Goal: Communication & Community: Answer question/provide support

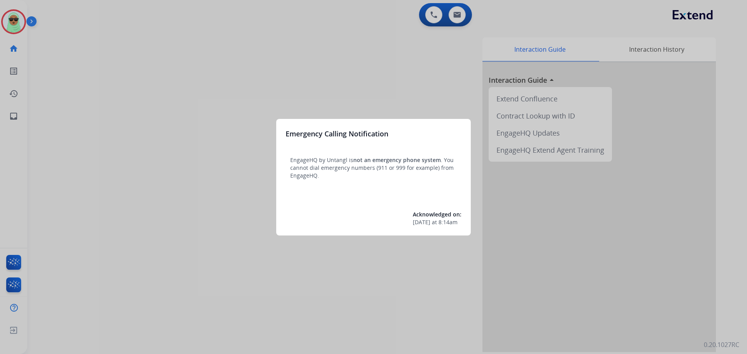
click at [77, 101] on div at bounding box center [373, 177] width 747 height 354
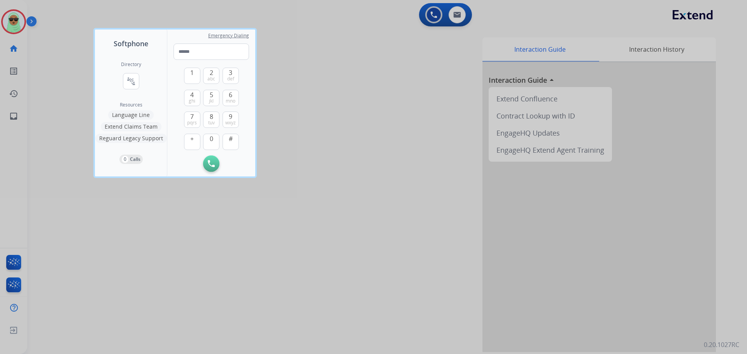
click at [10, 9] on div at bounding box center [373, 177] width 747 height 354
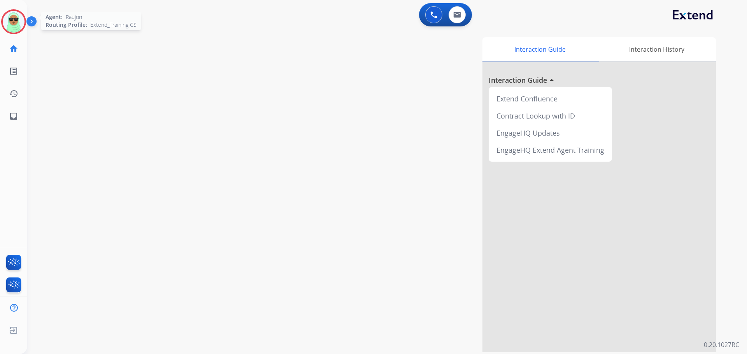
click at [16, 26] on img at bounding box center [14, 22] width 22 height 22
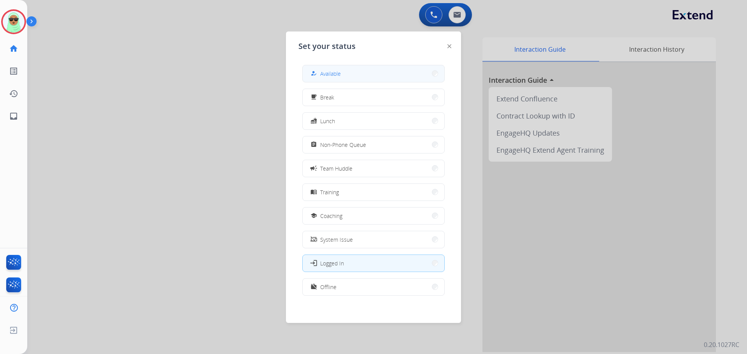
click at [388, 78] on button "how_to_reg Available" at bounding box center [374, 73] width 142 height 17
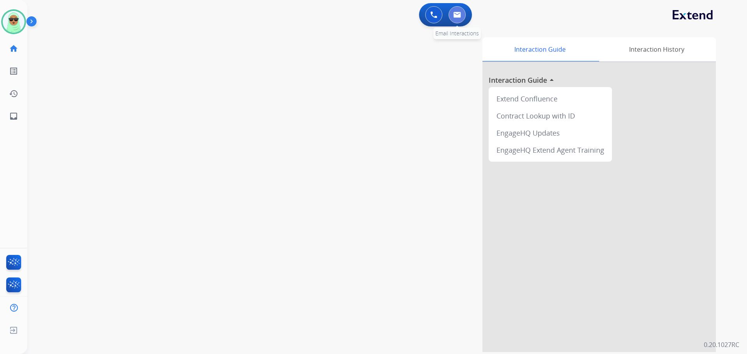
click at [451, 13] on button at bounding box center [456, 14] width 17 height 17
select select "**********"
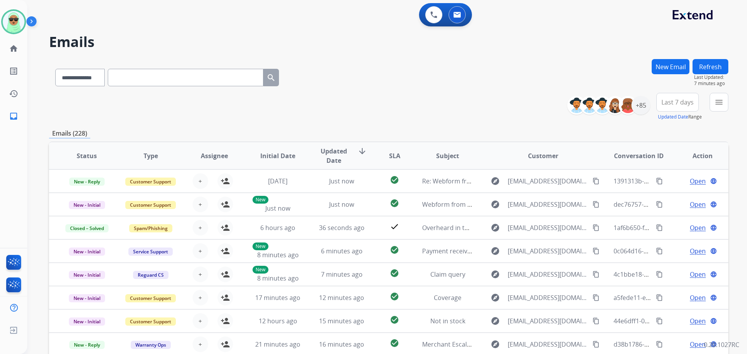
click at [582, 49] on h2 "Emails" at bounding box center [388, 42] width 679 height 16
click at [75, 23] on div "0 Voice Interactions 0 Email Interactions" at bounding box center [382, 15] width 691 height 25
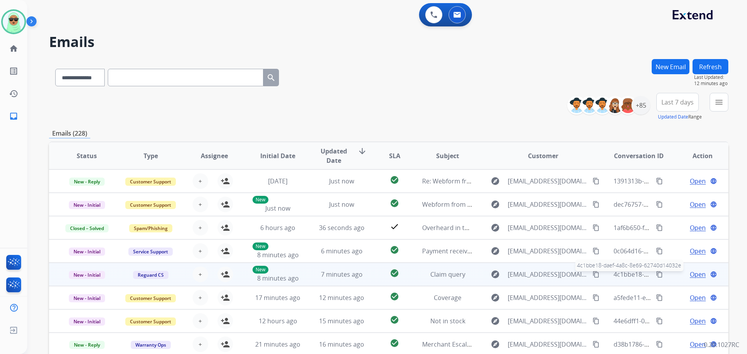
scroll to position [1, 0]
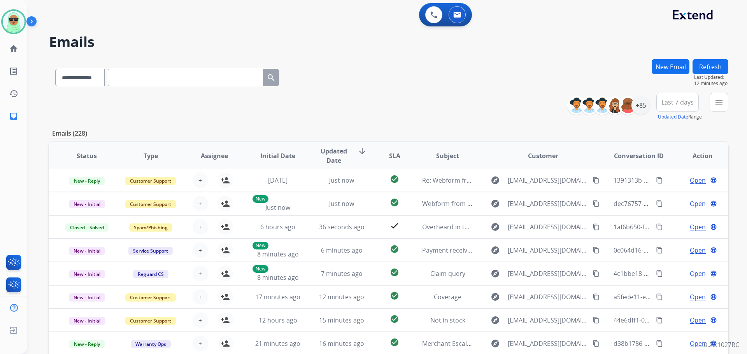
click at [617, 13] on div "0 Voice Interactions 0 Email Interactions" at bounding box center [382, 15] width 691 height 25
click at [724, 105] on button "menu Filters" at bounding box center [718, 102] width 19 height 19
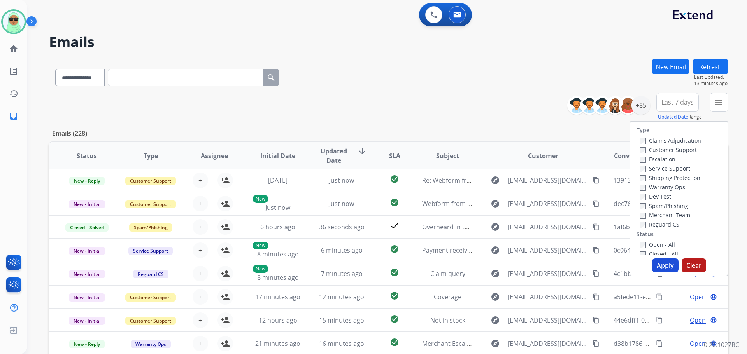
click at [670, 153] on label "Customer Support" at bounding box center [667, 149] width 57 height 7
click at [669, 177] on label "Shipping Protection" at bounding box center [669, 177] width 61 height 7
click at [670, 226] on label "Reguard CS" at bounding box center [659, 224] width 40 height 7
click at [664, 245] on label "Open - All" at bounding box center [656, 244] width 35 height 7
click at [662, 273] on div "Type Claims Adjudication Customer Support Escalation Service Support Shipping P…" at bounding box center [678, 199] width 99 height 156
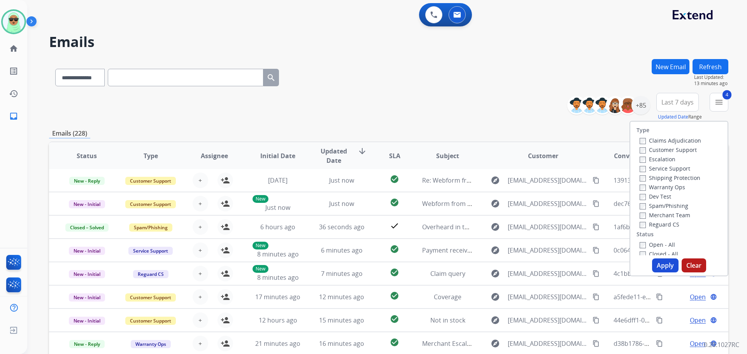
click at [662, 264] on button "Apply" at bounding box center [665, 266] width 26 height 14
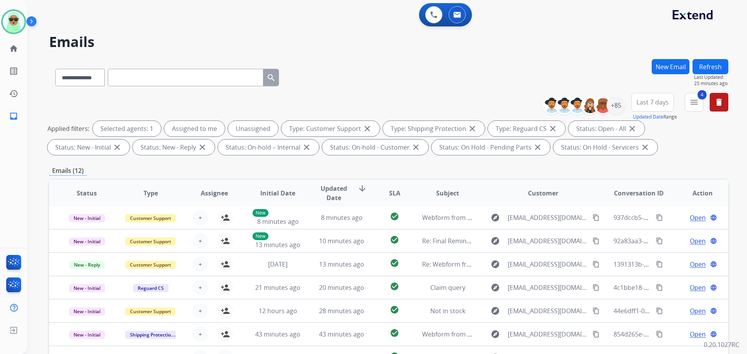
click at [711, 68] on button "Refresh" at bounding box center [710, 66] width 36 height 15
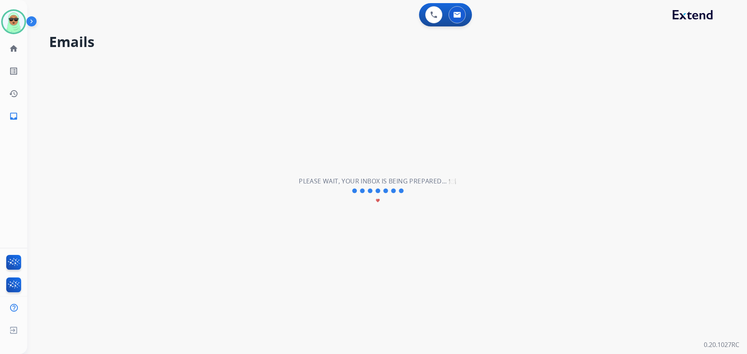
scroll to position [0, 0]
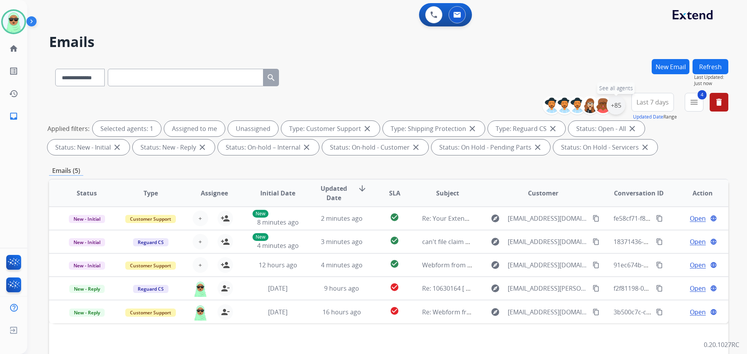
click at [619, 105] on div "+85" at bounding box center [615, 105] width 19 height 19
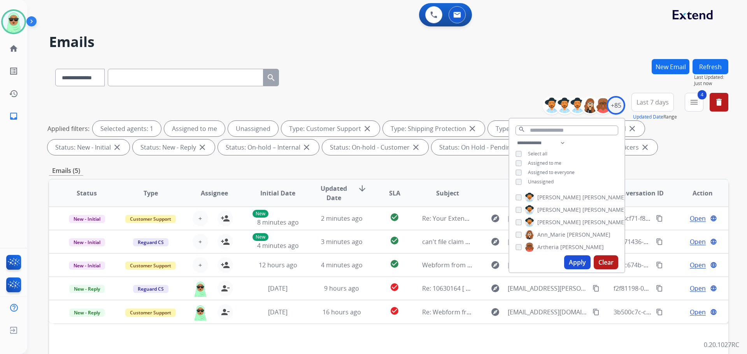
click at [543, 182] on span "Unassigned" at bounding box center [541, 181] width 26 height 7
click at [575, 262] on button "Apply" at bounding box center [577, 262] width 26 height 14
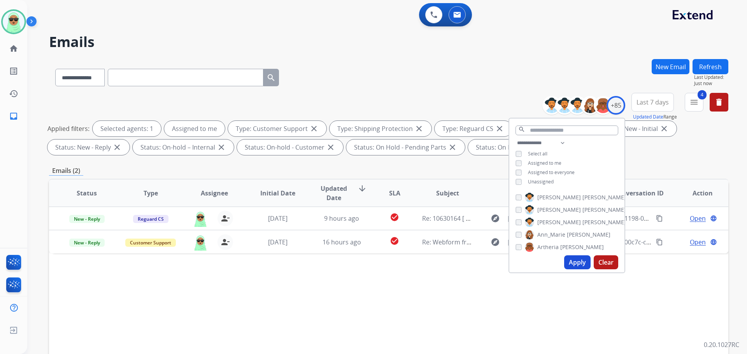
click at [412, 307] on div "Status Type Assignee Initial Date Updated Date arrow_downward SLA Subject Custo…" at bounding box center [388, 309] width 679 height 261
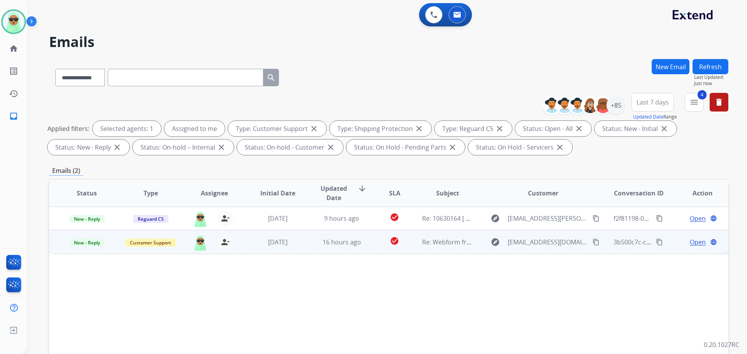
click at [689, 245] on span "Open" at bounding box center [697, 242] width 16 height 9
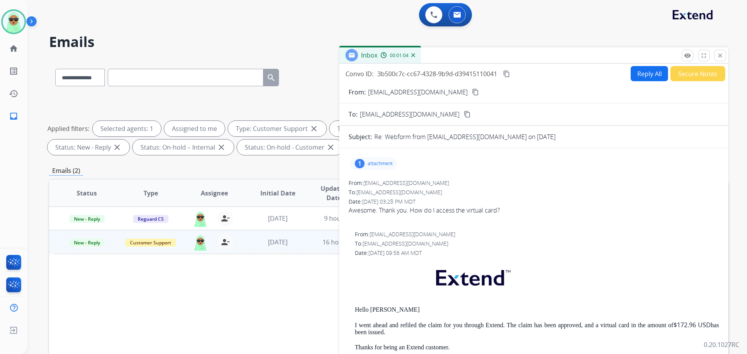
click at [379, 170] on div "1 attachment" at bounding box center [373, 163] width 47 height 12
click at [379, 166] on p "attachment" at bounding box center [379, 164] width 25 height 6
click at [646, 72] on button "Reply All" at bounding box center [648, 73] width 37 height 15
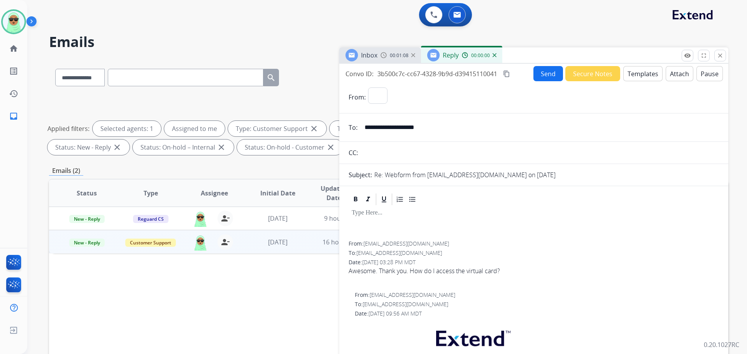
select select "**********"
click at [646, 72] on button "Templates" at bounding box center [642, 73] width 39 height 15
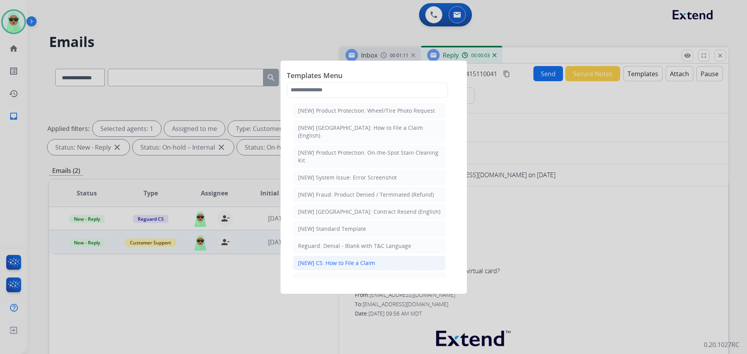
click at [354, 259] on div "[NEW] CS: How to File a Claim" at bounding box center [336, 263] width 77 height 8
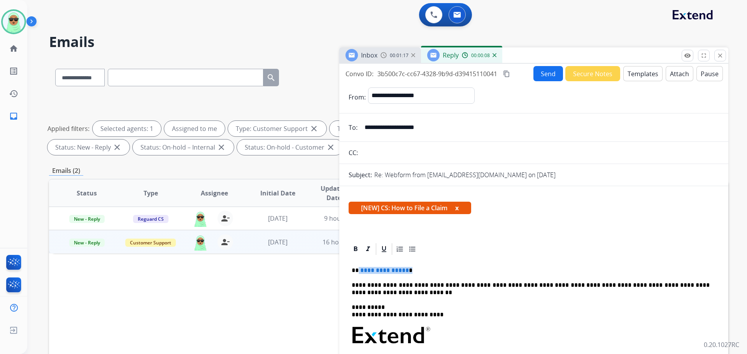
drag, startPoint x: 451, startPoint y: 272, endPoint x: 357, endPoint y: 271, distance: 93.7
click at [357, 271] on p "**********" at bounding box center [531, 270] width 358 height 7
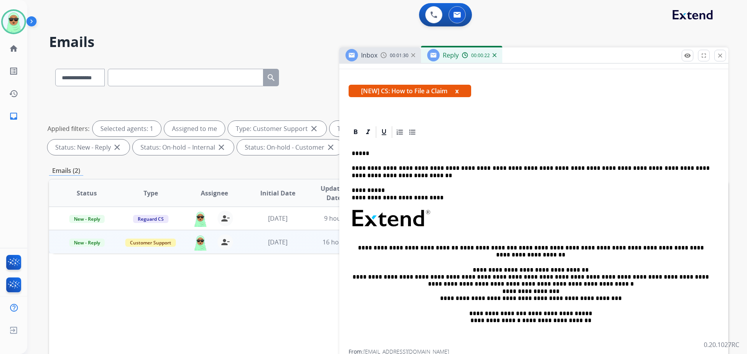
scroll to position [117, 0]
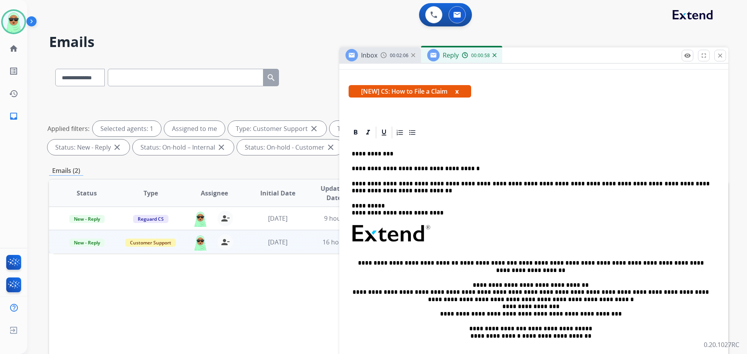
click at [402, 166] on p "**********" at bounding box center [531, 168] width 358 height 7
copy p "*****"
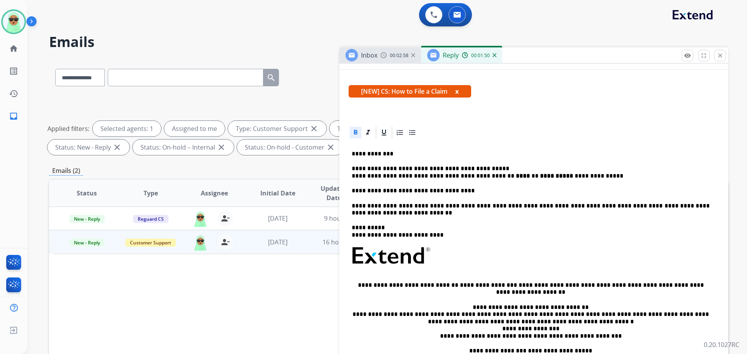
click at [540, 177] on strong "**********" at bounding box center [556, 176] width 33 height 6
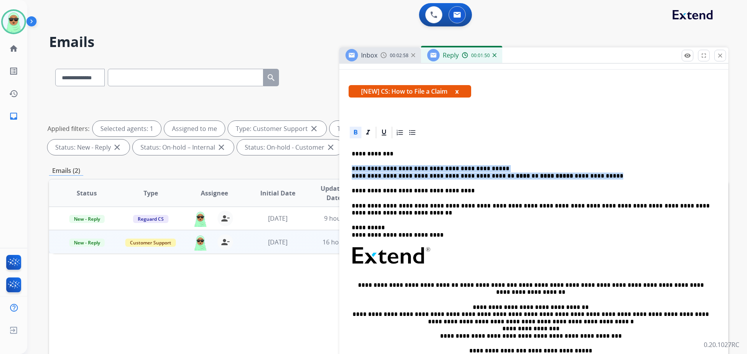
click at [540, 177] on strong "**********" at bounding box center [556, 176] width 33 height 6
click at [350, 131] on div at bounding box center [356, 133] width 12 height 12
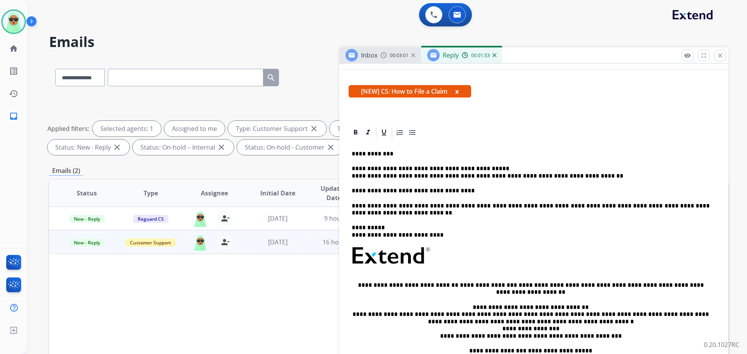
click at [508, 133] on div at bounding box center [533, 133] width 370 height 14
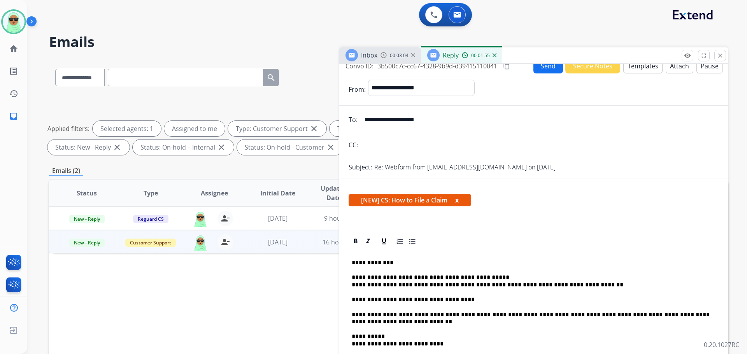
scroll to position [0, 0]
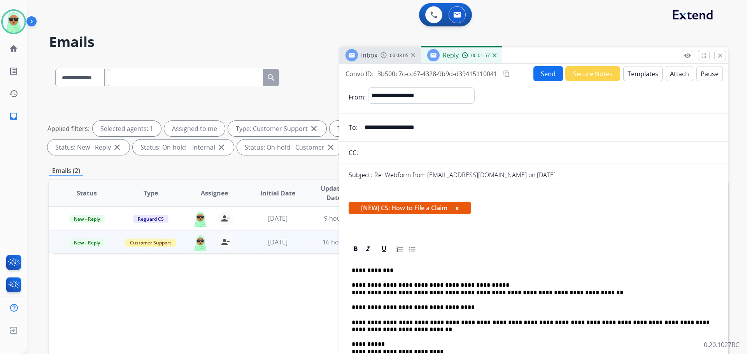
click at [380, 121] on input "**********" at bounding box center [539, 128] width 359 height 16
click at [541, 75] on button "Send" at bounding box center [548, 73] width 30 height 15
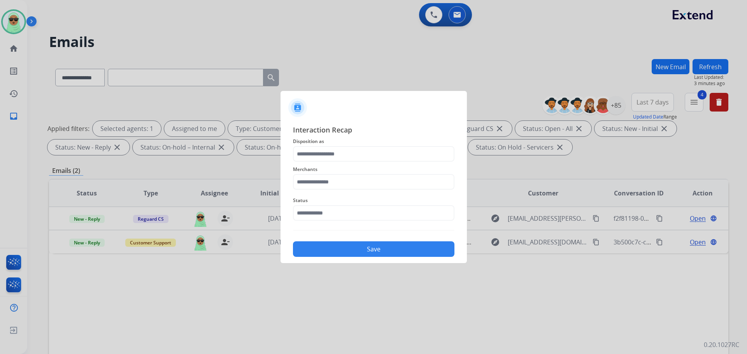
click at [418, 227] on div "Interaction Recap Disposition as Merchants Status Save" at bounding box center [373, 190] width 161 height 133
click at [397, 201] on span "Status" at bounding box center [373, 200] width 161 height 9
click at [378, 218] on input "text" at bounding box center [373, 213] width 161 height 16
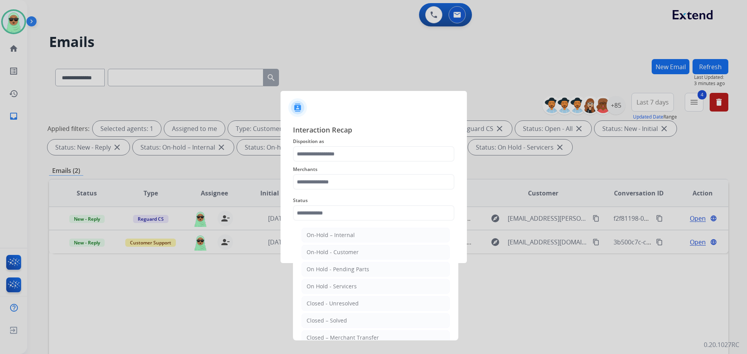
drag, startPoint x: 354, startPoint y: 318, endPoint x: 348, endPoint y: 210, distance: 107.5
click at [354, 318] on li "Closed – Solved" at bounding box center [375, 320] width 148 height 15
type input "**********"
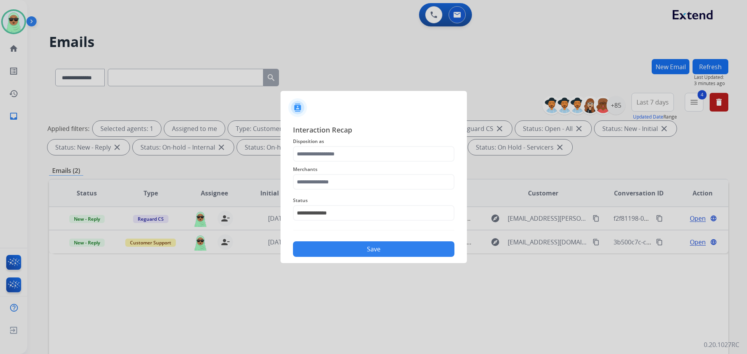
click at [353, 172] on span "Merchants" at bounding box center [373, 169] width 161 height 9
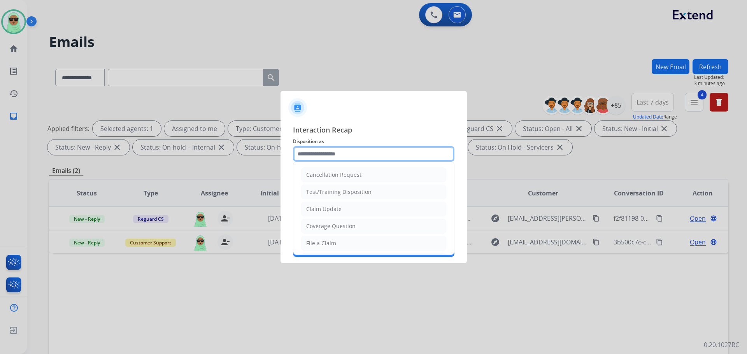
click at [353, 154] on input "text" at bounding box center [373, 154] width 161 height 16
click at [343, 207] on li "Claim Update" at bounding box center [373, 209] width 145 height 15
type input "**********"
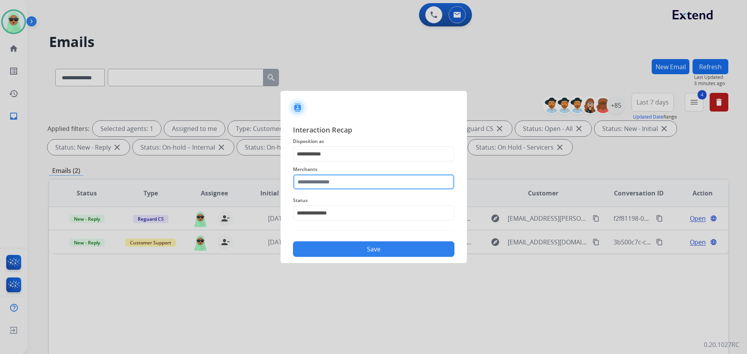
click at [320, 183] on input "text" at bounding box center [373, 182] width 161 height 16
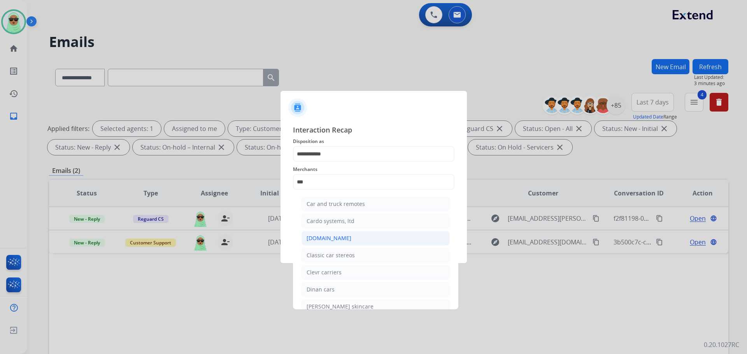
click at [324, 240] on div "[DOMAIN_NAME]" at bounding box center [328, 238] width 45 height 8
type input "**********"
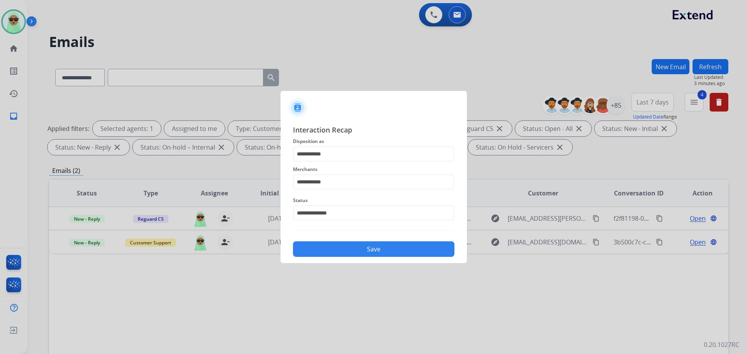
click at [368, 262] on div "**********" at bounding box center [373, 190] width 186 height 145
click at [371, 251] on button "Save" at bounding box center [373, 249] width 161 height 16
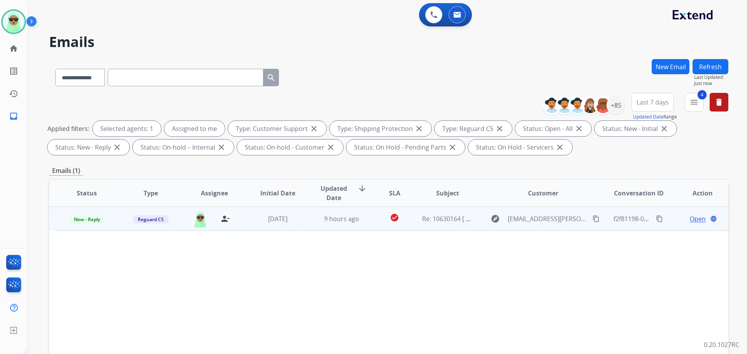
click at [591, 215] on button "content_copy" at bounding box center [595, 218] width 9 height 9
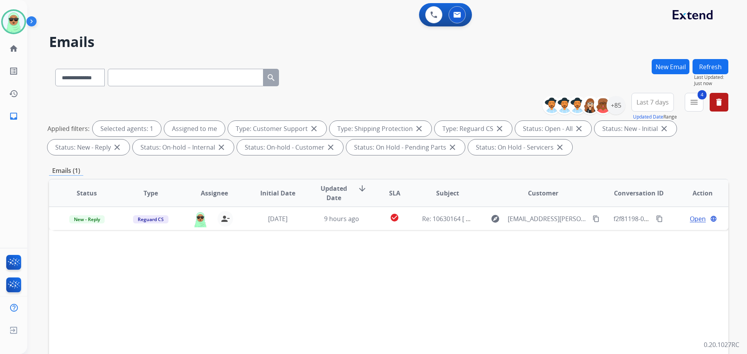
click at [56, 261] on div "Status Type Assignee Initial Date Updated Date arrow_downward SLA Subject Custo…" at bounding box center [388, 309] width 679 height 261
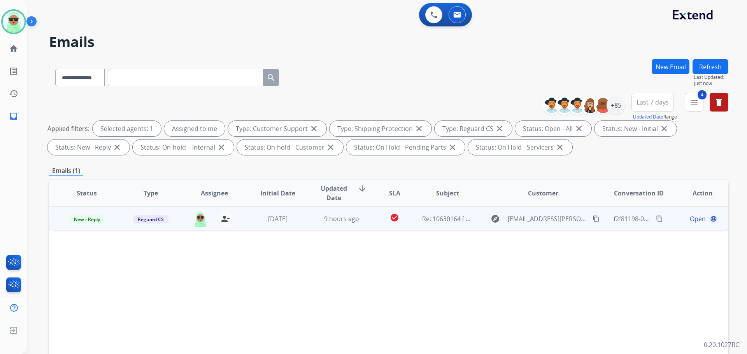
click at [685, 213] on td "Open language" at bounding box center [696, 218] width 64 height 23
click at [689, 221] on span "Open" at bounding box center [697, 218] width 16 height 9
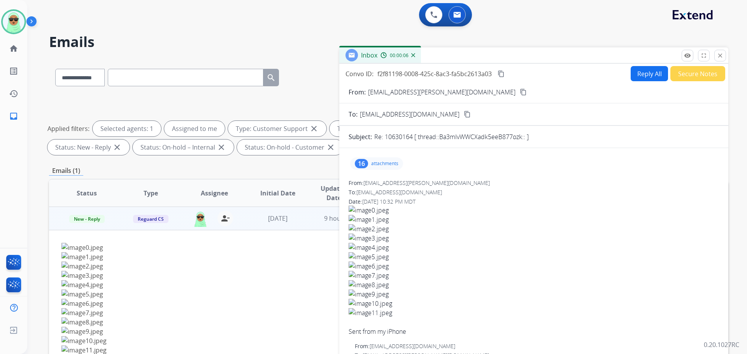
click at [377, 168] on div "16 attachments" at bounding box center [376, 163] width 53 height 12
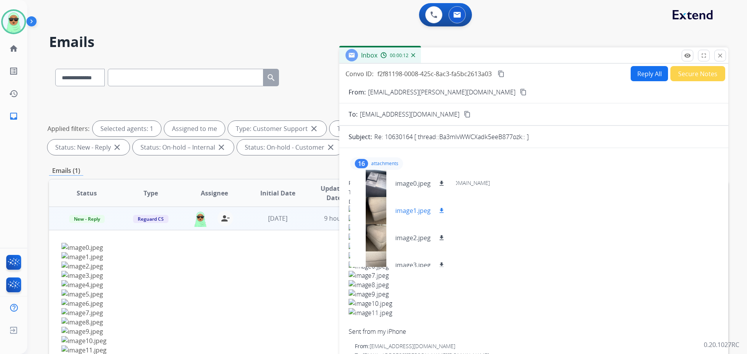
click at [378, 211] on div at bounding box center [375, 210] width 39 height 27
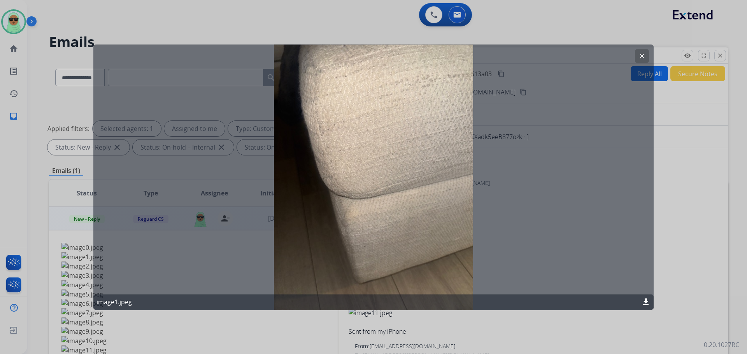
click at [639, 60] on button "clear" at bounding box center [642, 56] width 14 height 14
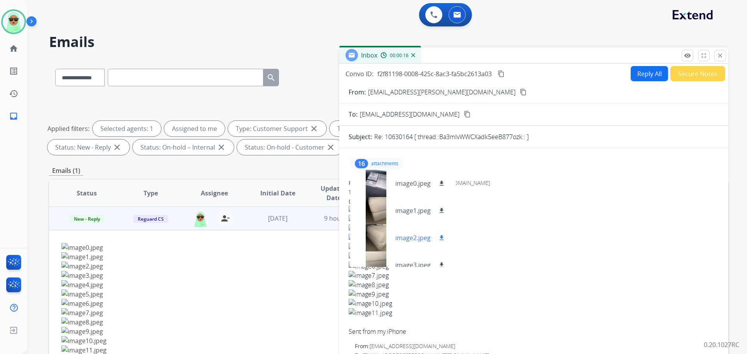
click at [367, 233] on div at bounding box center [375, 237] width 39 height 27
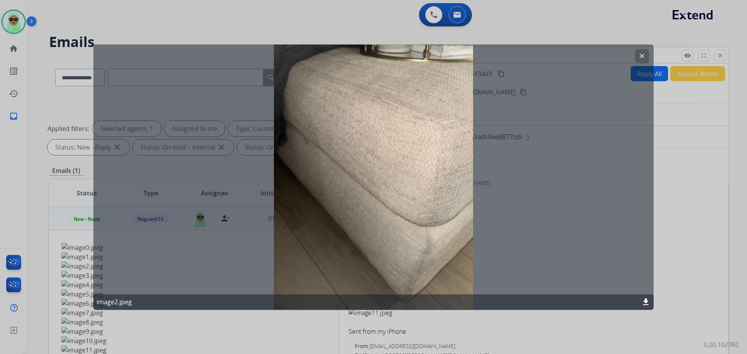
click at [640, 57] on mat-icon "clear" at bounding box center [641, 55] width 7 height 7
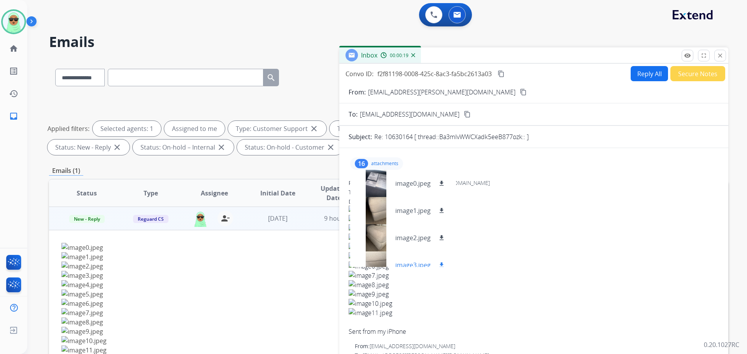
click at [377, 257] on div at bounding box center [375, 265] width 39 height 27
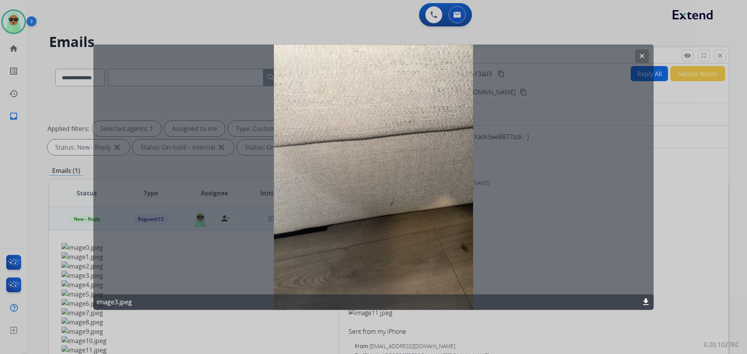
click at [642, 56] on mat-icon "clear" at bounding box center [641, 55] width 7 height 7
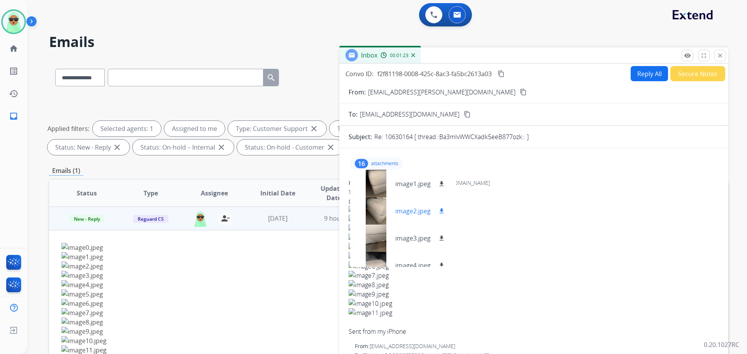
scroll to position [39, 0]
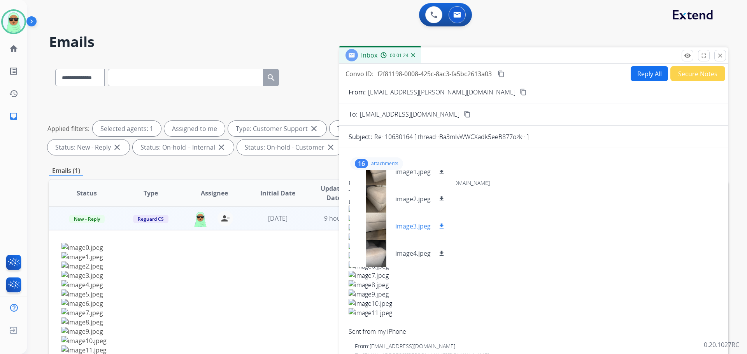
click at [373, 230] on div at bounding box center [375, 226] width 39 height 27
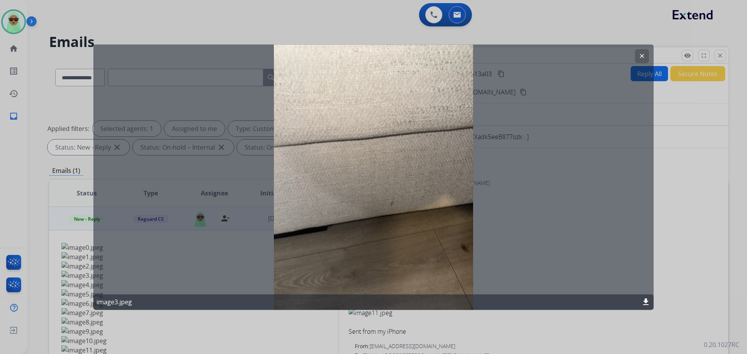
click at [642, 58] on mat-icon "clear" at bounding box center [641, 55] width 7 height 7
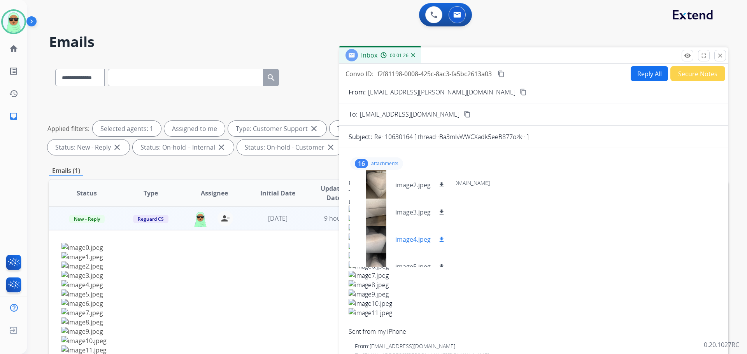
scroll to position [78, 0]
click at [381, 216] on div at bounding box center [375, 214] width 39 height 27
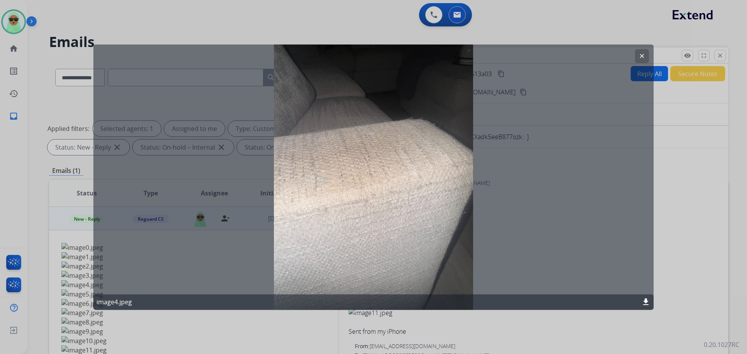
click at [644, 59] on mat-icon "clear" at bounding box center [641, 55] width 7 height 7
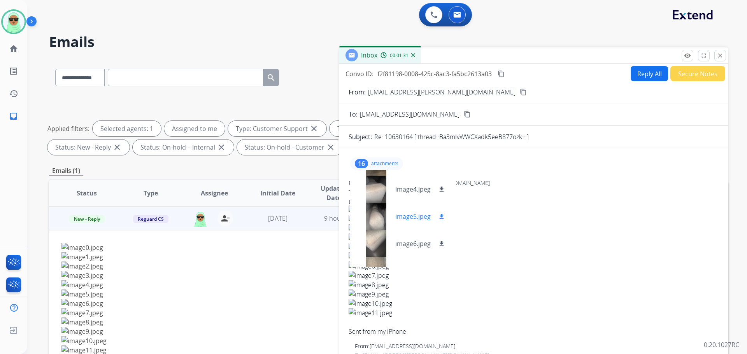
scroll to position [117, 0]
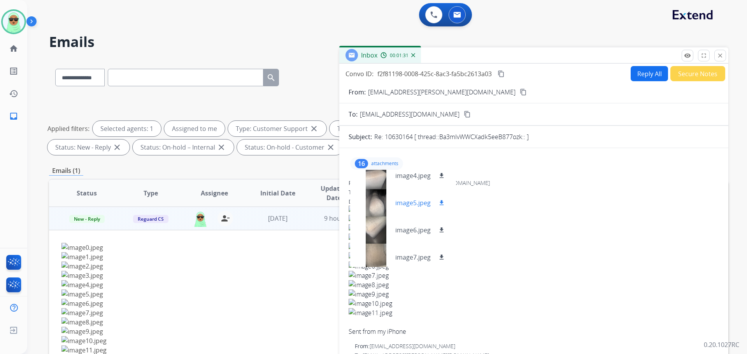
click at [382, 232] on div at bounding box center [375, 230] width 39 height 27
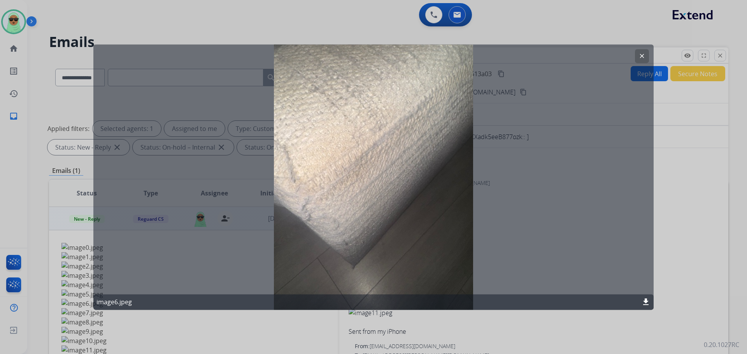
click at [638, 58] on button "clear" at bounding box center [642, 56] width 14 height 14
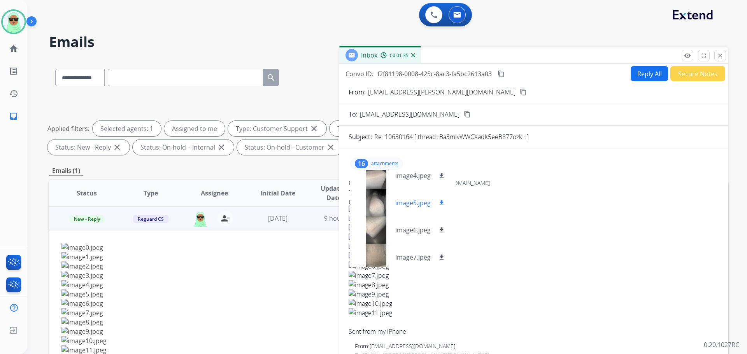
scroll to position [156, 0]
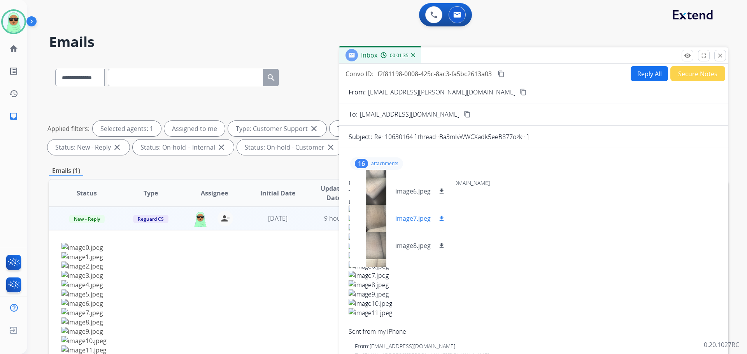
click at [377, 218] on div at bounding box center [375, 218] width 39 height 27
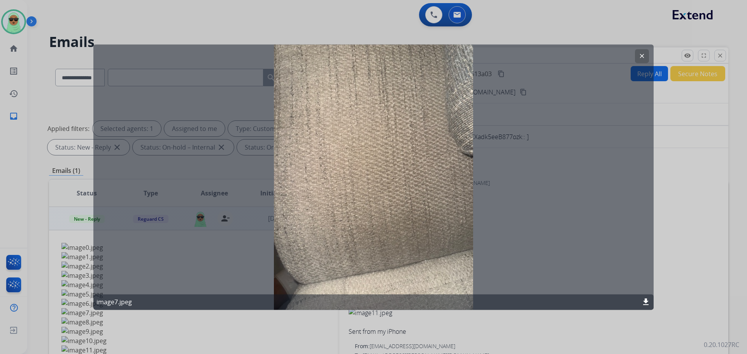
click at [644, 58] on mat-icon "clear" at bounding box center [641, 55] width 7 height 7
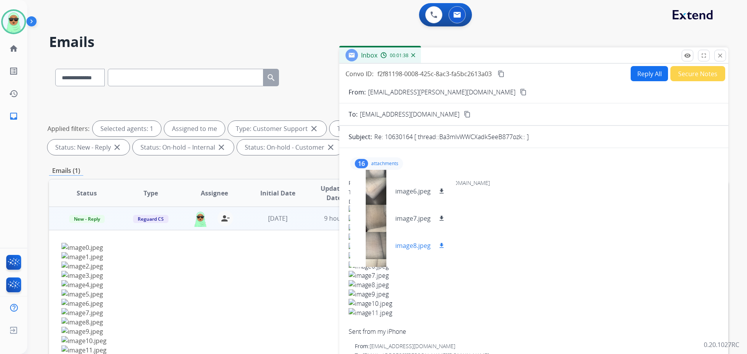
scroll to position [194, 0]
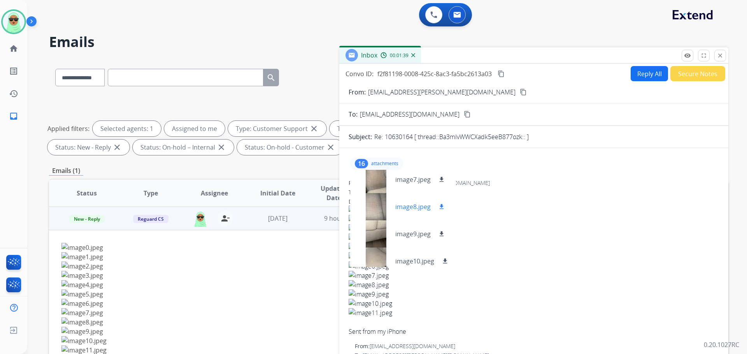
click at [383, 205] on div at bounding box center [375, 206] width 39 height 27
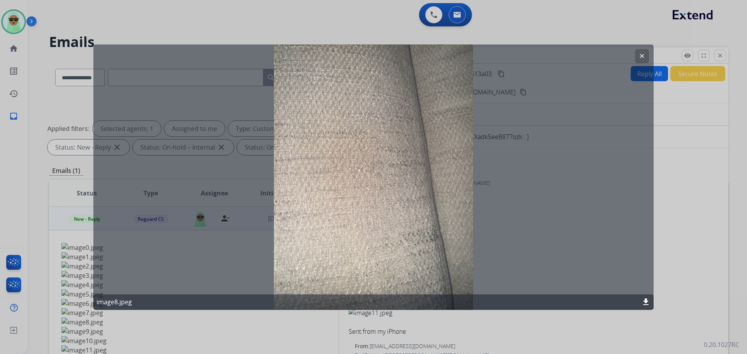
click at [644, 61] on button "clear" at bounding box center [642, 56] width 14 height 14
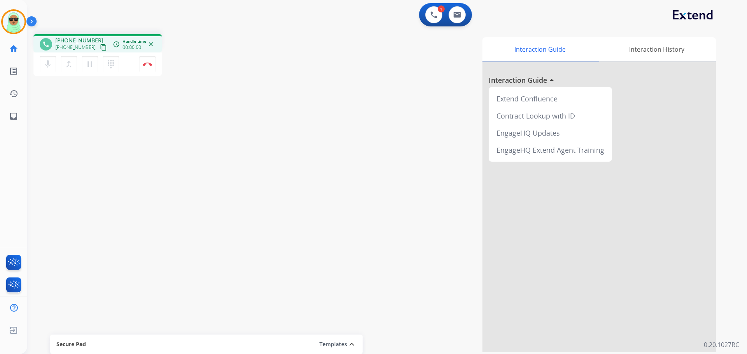
click at [100, 46] on mat-icon "content_copy" at bounding box center [103, 47] width 7 height 7
click at [432, 19] on button at bounding box center [433, 14] width 17 height 17
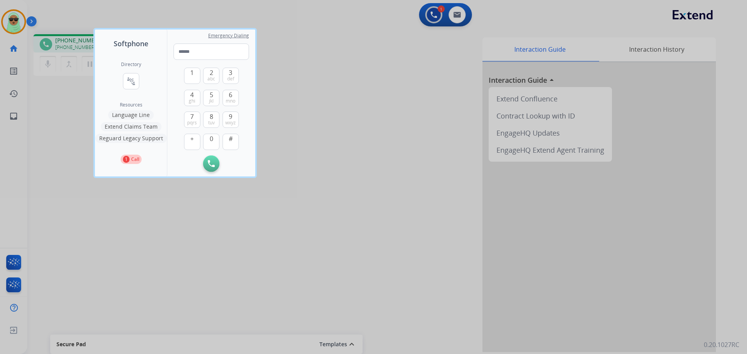
click at [126, 90] on div "Directory connect_without_contact Resource Directory" at bounding box center [131, 81] width 20 height 40
click at [129, 82] on mat-icon "connect_without_contact" at bounding box center [130, 81] width 9 height 9
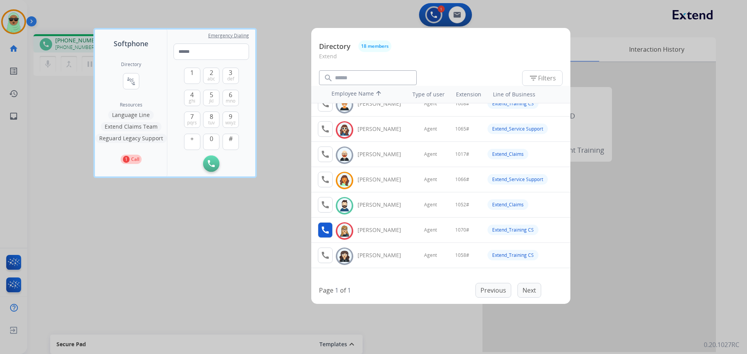
scroll to position [78, 0]
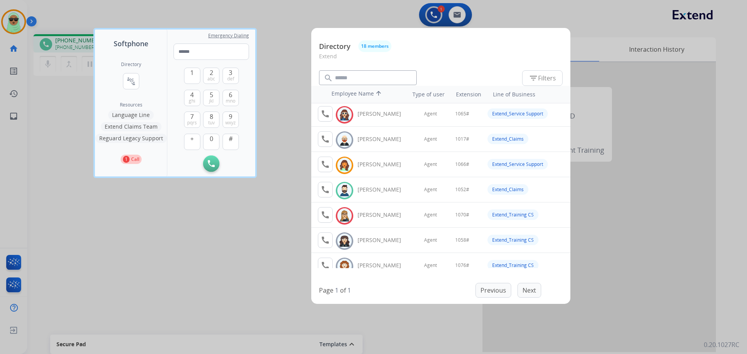
click at [142, 126] on button "Extend Claims Team" at bounding box center [131, 126] width 61 height 9
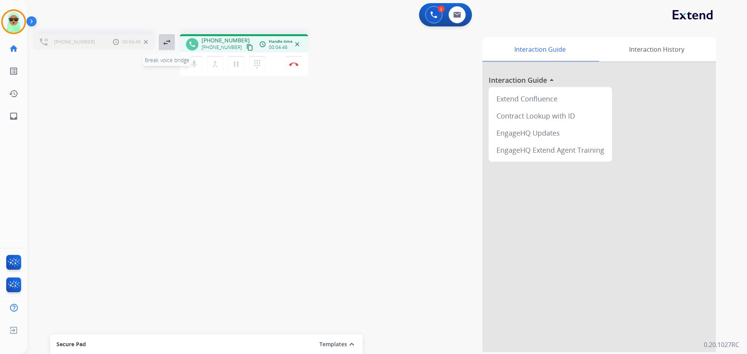
click at [167, 45] on mat-icon "swap_horiz" at bounding box center [166, 42] width 9 height 9
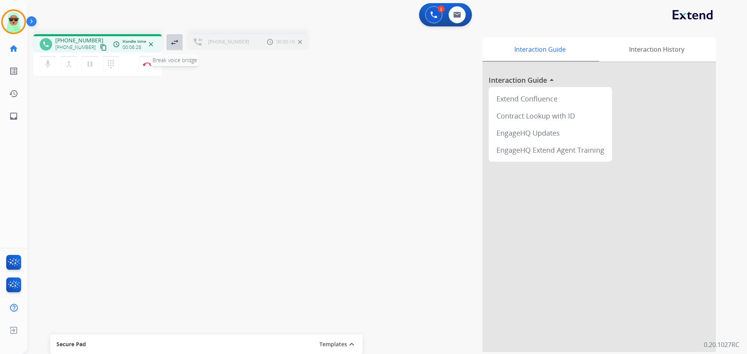
click at [177, 43] on mat-icon "swap_horiz" at bounding box center [174, 42] width 9 height 9
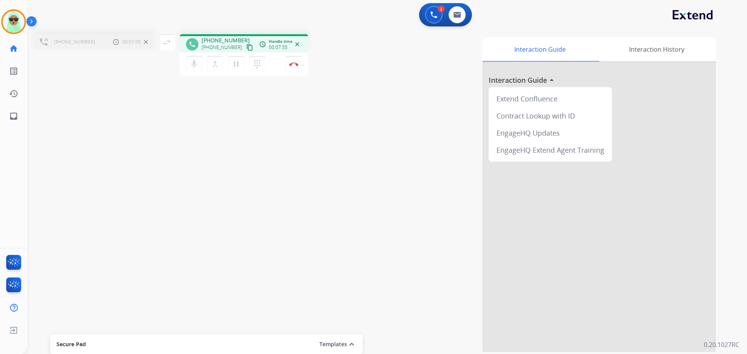
click at [75, 120] on div "[PHONE_NUMBER] Call metrics Hold 00:07:00 00:07:00 swap_horiz Break voice bridg…" at bounding box center [377, 190] width 701 height 324
drag, startPoint x: 336, startPoint y: 166, endPoint x: 336, endPoint y: 161, distance: 5.4
click at [336, 165] on div "Interaction Guide Interaction History Interaction Guide arrow_drop_up Extend Co…" at bounding box center [513, 194] width 404 height 315
click at [298, 68] on button "Disconnect" at bounding box center [293, 64] width 16 height 16
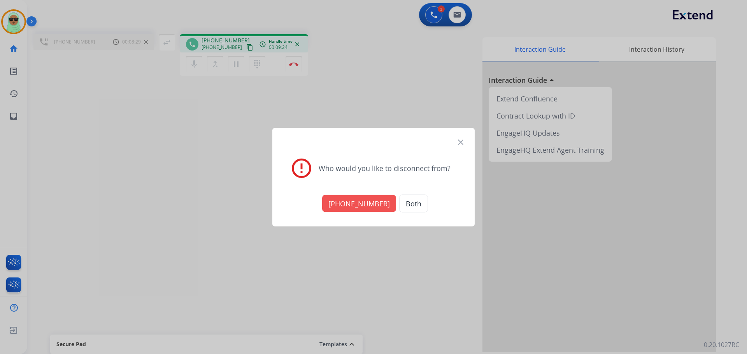
click at [349, 213] on div "[PHONE_NUMBER] Both" at bounding box center [374, 203] width 184 height 27
click at [353, 203] on button "[PHONE_NUMBER]" at bounding box center [359, 203] width 74 height 17
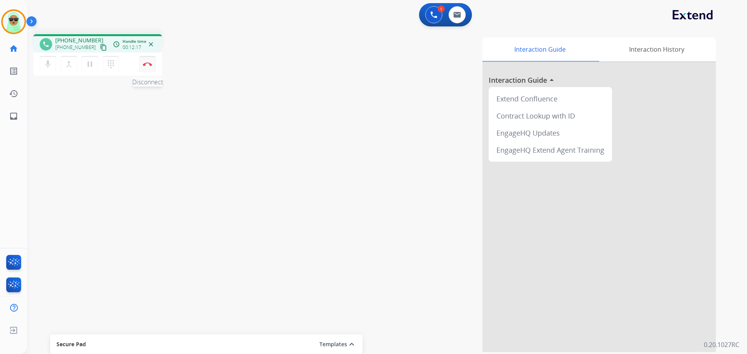
click at [148, 65] on img at bounding box center [147, 64] width 9 height 4
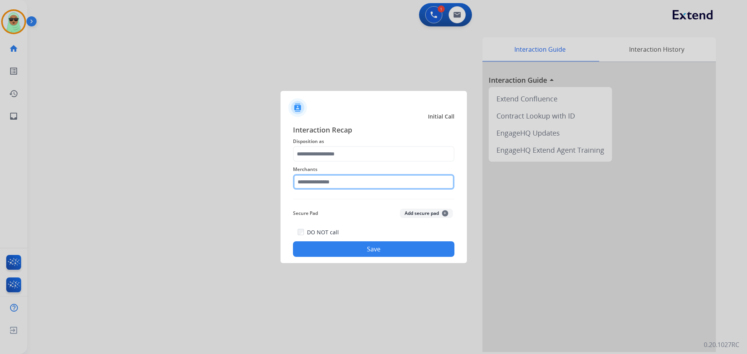
click at [349, 177] on input "text" at bounding box center [373, 182] width 161 height 16
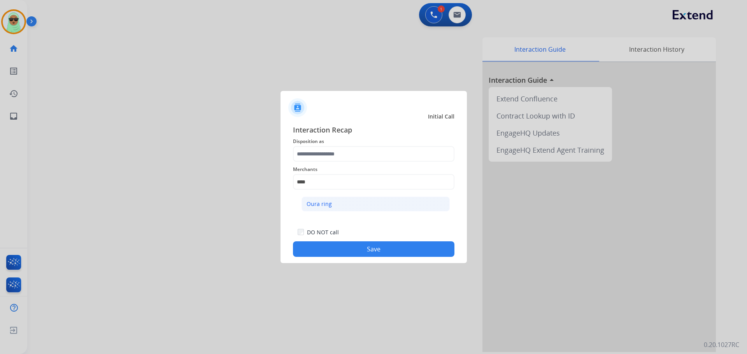
click at [343, 205] on li "Oura ring" at bounding box center [375, 204] width 148 height 15
type input "*********"
drag, startPoint x: 351, startPoint y: 166, endPoint x: 364, endPoint y: 156, distance: 16.6
click at [352, 166] on span "Merchants" at bounding box center [373, 169] width 161 height 9
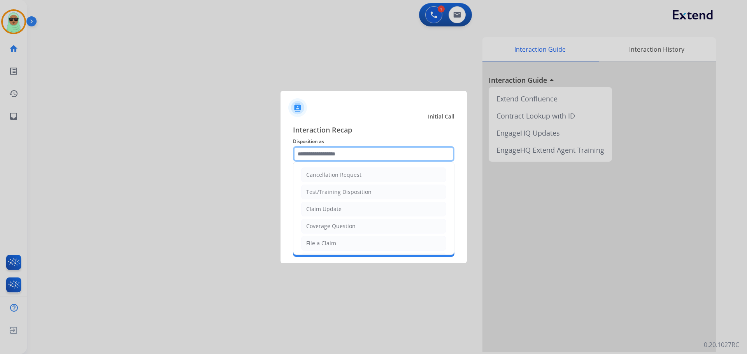
click at [365, 156] on input "text" at bounding box center [373, 154] width 161 height 16
click at [352, 213] on li "Claim Update" at bounding box center [373, 209] width 145 height 15
type input "**********"
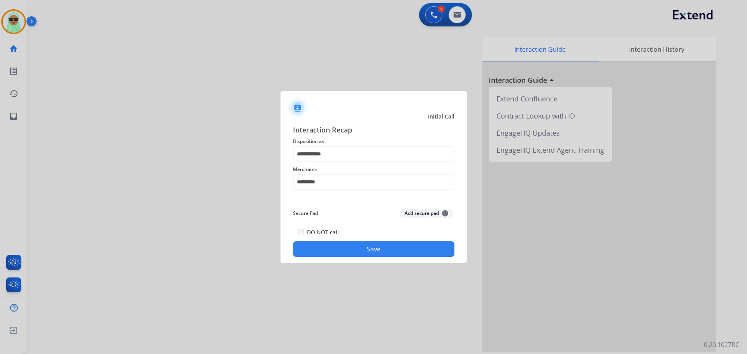
click at [361, 251] on button "Save" at bounding box center [373, 249] width 161 height 16
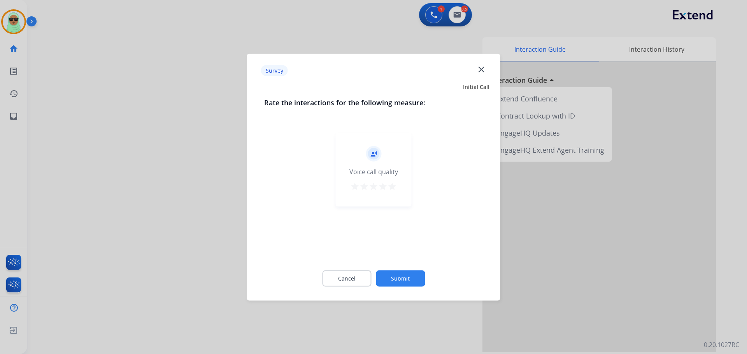
click at [401, 281] on button "Submit" at bounding box center [400, 278] width 49 height 16
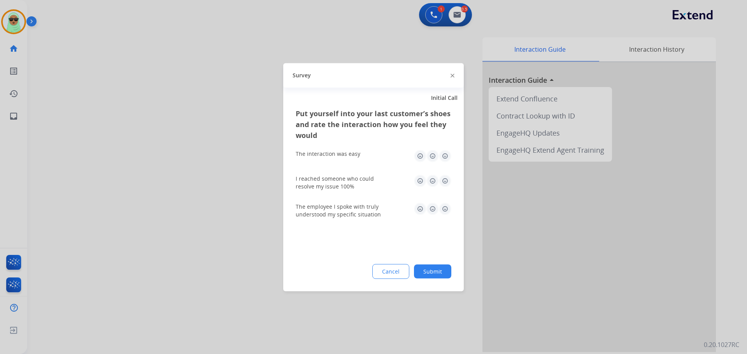
click at [423, 271] on button "Submit" at bounding box center [432, 271] width 37 height 14
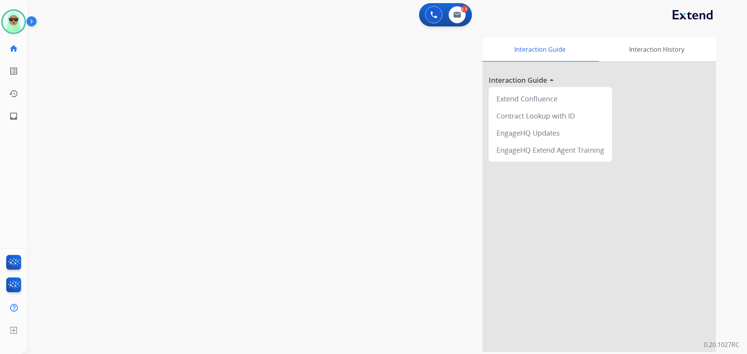
click at [423, 175] on div "Interaction Guide Interaction History Interaction Guide arrow_drop_up Extend Co…" at bounding box center [486, 194] width 458 height 315
click at [460, 11] on button at bounding box center [456, 14] width 17 height 17
select select "**********"
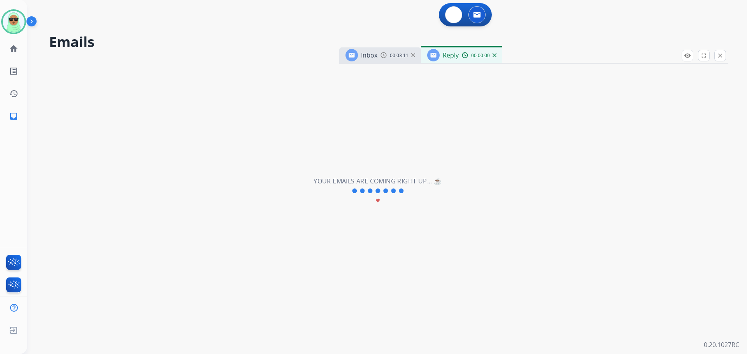
select select "**********"
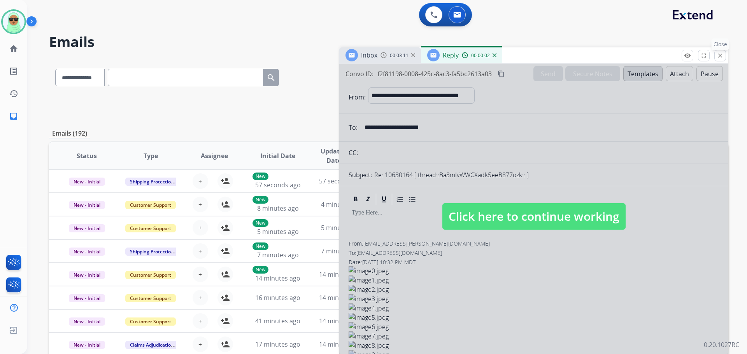
click at [716, 59] on mat-icon "close" at bounding box center [719, 55] width 7 height 7
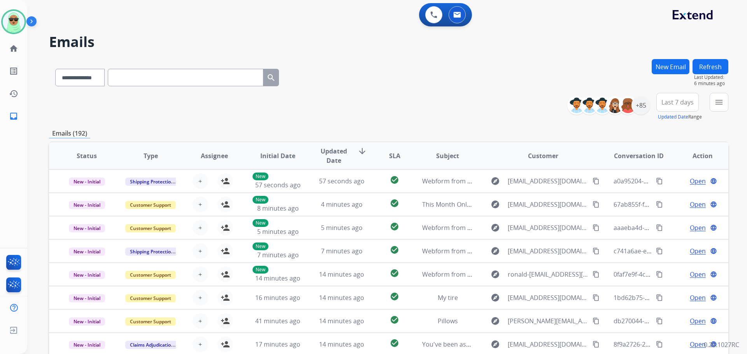
click at [600, 49] on h2 "Emails" at bounding box center [388, 42] width 679 height 16
click at [724, 112] on div "menu Type Claims Adjudication Customer Support Escalation Service Support Shipp…" at bounding box center [718, 107] width 19 height 28
click at [723, 111] on button "menu" at bounding box center [718, 102] width 19 height 19
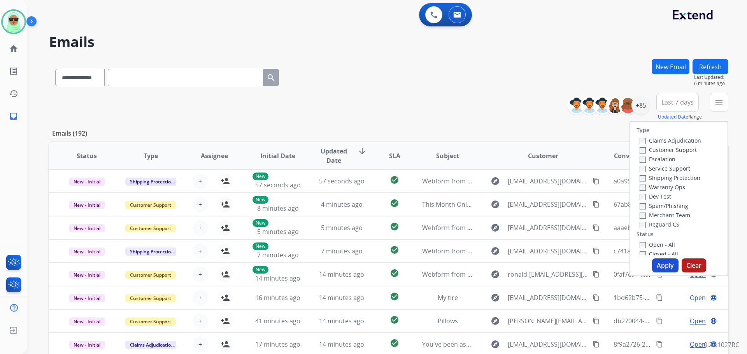
click at [665, 152] on label "Customer Support" at bounding box center [667, 149] width 57 height 7
click at [658, 178] on label "Shipping Protection" at bounding box center [669, 177] width 61 height 7
click at [652, 222] on label "Reguard CS" at bounding box center [659, 224] width 40 height 7
click at [653, 243] on label "Open - All" at bounding box center [656, 244] width 35 height 7
click at [661, 267] on button "Apply" at bounding box center [665, 266] width 26 height 14
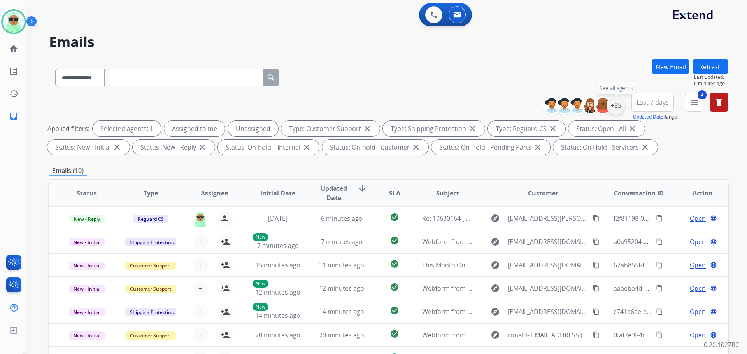
click at [616, 112] on div "+85" at bounding box center [615, 105] width 19 height 19
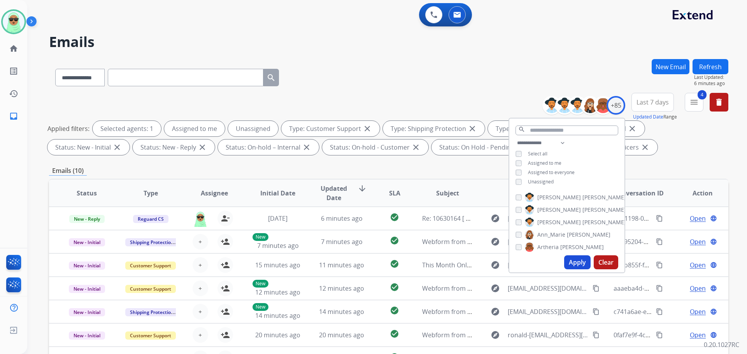
click at [558, 166] on div "**********" at bounding box center [566, 163] width 115 height 50
click at [560, 163] on div "**********" at bounding box center [566, 163] width 115 height 50
click at [558, 164] on span "Assigned to me" at bounding box center [544, 163] width 33 height 7
click at [580, 263] on button "Apply" at bounding box center [577, 262] width 26 height 14
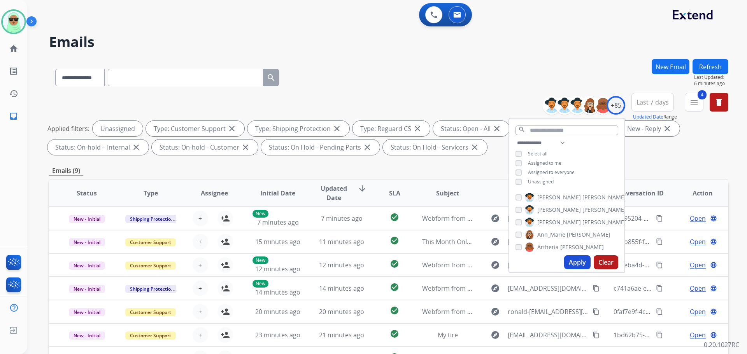
click at [707, 66] on button "Refresh" at bounding box center [710, 66] width 36 height 15
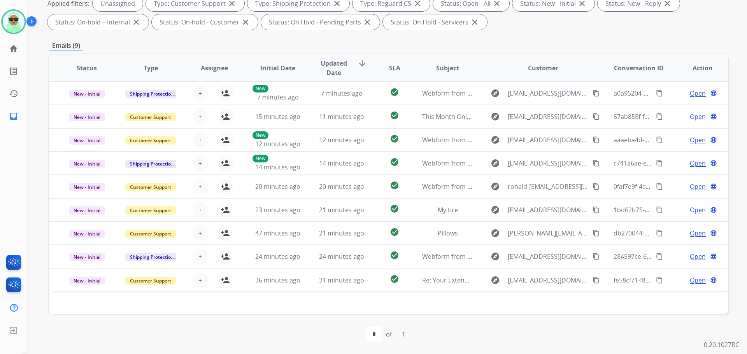
scroll to position [126, 0]
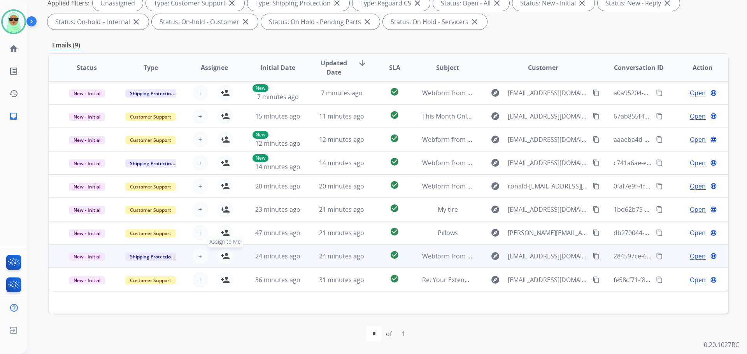
click at [230, 257] on button "person_add Assign to Me" at bounding box center [225, 256] width 16 height 16
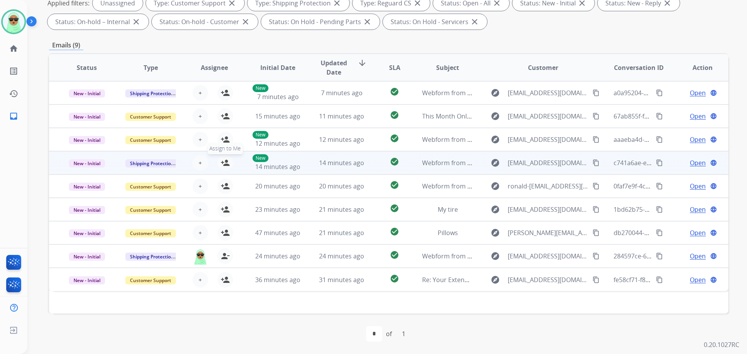
click at [227, 161] on mat-icon "person_add" at bounding box center [224, 162] width 9 height 9
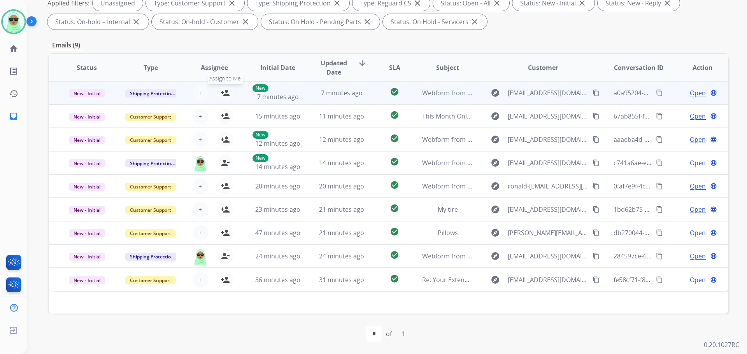
click at [228, 96] on button "person_add Assign to Me" at bounding box center [225, 93] width 16 height 16
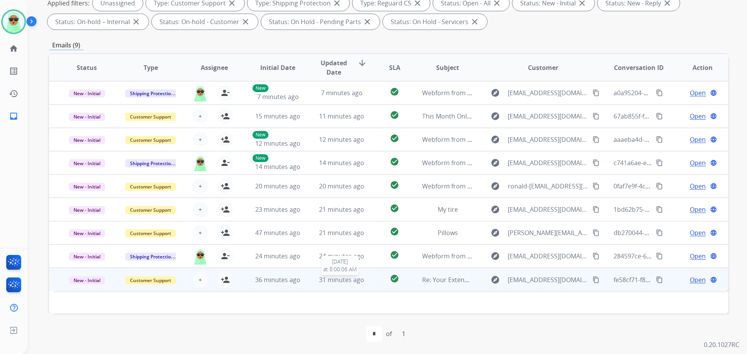
click at [327, 283] on span "31 minutes ago" at bounding box center [341, 280] width 45 height 9
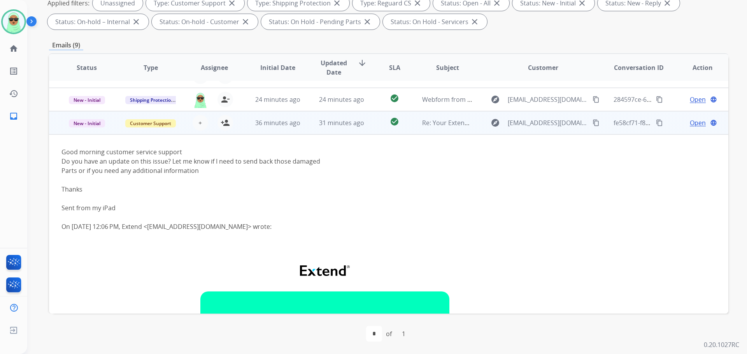
scroll to position [31, 0]
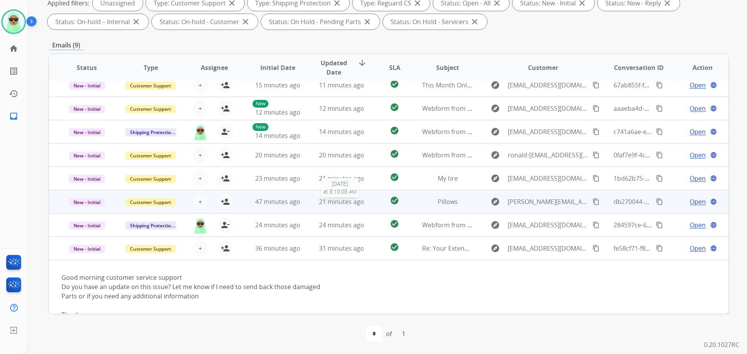
click at [339, 205] on span "21 minutes ago" at bounding box center [341, 202] width 45 height 9
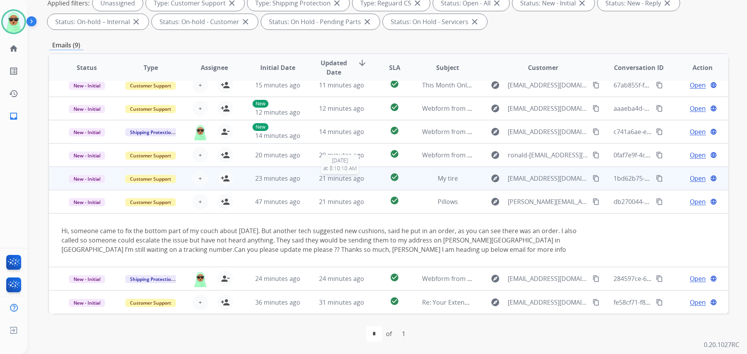
click at [336, 178] on span "21 minutes ago" at bounding box center [341, 178] width 45 height 9
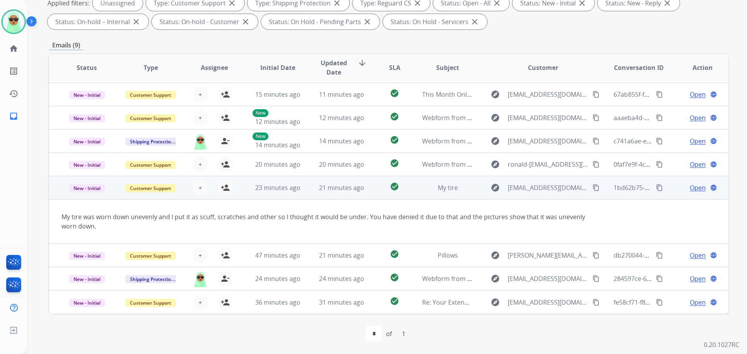
scroll to position [0, 0]
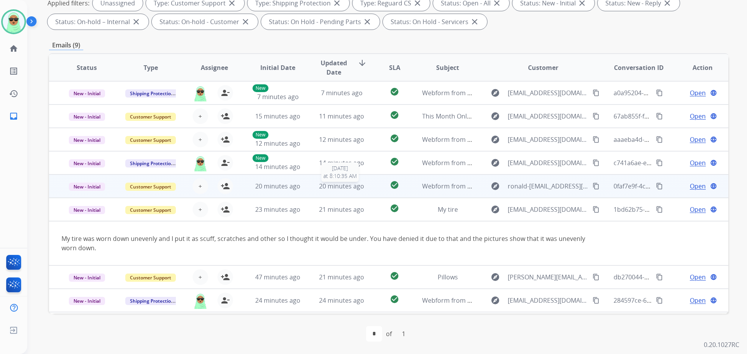
click at [341, 186] on span "20 minutes ago" at bounding box center [341, 186] width 45 height 9
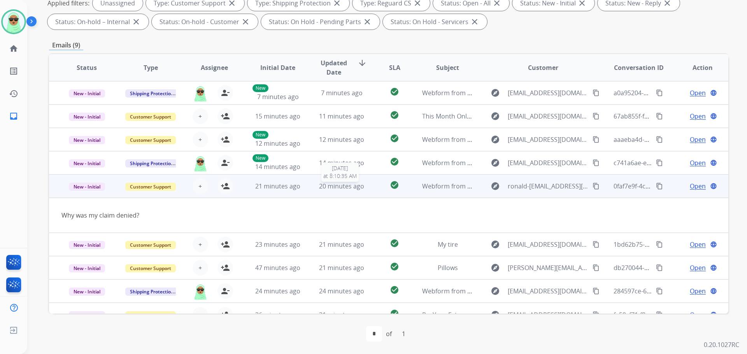
scroll to position [12, 0]
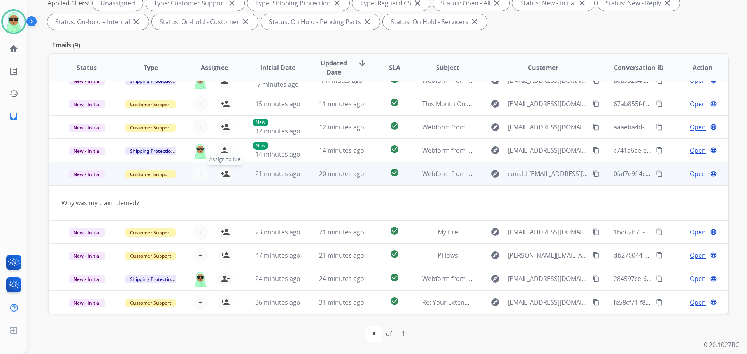
click at [227, 175] on mat-icon "person_add" at bounding box center [224, 173] width 9 height 9
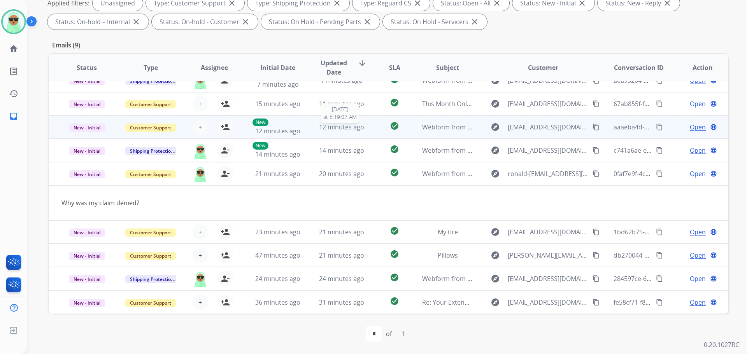
click at [350, 130] on span "12 minutes ago" at bounding box center [341, 127] width 45 height 9
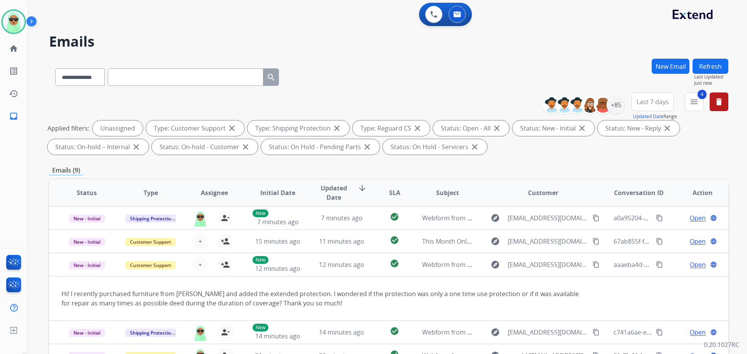
scroll to position [0, 0]
click at [612, 106] on div "+85" at bounding box center [615, 105] width 19 height 19
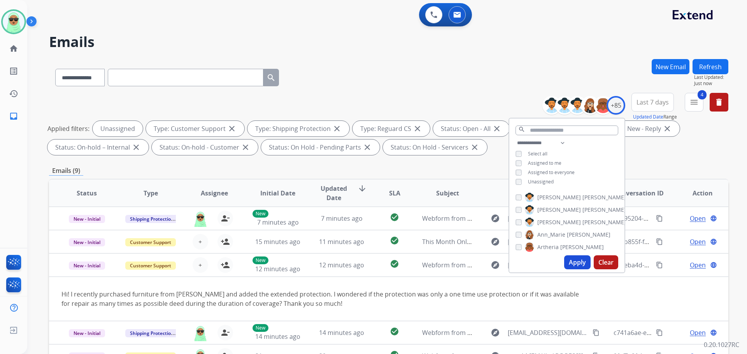
click at [533, 180] on span "Unassigned" at bounding box center [541, 181] width 26 height 7
click at [542, 167] on div "**********" at bounding box center [566, 163] width 115 height 50
click at [551, 167] on div "**********" at bounding box center [566, 163] width 115 height 50
click at [551, 162] on span "Assigned to me" at bounding box center [544, 163] width 33 height 7
click at [582, 261] on button "Apply" at bounding box center [577, 262] width 26 height 14
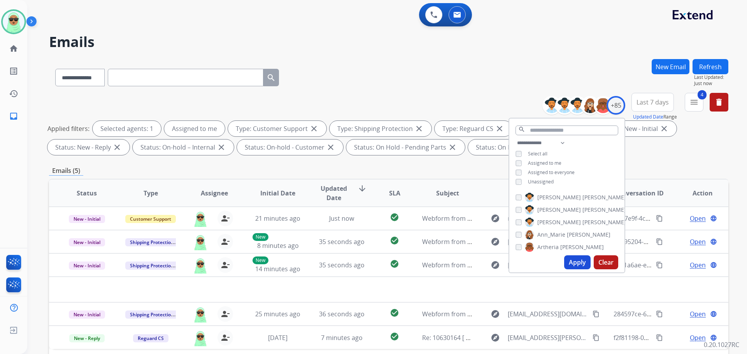
click at [373, 53] on div "**********" at bounding box center [377, 205] width 701 height 354
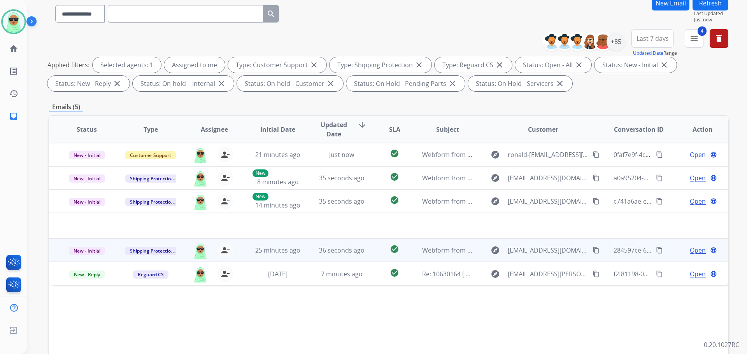
scroll to position [126, 0]
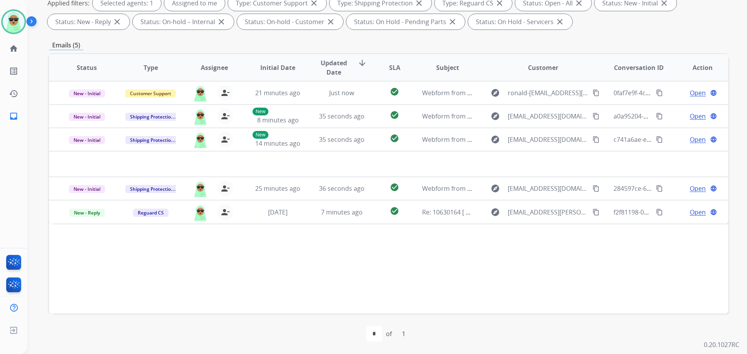
click at [419, 290] on div "Status Type Assignee Initial Date Updated Date arrow_downward SLA Subject Custo…" at bounding box center [388, 183] width 679 height 261
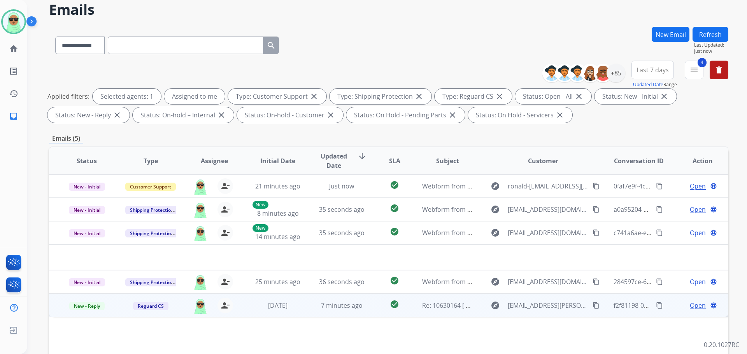
scroll to position [39, 0]
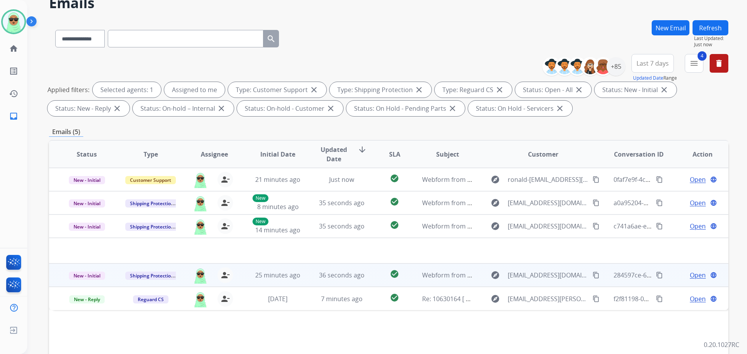
click at [691, 279] on span "Open" at bounding box center [697, 275] width 16 height 9
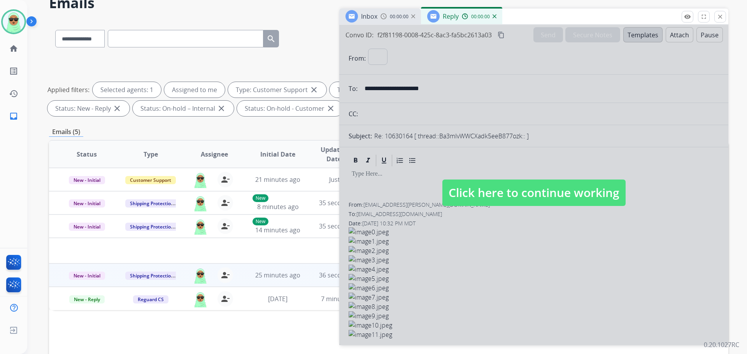
select select "**********"
click at [719, 15] on mat-icon "close" at bounding box center [719, 16] width 7 height 7
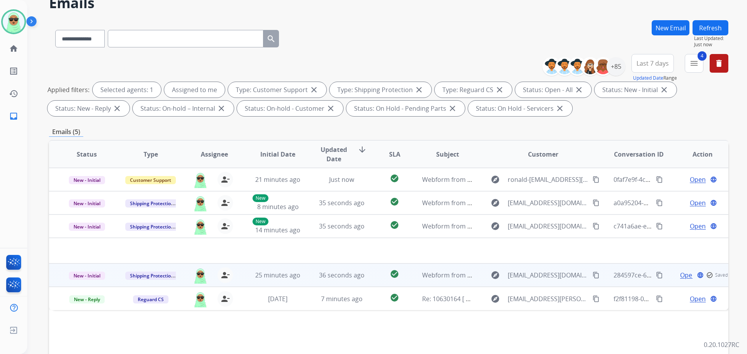
click at [680, 277] on span "Open" at bounding box center [688, 275] width 16 height 9
select select "**********"
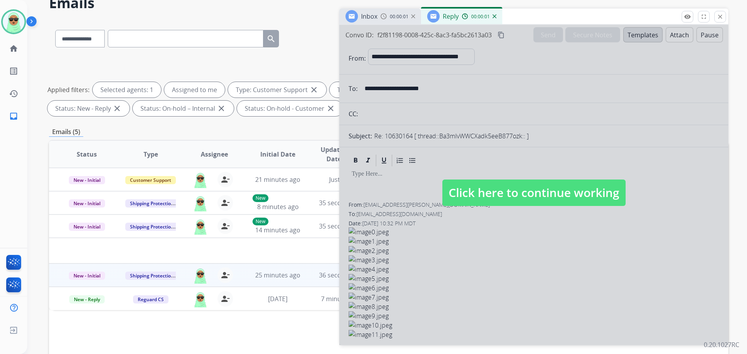
drag, startPoint x: 497, startPoint y: 18, endPoint x: 493, endPoint y: 19, distance: 4.4
click at [497, 19] on div "Reply 00:00:01" at bounding box center [461, 17] width 81 height 16
click at [493, 19] on div "00:00:01" at bounding box center [479, 16] width 34 height 7
click at [414, 14] on div "00:00:02" at bounding box center [397, 16] width 34 height 7
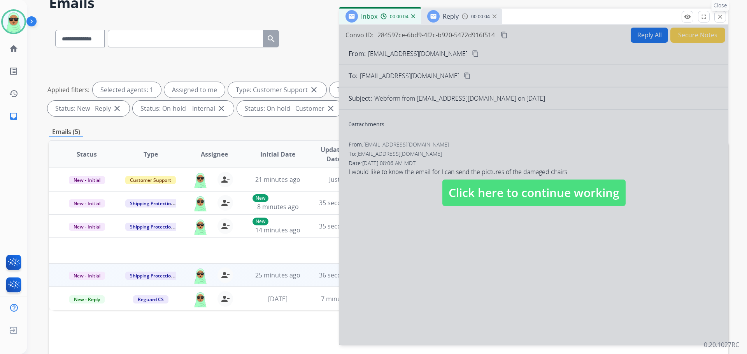
click at [716, 18] on button "close Close" at bounding box center [720, 17] width 12 height 12
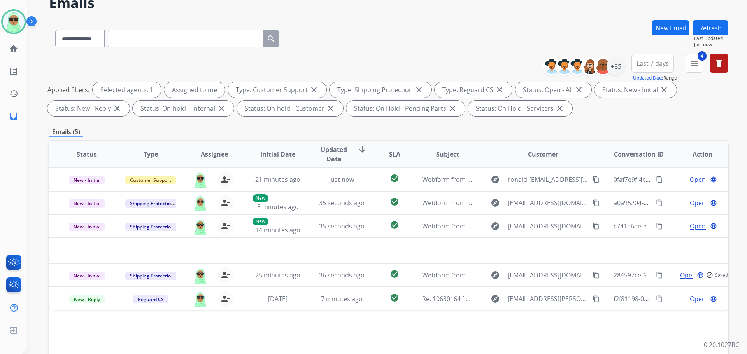
drag, startPoint x: 713, startPoint y: 34, endPoint x: 714, endPoint y: 24, distance: 10.1
click at [714, 35] on button "Refresh" at bounding box center [710, 27] width 36 height 15
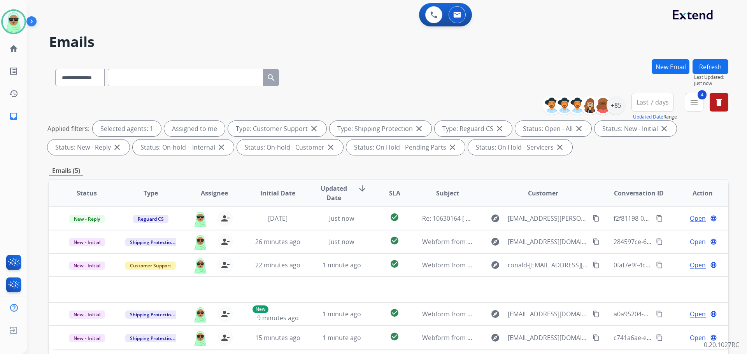
click at [441, 82] on div "**********" at bounding box center [388, 76] width 679 height 34
drag, startPoint x: 441, startPoint y: 82, endPoint x: 509, endPoint y: 81, distance: 68.4
click at [444, 81] on div "**********" at bounding box center [388, 76] width 679 height 34
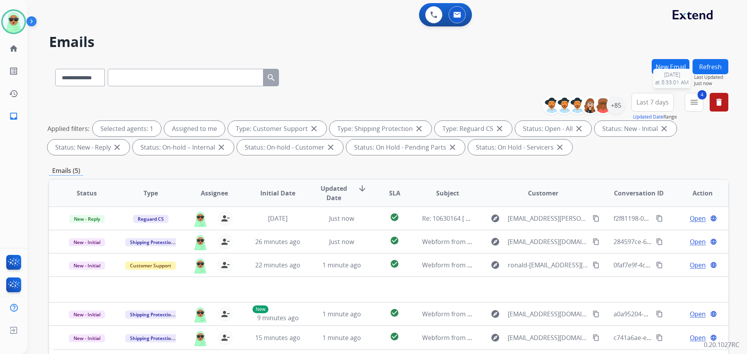
drag, startPoint x: 715, startPoint y: 78, endPoint x: 714, endPoint y: 73, distance: 4.8
click at [715, 75] on span "Last Updated:" at bounding box center [711, 77] width 34 height 6
click at [714, 73] on button "Refresh" at bounding box center [710, 66] width 36 height 15
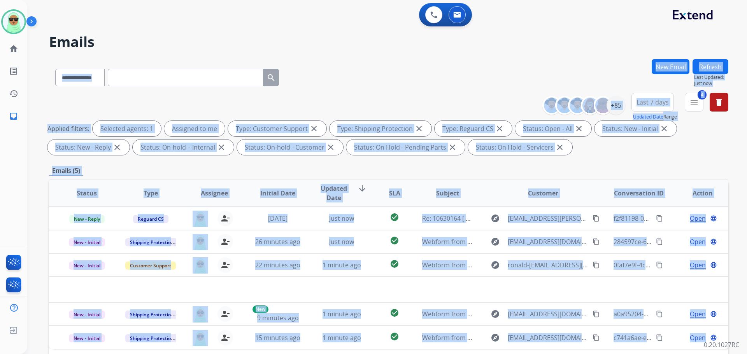
click at [714, 73] on div "**********" at bounding box center [377, 205] width 701 height 354
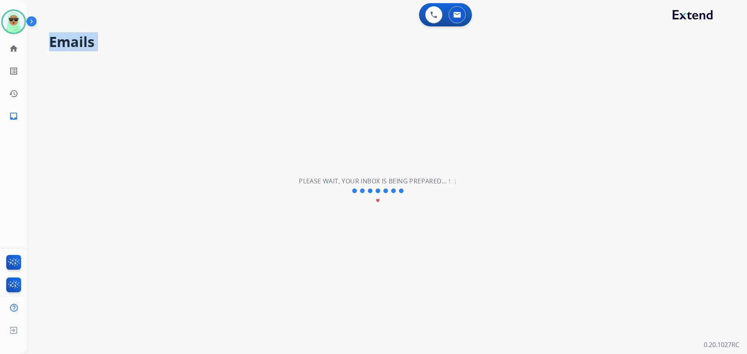
click at [714, 73] on div "**********" at bounding box center [377, 191] width 701 height 326
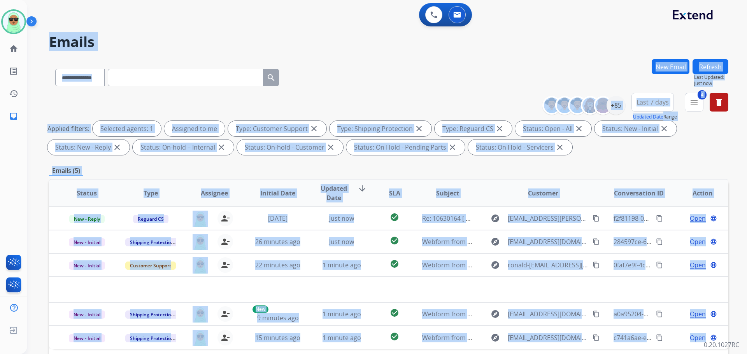
click at [554, 45] on h2 "Emails" at bounding box center [388, 42] width 679 height 16
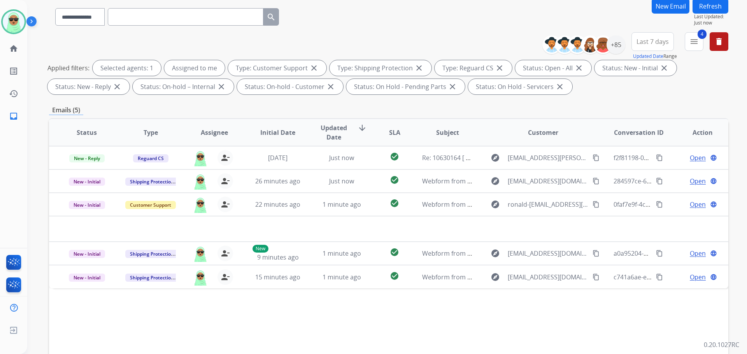
scroll to position [126, 0]
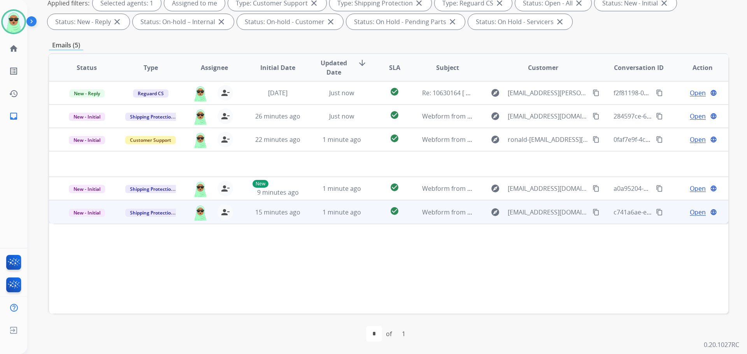
click at [441, 206] on td "Webform from [EMAIL_ADDRESS][DOMAIN_NAME] on [DATE]" at bounding box center [441, 211] width 64 height 23
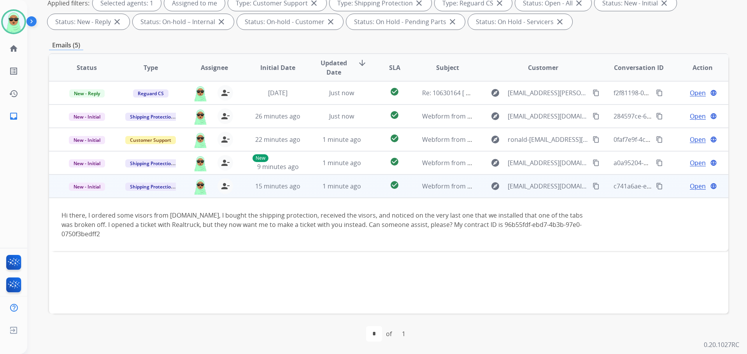
click at [592, 187] on mat-icon "content_copy" at bounding box center [595, 186] width 7 height 7
click at [689, 185] on span "Open" at bounding box center [697, 186] width 16 height 9
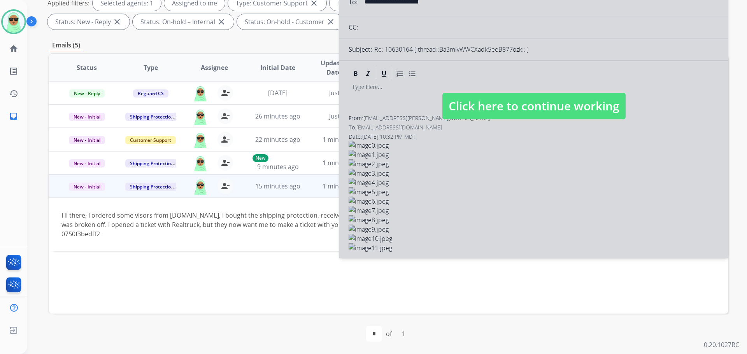
select select "**********"
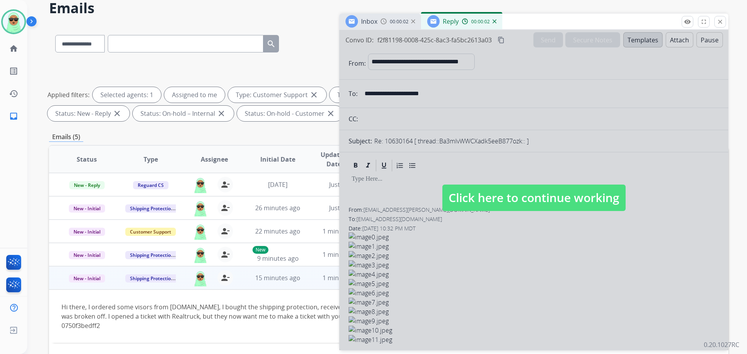
scroll to position [0, 0]
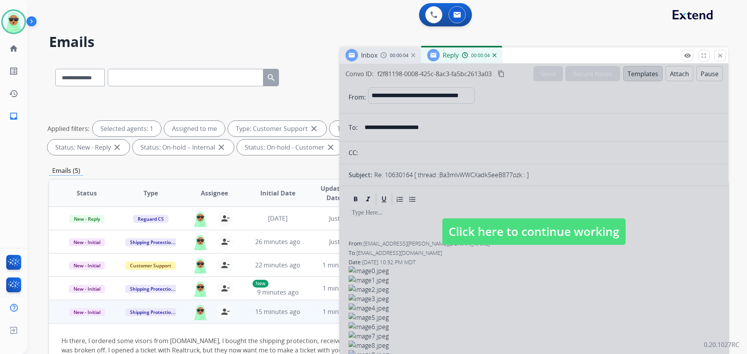
click at [492, 57] on div "00:00:04" at bounding box center [479, 55] width 34 height 7
click at [493, 54] on img at bounding box center [494, 55] width 4 height 4
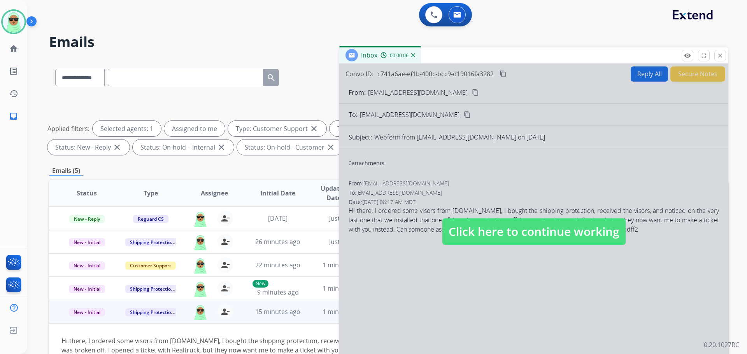
click at [498, 227] on span "Click here to continue working" at bounding box center [533, 232] width 183 height 26
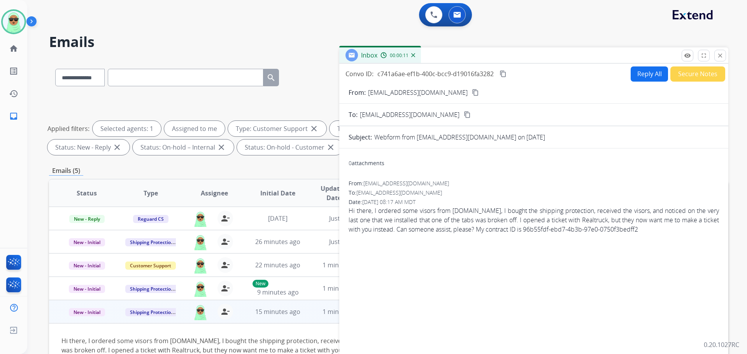
click at [642, 70] on button "Reply All" at bounding box center [648, 73] width 37 height 15
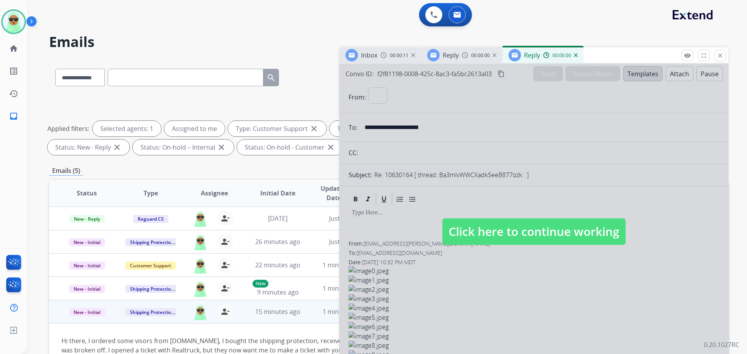
select select "**********"
click at [471, 52] on div "00:00:01" at bounding box center [479, 55] width 34 height 7
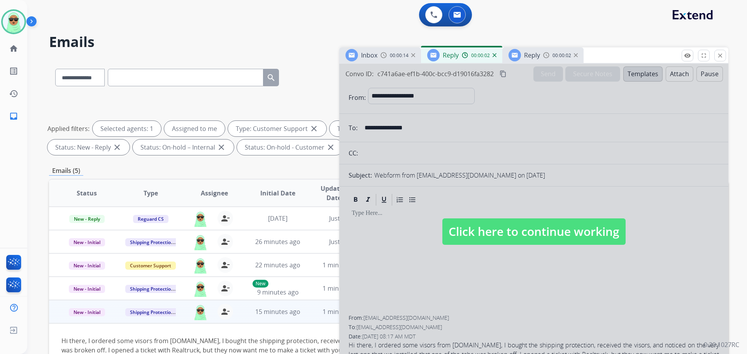
click at [500, 241] on span "Click here to continue working" at bounding box center [533, 232] width 183 height 26
select select
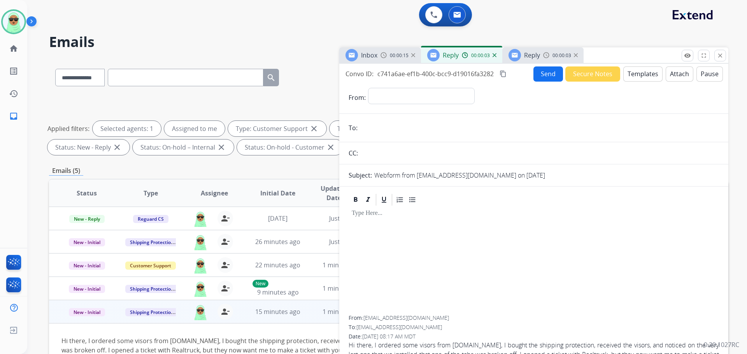
click at [623, 71] on button "Templates" at bounding box center [642, 73] width 39 height 15
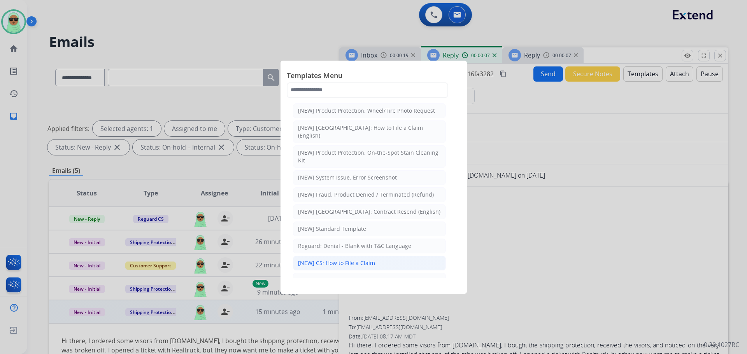
click at [368, 259] on div "[NEW] CS: How to File a Claim" at bounding box center [336, 263] width 77 height 8
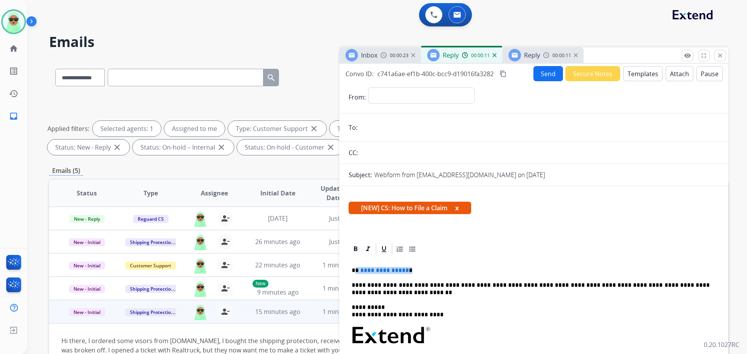
drag, startPoint x: 420, startPoint y: 270, endPoint x: 356, endPoint y: 266, distance: 64.7
click at [356, 266] on div "**********" at bounding box center [533, 361] width 370 height 210
click at [507, 266] on div "**********" at bounding box center [533, 361] width 370 height 210
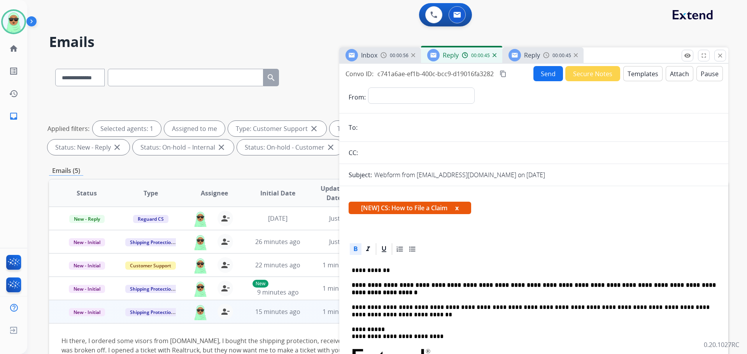
click at [517, 287] on strong "**********" at bounding box center [535, 288] width 366 height 13
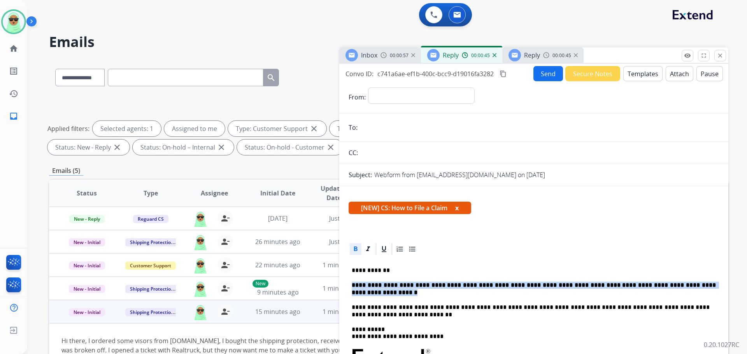
click at [517, 287] on strong "**********" at bounding box center [535, 288] width 366 height 13
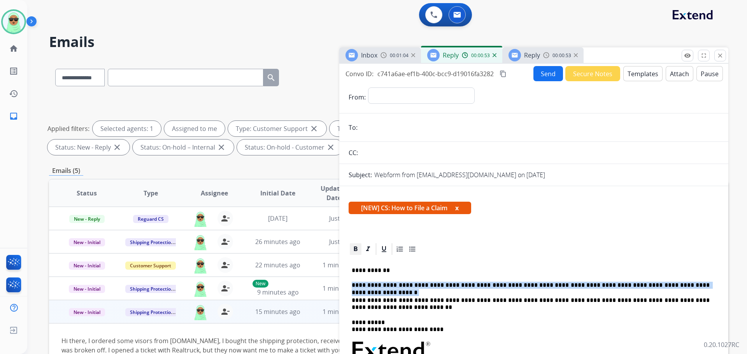
click at [357, 251] on icon at bounding box center [356, 249] width 8 height 8
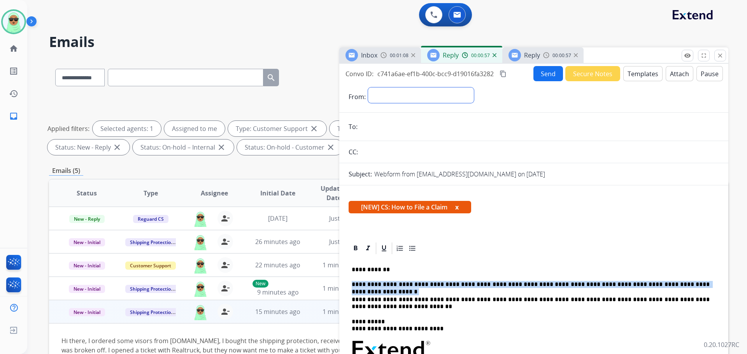
click at [410, 92] on select "**********" at bounding box center [421, 95] width 106 height 16
select select "**********"
click at [368, 87] on select "**********" at bounding box center [421, 95] width 106 height 16
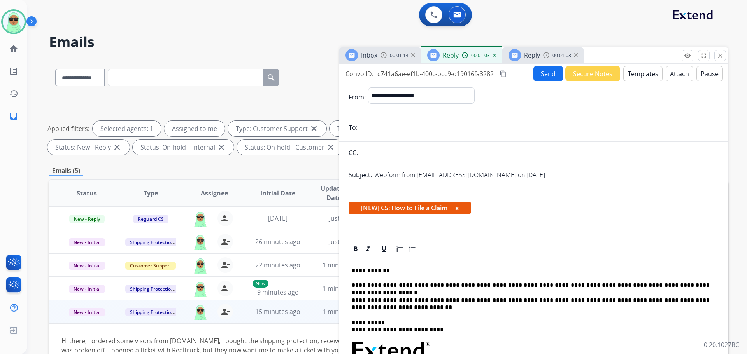
click at [410, 145] on form "**********" at bounding box center [533, 313] width 389 height 465
click at [414, 138] on form "**********" at bounding box center [533, 313] width 389 height 465
click at [417, 129] on input "email" at bounding box center [539, 128] width 359 height 16
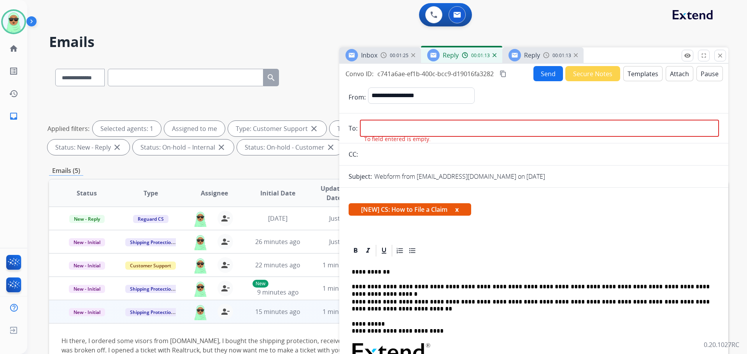
paste input "**********"
click at [430, 123] on input "email" at bounding box center [539, 128] width 359 height 17
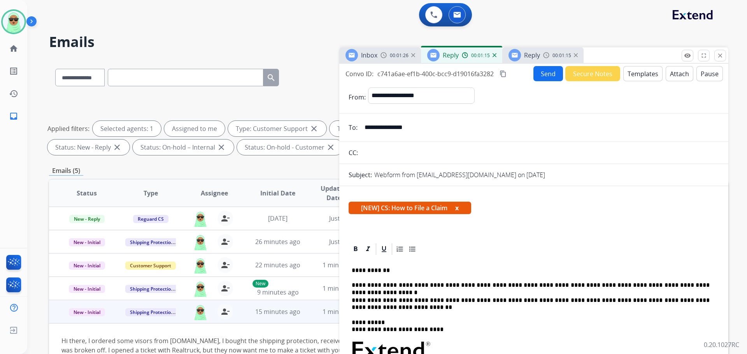
type input "**********"
click at [547, 75] on button "Send" at bounding box center [548, 73] width 30 height 15
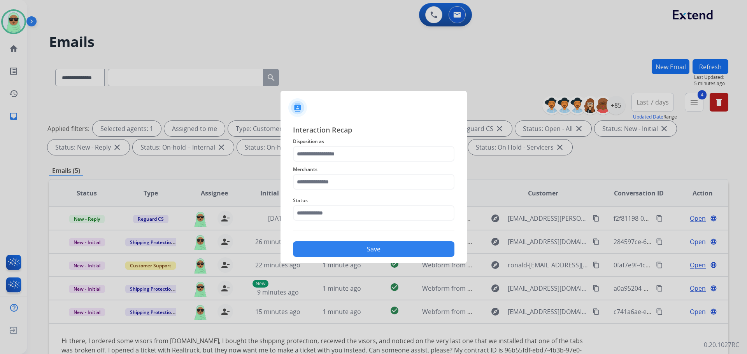
click at [311, 224] on div "Interaction Recap Disposition as Merchants Status Save" at bounding box center [373, 190] width 161 height 133
click at [312, 204] on span "Status" at bounding box center [373, 200] width 161 height 9
click at [313, 209] on input "text" at bounding box center [373, 213] width 161 height 16
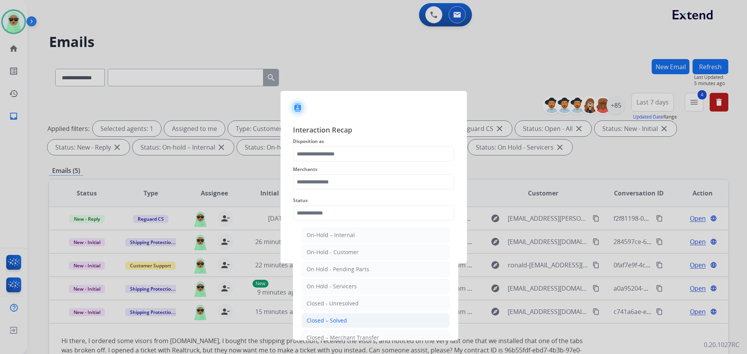
click at [348, 323] on li "Closed – Solved" at bounding box center [375, 320] width 148 height 15
type input "**********"
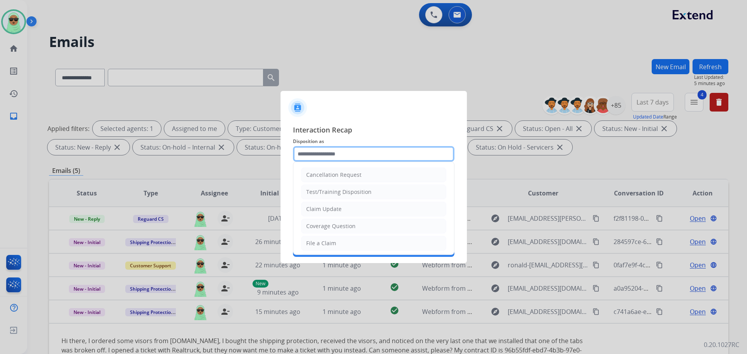
click at [333, 161] on input "text" at bounding box center [373, 154] width 161 height 16
click at [326, 228] on div "Coverage Question" at bounding box center [330, 226] width 49 height 8
type input "**********"
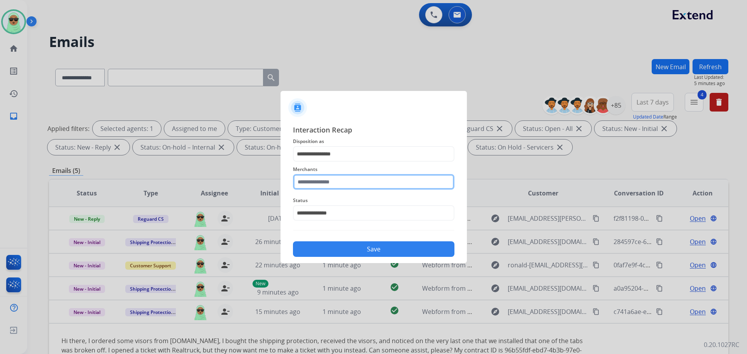
click at [334, 181] on input "text" at bounding box center [373, 182] width 161 height 16
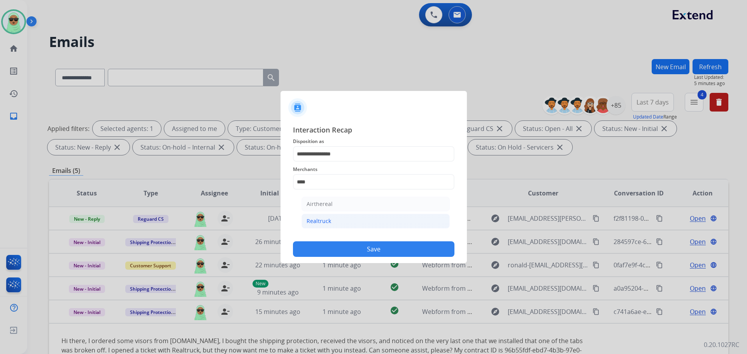
click at [338, 221] on li "Realtruck" at bounding box center [375, 221] width 148 height 15
type input "*********"
click at [358, 252] on button "Save" at bounding box center [373, 249] width 161 height 16
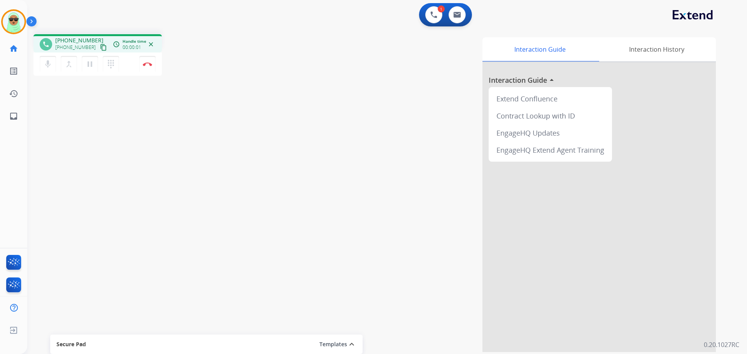
click at [100, 49] on mat-icon "content_copy" at bounding box center [103, 47] width 7 height 7
click at [100, 47] on mat-icon "content_copy" at bounding box center [103, 47] width 7 height 7
click at [91, 59] on button "pause Hold" at bounding box center [90, 64] width 16 height 16
click at [48, 59] on button "mic Mute" at bounding box center [48, 64] width 16 height 16
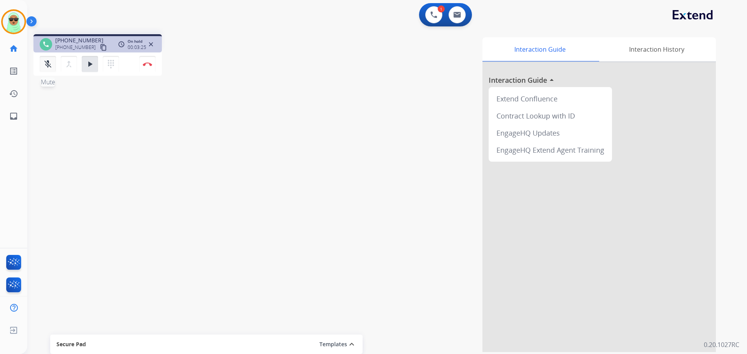
click at [47, 64] on mat-icon "mic_off" at bounding box center [47, 63] width 9 height 9
click at [86, 66] on mat-icon "play_arrow" at bounding box center [89, 63] width 9 height 9
click at [54, 61] on button "mic Mute" at bounding box center [48, 64] width 16 height 16
click at [54, 61] on button "mic_off Mute" at bounding box center [48, 64] width 16 height 16
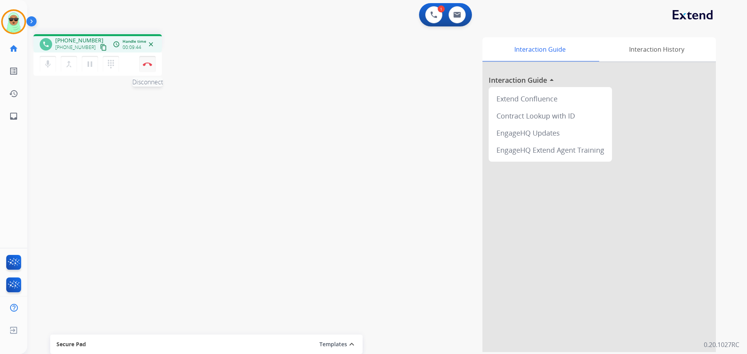
click at [150, 67] on button "Disconnect" at bounding box center [147, 64] width 16 height 16
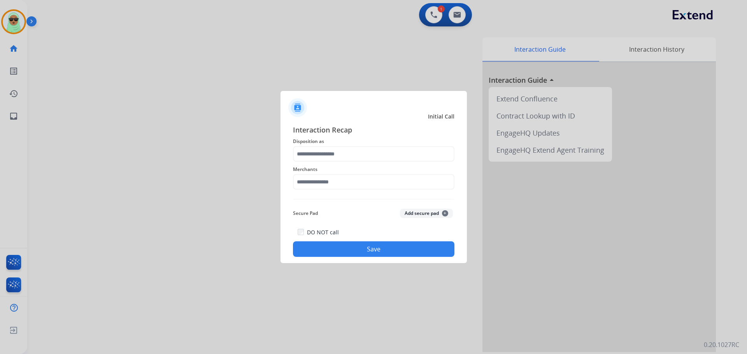
click at [359, 170] on span "Merchants" at bounding box center [373, 169] width 161 height 9
click at [359, 161] on input "text" at bounding box center [373, 154] width 161 height 16
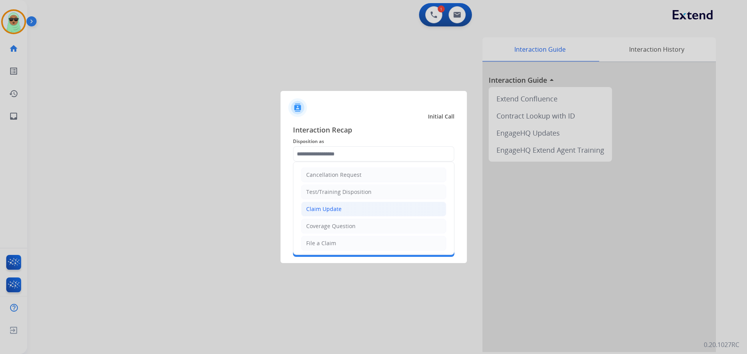
click at [336, 209] on div "Claim Update" at bounding box center [323, 209] width 35 height 8
type input "**********"
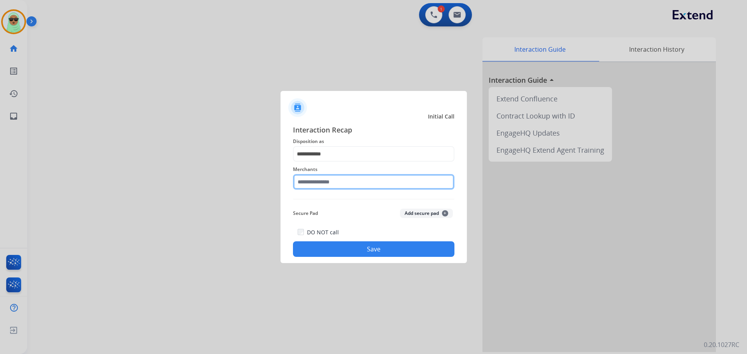
click at [332, 183] on input "text" at bounding box center [373, 182] width 161 height 16
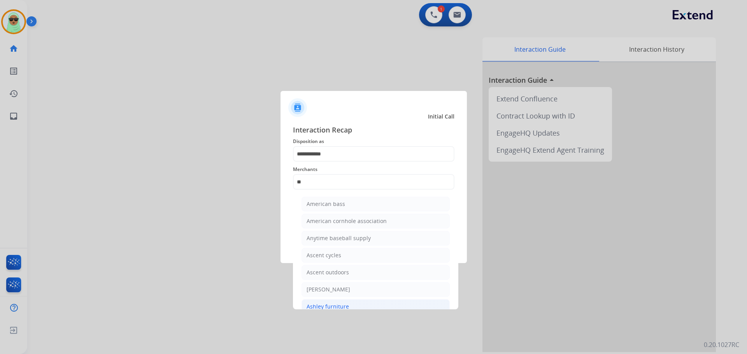
click at [329, 301] on li "Ashley furniture" at bounding box center [375, 306] width 148 height 15
type input "**********"
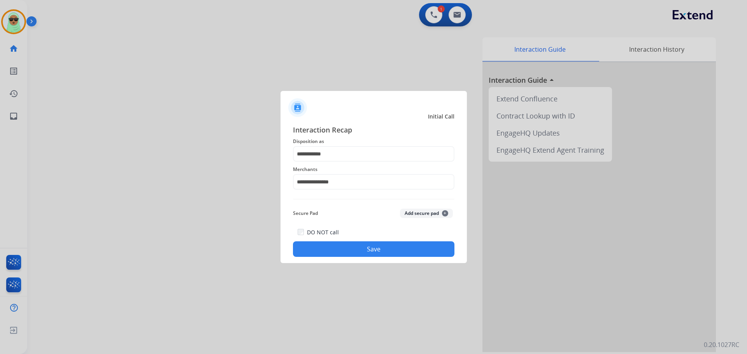
click at [370, 239] on div "DO NOT call Save" at bounding box center [373, 242] width 161 height 30
click at [364, 251] on button "Save" at bounding box center [373, 249] width 161 height 16
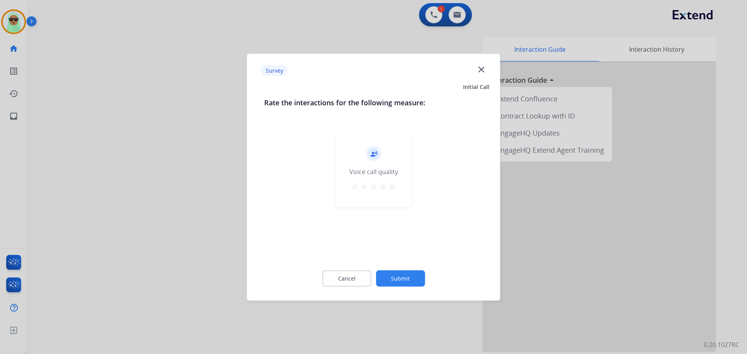
click at [409, 267] on div "Cancel Submit" at bounding box center [373, 278] width 219 height 35
click at [394, 293] on div "Cancel Submit" at bounding box center [373, 278] width 219 height 35
drag, startPoint x: 402, startPoint y: 290, endPoint x: 410, endPoint y: 278, distance: 14.9
click at [402, 290] on div "Cancel Submit" at bounding box center [373, 278] width 219 height 35
click at [410, 278] on button "Submit" at bounding box center [400, 278] width 49 height 16
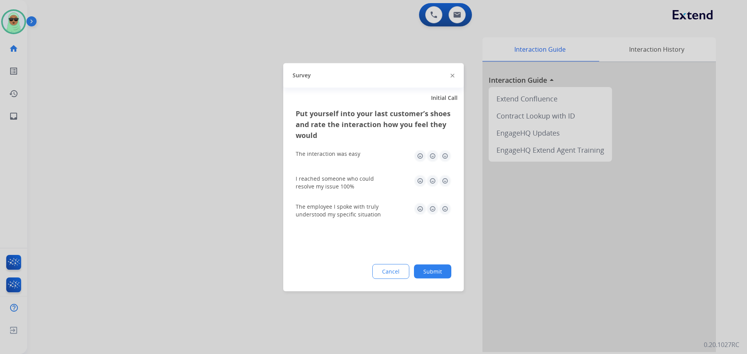
click at [442, 272] on button "Submit" at bounding box center [432, 271] width 37 height 14
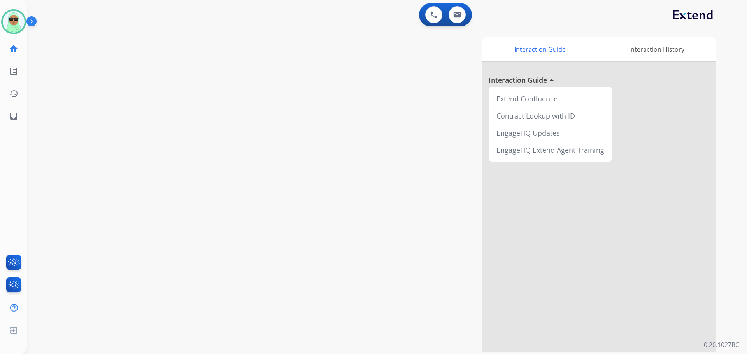
drag, startPoint x: 61, startPoint y: 47, endPoint x: 10, endPoint y: 17, distance: 58.9
click at [60, 45] on div "swap_horiz Break voice bridge close_fullscreen Connect 3-Way Call merge_type Se…" at bounding box center [377, 190] width 701 height 324
click at [6, 15] on img at bounding box center [14, 22] width 22 height 22
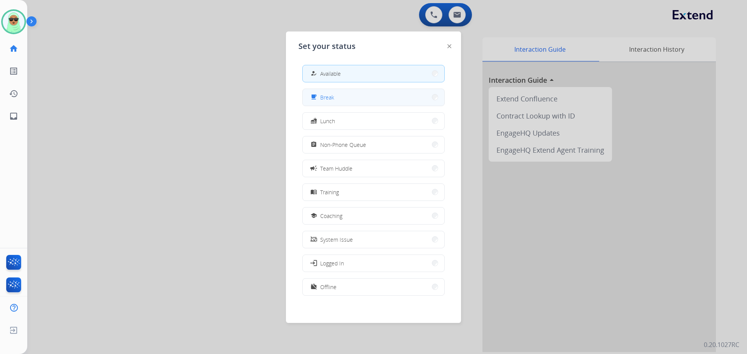
click at [337, 91] on button "free_breakfast Break" at bounding box center [374, 97] width 142 height 17
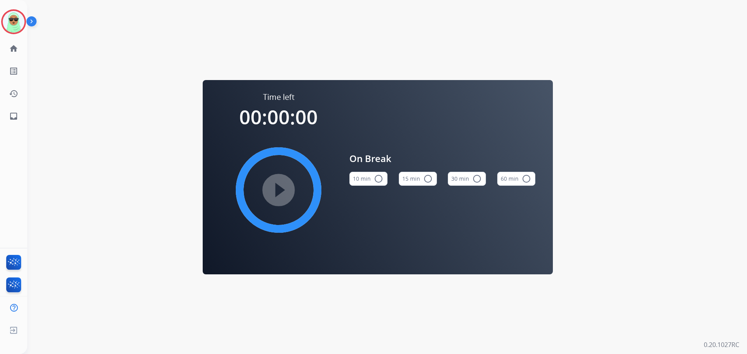
click at [14, 36] on div "Raujon Break Edit Avatar Agent: Raujon Routing Profile: Extend_Training CS home…" at bounding box center [13, 64] width 27 height 128
click at [14, 24] on img at bounding box center [14, 22] width 22 height 22
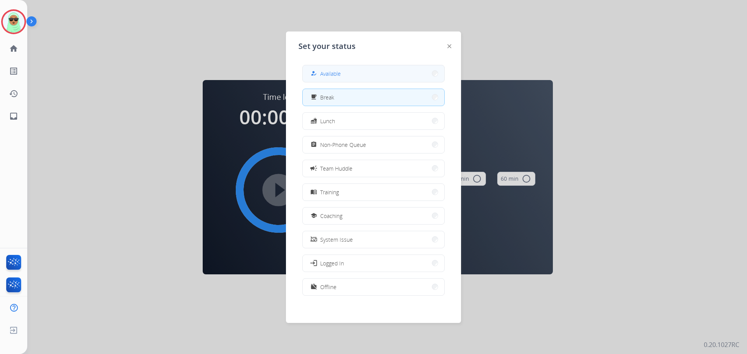
click at [340, 75] on span "Available" at bounding box center [330, 74] width 21 height 8
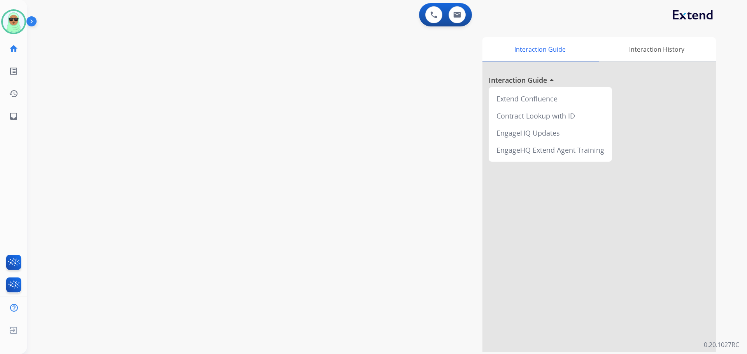
click at [65, 134] on div "swap_horiz Break voice bridge close_fullscreen Connect 3-Way Call merge_type Se…" at bounding box center [377, 190] width 701 height 324
click at [453, 12] on img at bounding box center [457, 15] width 8 height 6
select select "**********"
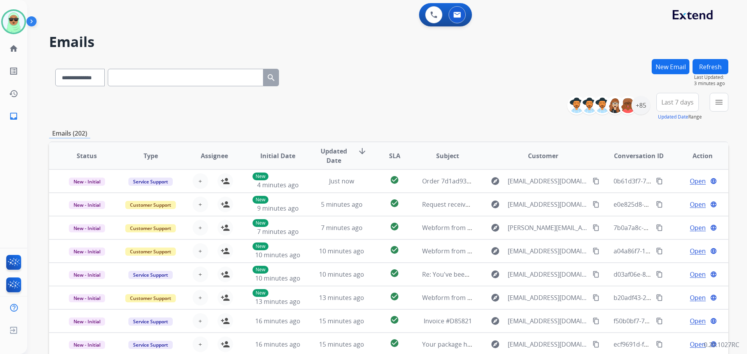
click at [722, 103] on mat-icon "menu" at bounding box center [718, 102] width 9 height 9
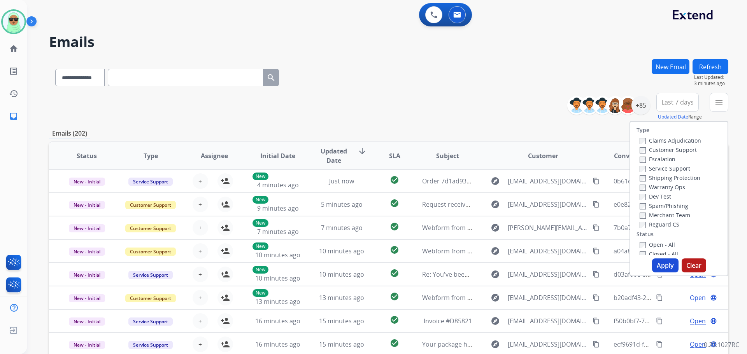
click at [666, 150] on label "Customer Support" at bounding box center [667, 149] width 57 height 7
click at [668, 174] on label "Shipping Protection" at bounding box center [669, 177] width 61 height 7
click at [663, 225] on label "Reguard CS" at bounding box center [659, 224] width 40 height 7
click at [655, 247] on label "Open - All" at bounding box center [656, 244] width 35 height 7
click at [666, 270] on button "Apply" at bounding box center [665, 266] width 26 height 14
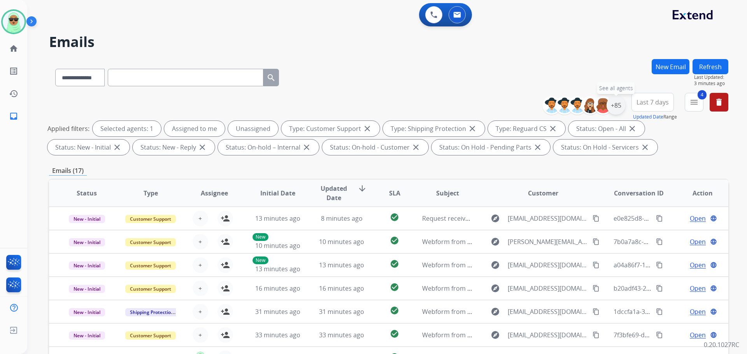
click at [607, 101] on div "+85" at bounding box center [615, 105] width 19 height 19
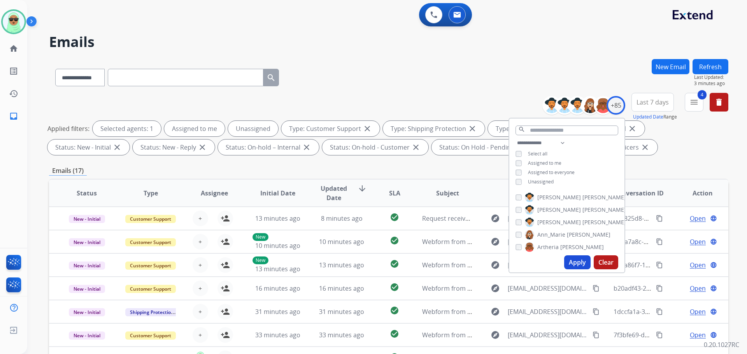
click at [550, 178] on div "**********" at bounding box center [566, 163] width 115 height 50
click at [550, 178] on span "Unassigned" at bounding box center [541, 181] width 26 height 7
click at [572, 256] on button "Apply" at bounding box center [577, 262] width 26 height 14
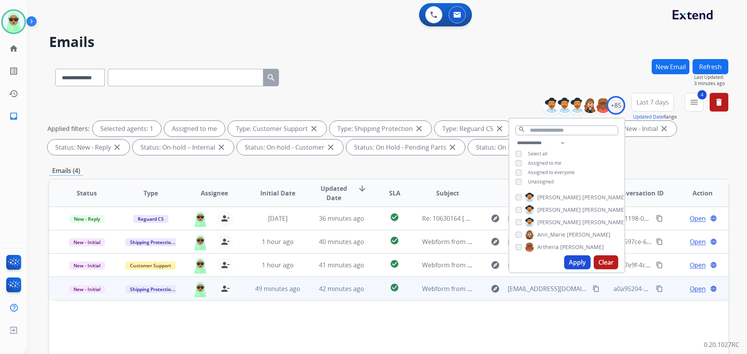
click at [593, 283] on div "explore [EMAIL_ADDRESS][DOMAIN_NAME] content_copy" at bounding box center [543, 289] width 114 height 12
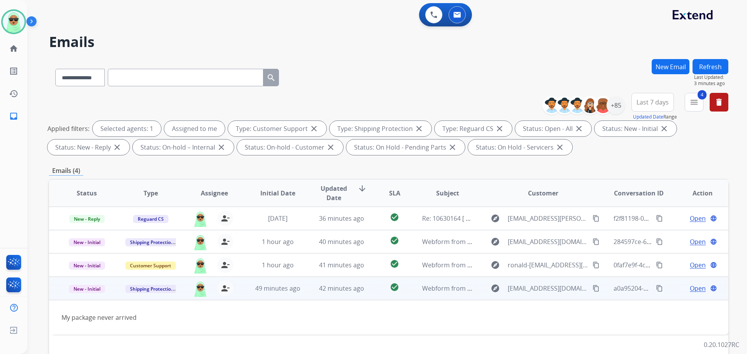
click at [592, 289] on mat-icon "content_copy" at bounding box center [595, 288] width 7 height 7
click at [689, 291] on span "Open" at bounding box center [697, 288] width 16 height 9
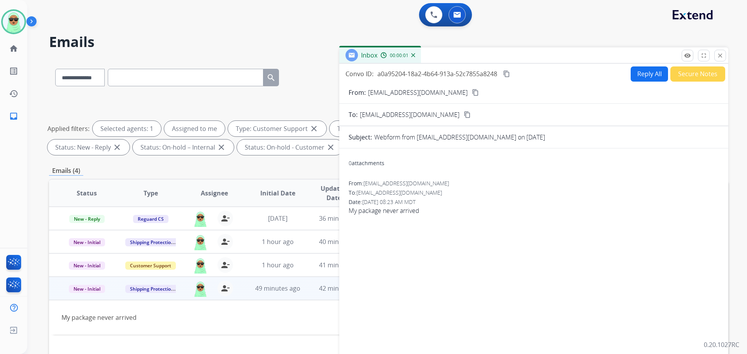
click at [642, 78] on button "Reply All" at bounding box center [648, 73] width 37 height 15
select select "**********"
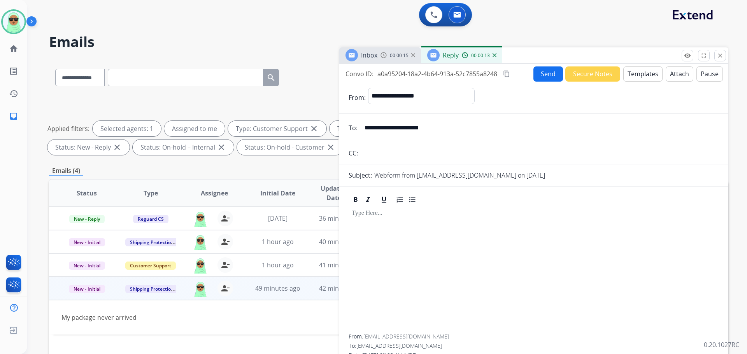
click at [638, 75] on button "Templates" at bounding box center [642, 73] width 39 height 15
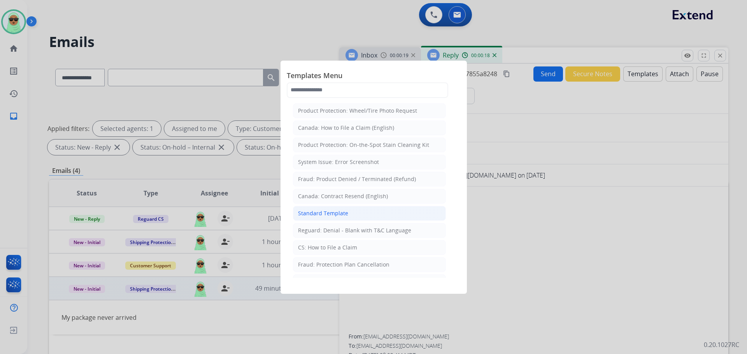
click at [355, 212] on li "Standard Template" at bounding box center [369, 213] width 153 height 15
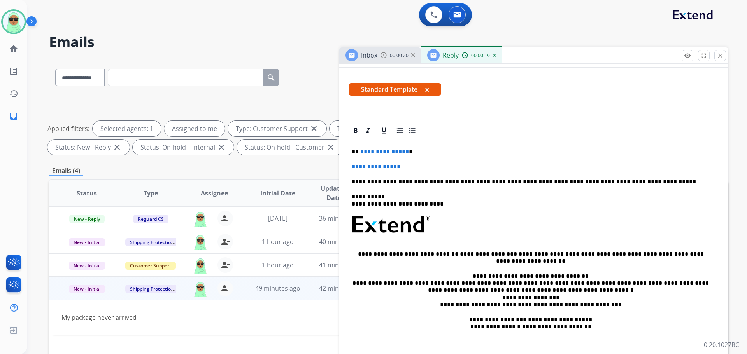
scroll to position [136, 0]
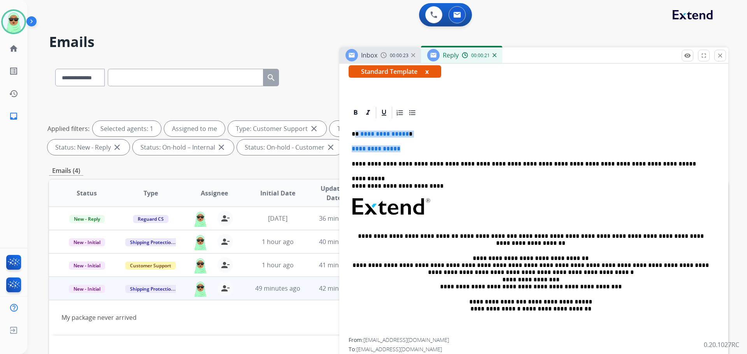
drag, startPoint x: 408, startPoint y: 144, endPoint x: 354, endPoint y: 129, distance: 55.7
click at [354, 129] on div "**********" at bounding box center [533, 229] width 370 height 218
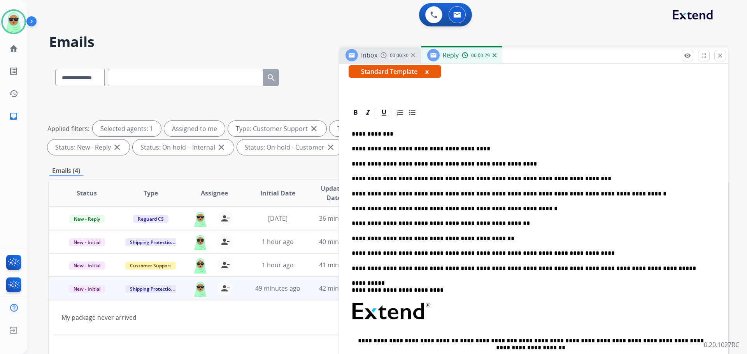
click at [494, 224] on p "**********" at bounding box center [531, 223] width 358 height 7
click at [436, 236] on p "**********" at bounding box center [531, 238] width 358 height 7
click at [437, 236] on p "**********" at bounding box center [531, 238] width 358 height 7
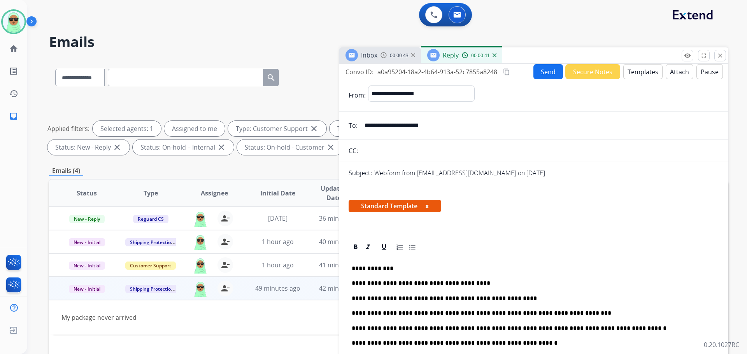
scroll to position [0, 0]
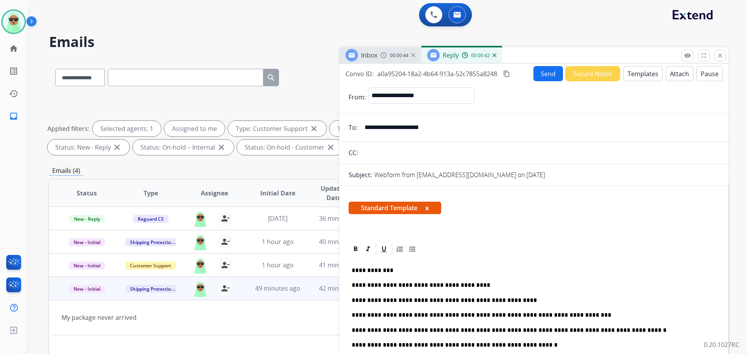
click at [535, 68] on button "Send" at bounding box center [548, 73] width 30 height 15
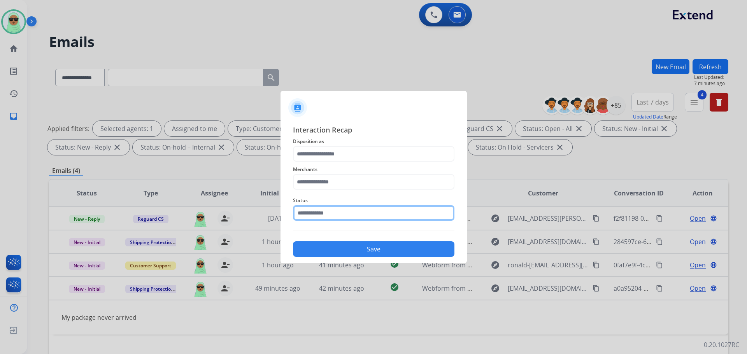
click at [366, 215] on input "text" at bounding box center [373, 213] width 161 height 16
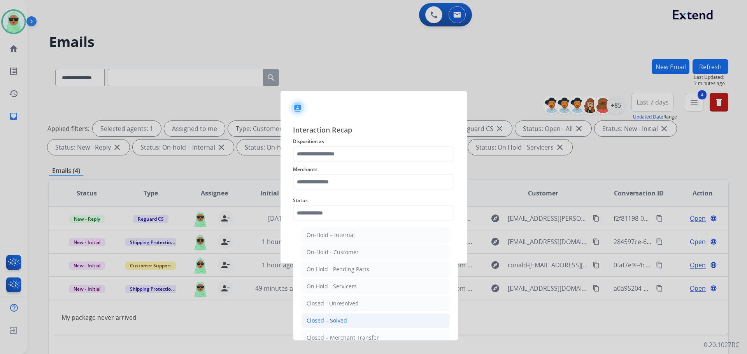
click at [371, 320] on li "Closed – Solved" at bounding box center [375, 320] width 148 height 15
type input "**********"
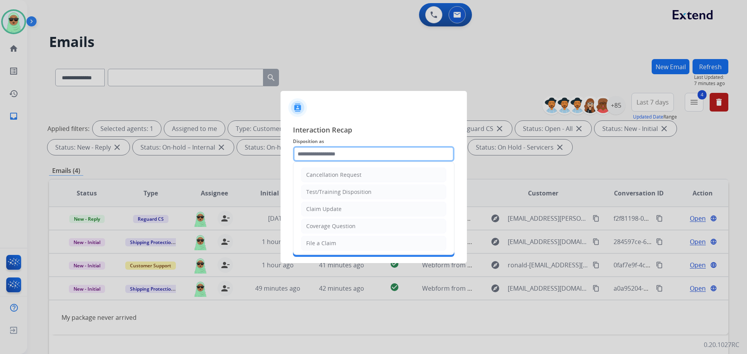
click at [352, 160] on input "text" at bounding box center [373, 154] width 161 height 16
click at [346, 216] on li "Claim Update" at bounding box center [373, 209] width 145 height 15
type input "**********"
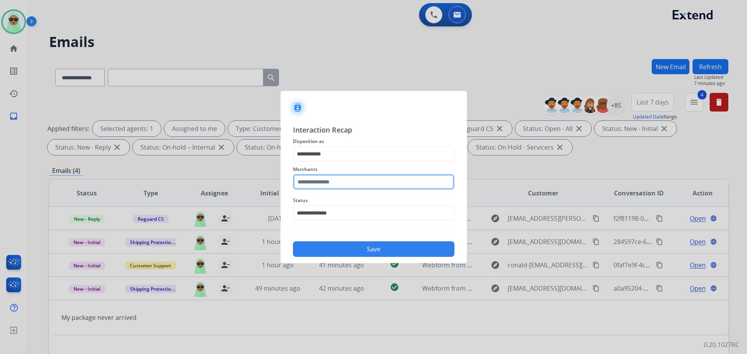
click at [343, 181] on input "text" at bounding box center [373, 182] width 161 height 16
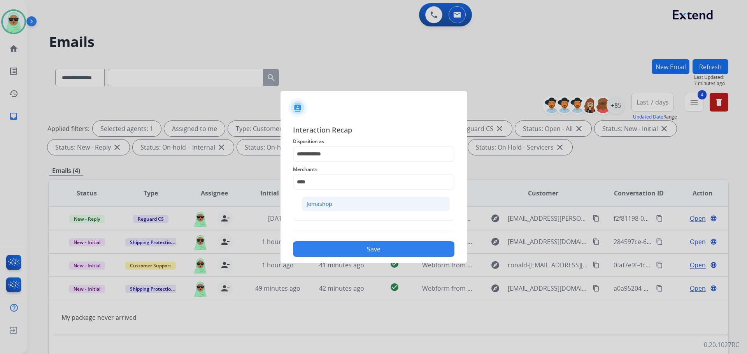
click at [323, 208] on li "Jomashop" at bounding box center [375, 204] width 148 height 15
type input "********"
click at [338, 257] on div "**********" at bounding box center [373, 190] width 186 height 145
click at [348, 248] on button "Save" at bounding box center [373, 249] width 161 height 16
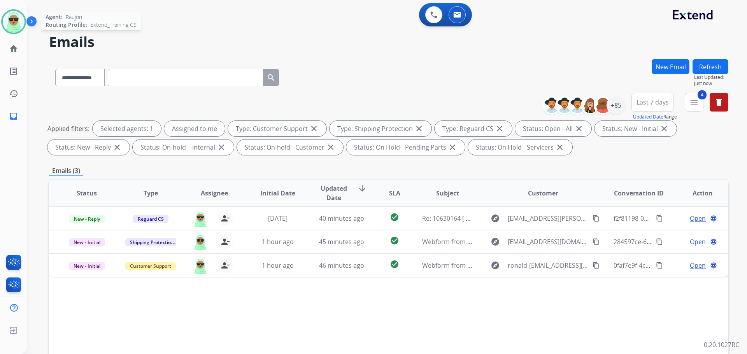
click at [10, 22] on img at bounding box center [14, 22] width 22 height 22
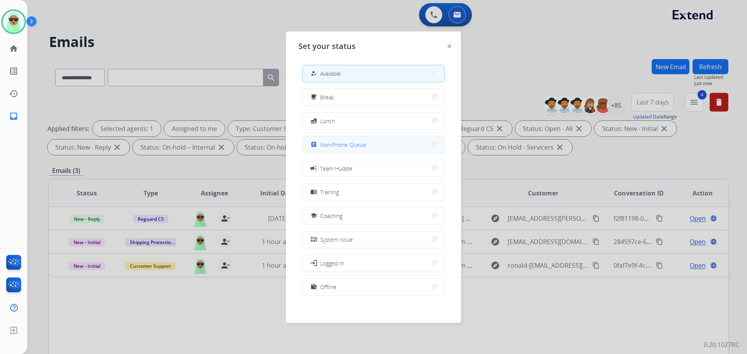
click at [361, 145] on span "Non-Phone Queue" at bounding box center [343, 145] width 46 height 8
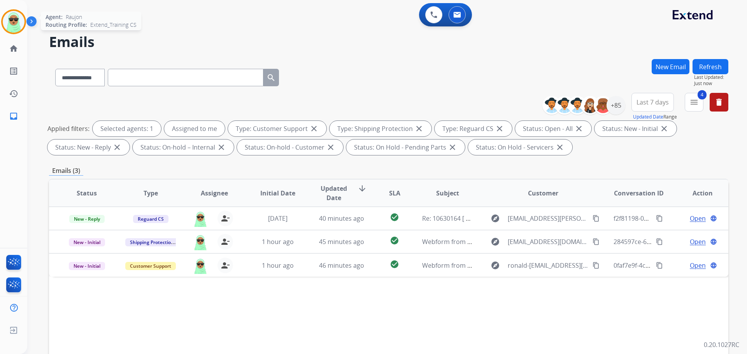
click at [3, 24] on img at bounding box center [14, 22] width 22 height 22
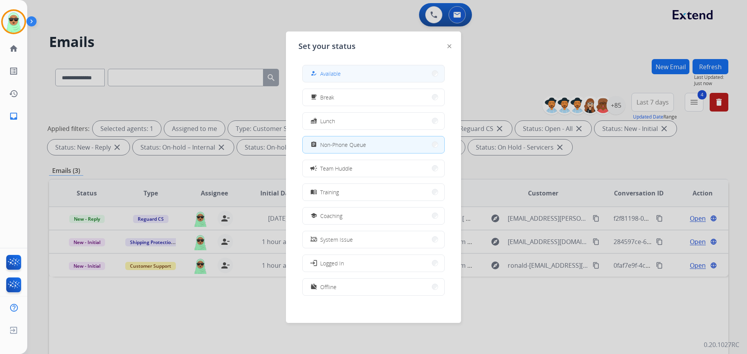
click at [322, 75] on div "how_to_reg Available" at bounding box center [325, 73] width 32 height 9
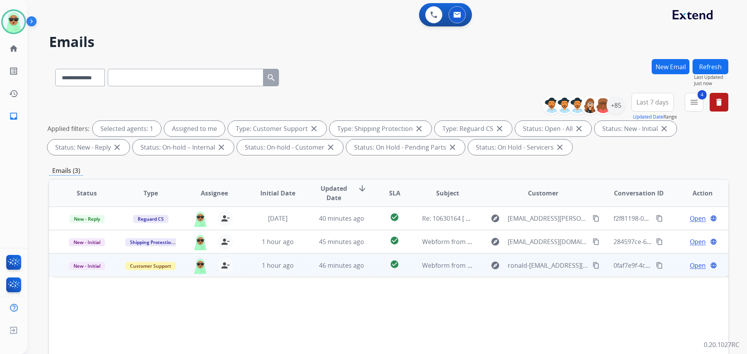
click at [689, 264] on span "Open" at bounding box center [697, 265] width 16 height 9
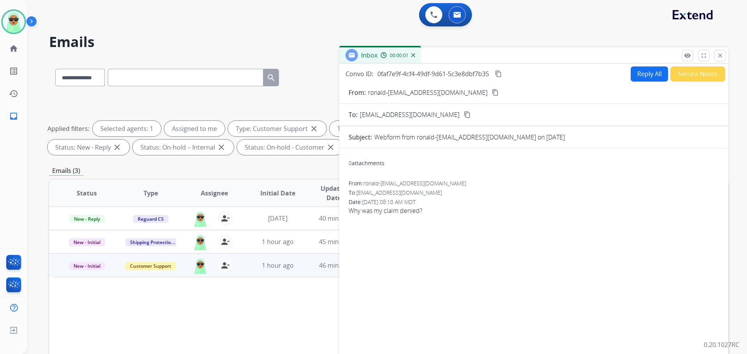
click at [490, 94] on button "content_copy" at bounding box center [494, 92] width 9 height 9
click at [628, 66] on div "Reply All Secure Notes" at bounding box center [676, 73] width 97 height 15
click at [641, 75] on button "Reply All" at bounding box center [648, 73] width 37 height 15
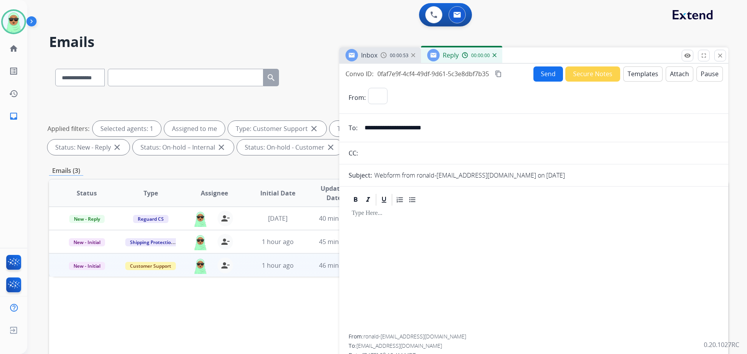
select select "**********"
click at [634, 72] on button "Templates" at bounding box center [642, 73] width 39 height 15
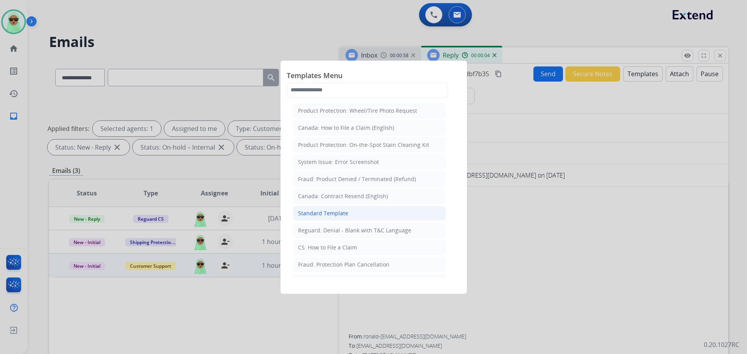
click at [353, 214] on li "Standard Template" at bounding box center [369, 213] width 153 height 15
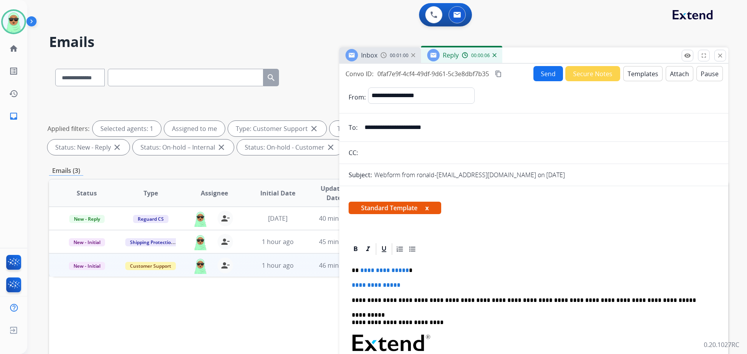
drag, startPoint x: 414, startPoint y: 268, endPoint x: 357, endPoint y: 267, distance: 57.2
drag, startPoint x: 405, startPoint y: 280, endPoint x: 333, endPoint y: 281, distance: 72.3
click at [333, 281] on div "**********" at bounding box center [388, 269] width 679 height 421
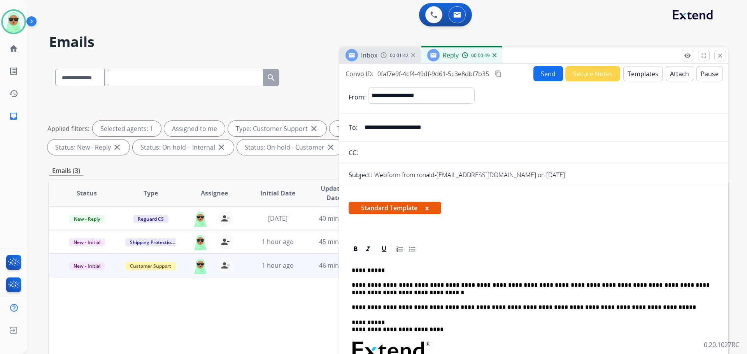
click at [574, 283] on p "**********" at bounding box center [531, 289] width 358 height 14
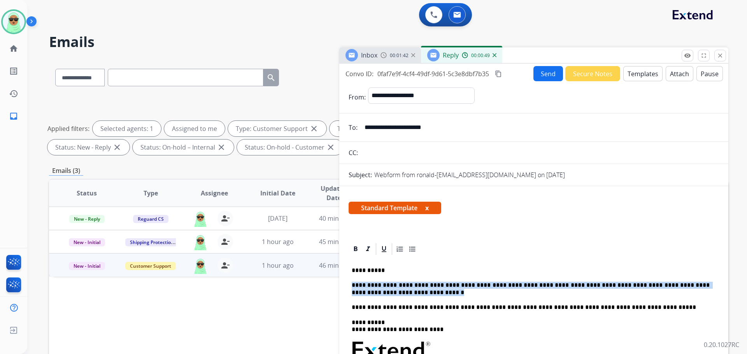
click at [574, 283] on p "**********" at bounding box center [531, 289] width 358 height 14
copy p "**********"
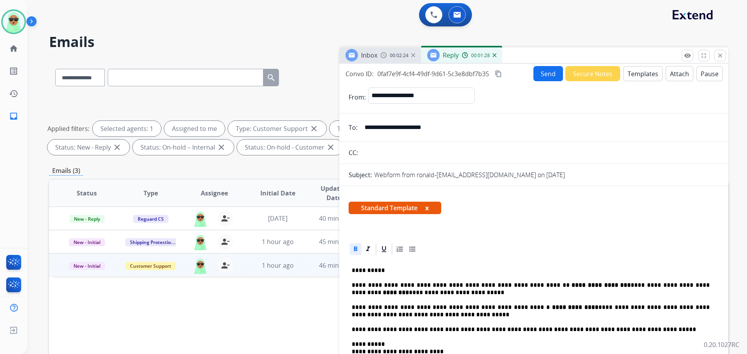
click at [552, 306] on strong "**********" at bounding box center [575, 307] width 46 height 6
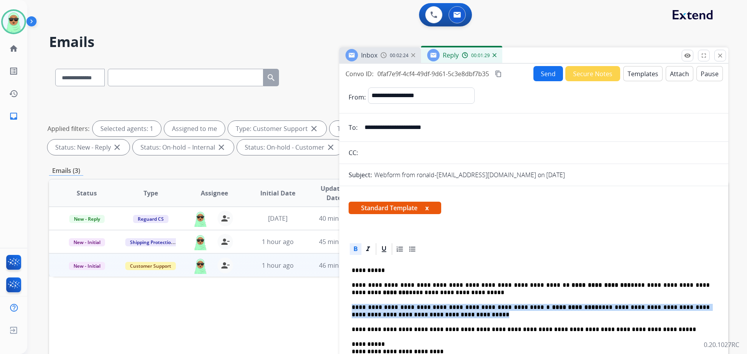
click at [552, 306] on strong "**********" at bounding box center [575, 307] width 46 height 6
click at [357, 247] on icon at bounding box center [355, 249] width 3 height 5
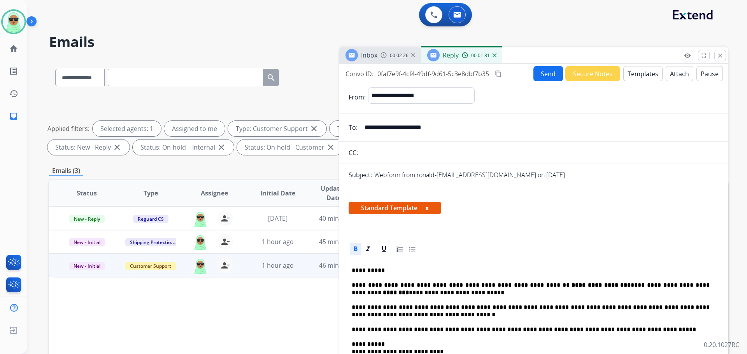
click at [571, 288] on strong "**********" at bounding box center [600, 285] width 59 height 6
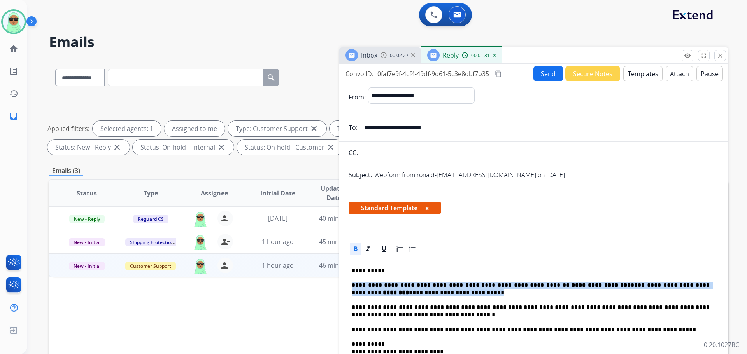
click at [571, 288] on strong "**********" at bounding box center [600, 285] width 59 height 6
click at [355, 245] on icon at bounding box center [356, 249] width 8 height 8
click at [540, 69] on button "Send" at bounding box center [548, 73] width 30 height 15
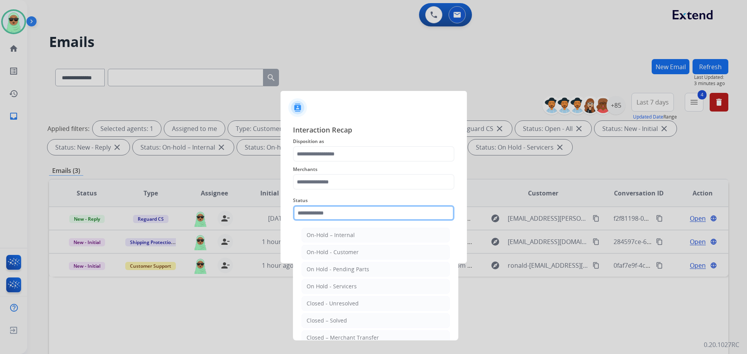
click at [394, 214] on input "text" at bounding box center [373, 213] width 161 height 16
click at [355, 320] on li "Closed – Solved" at bounding box center [375, 320] width 148 height 15
type input "**********"
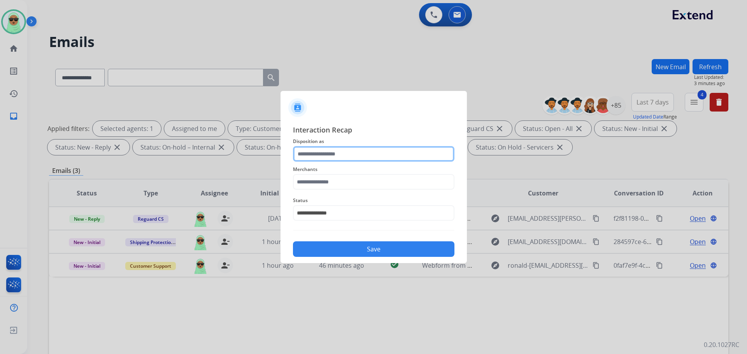
click at [353, 146] on input "text" at bounding box center [373, 154] width 161 height 16
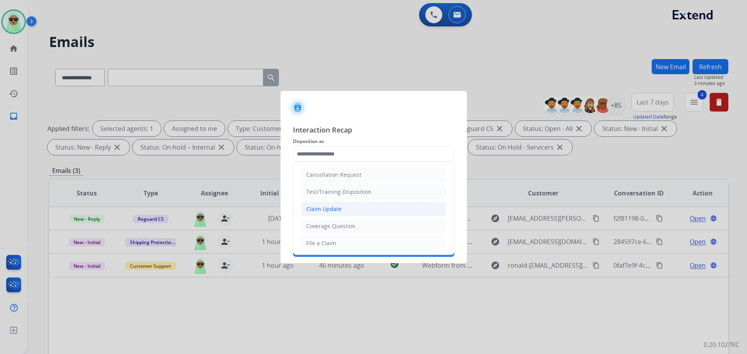
click at [321, 208] on div "Claim Update" at bounding box center [323, 209] width 35 height 8
type input "**********"
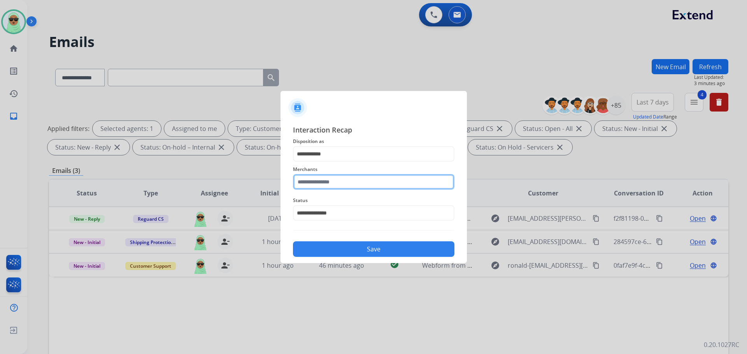
click at [331, 182] on input "text" at bounding box center [373, 182] width 161 height 16
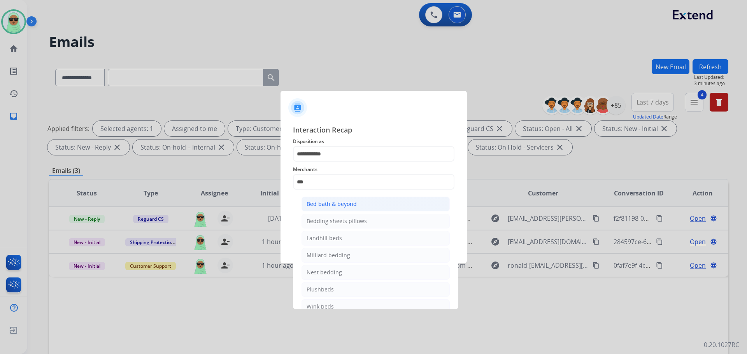
click at [332, 198] on li "Bed bath & beyond" at bounding box center [375, 204] width 148 height 15
type input "**********"
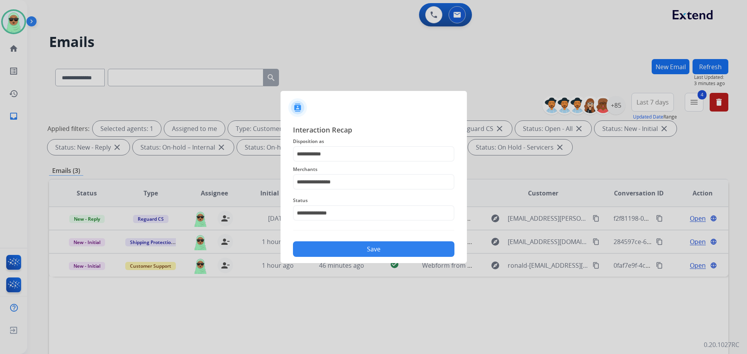
click at [351, 255] on button "Save" at bounding box center [373, 249] width 161 height 16
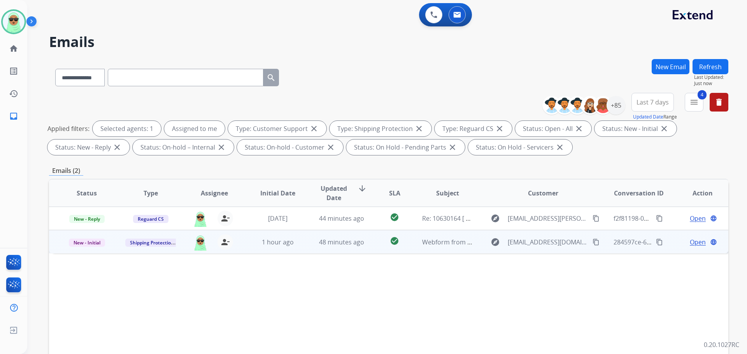
click at [592, 244] on mat-icon "content_copy" at bounding box center [595, 242] width 7 height 7
click at [693, 240] on span "Open" at bounding box center [697, 242] width 16 height 9
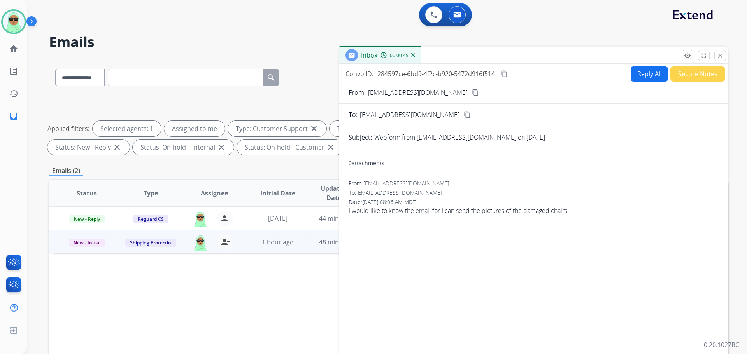
click at [682, 64] on div "Convo ID: 284597ce-6bd9-4f2c-b920-5472d916f514 content_copy Reply All Secure No…" at bounding box center [533, 222] width 389 height 317
click at [683, 73] on button "Secure Notes" at bounding box center [697, 73] width 55 height 15
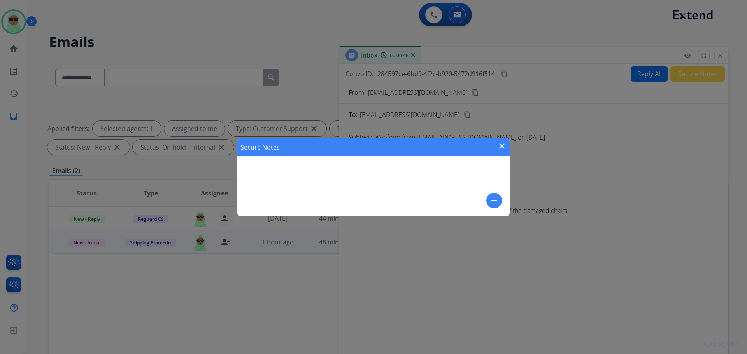
click at [501, 206] on div "add" at bounding box center [494, 201] width 16 height 16
click at [488, 196] on button "add" at bounding box center [494, 201] width 16 height 16
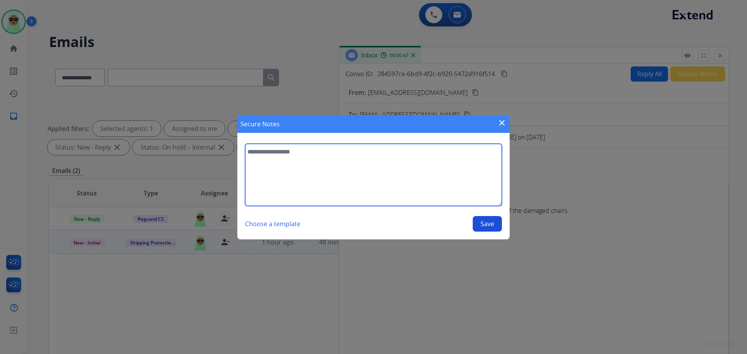
click at [450, 188] on textarea at bounding box center [373, 175] width 257 height 62
type textarea "**********"
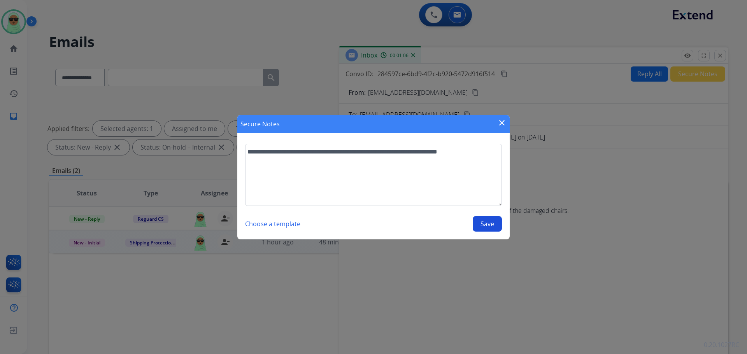
drag, startPoint x: 488, startPoint y: 229, endPoint x: 488, endPoint y: 223, distance: 6.2
click at [488, 227] on button "Save" at bounding box center [486, 224] width 29 height 16
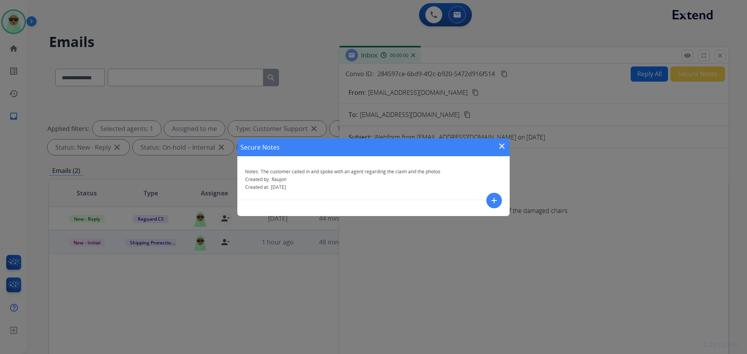
drag, startPoint x: 731, startPoint y: 60, endPoint x: 727, endPoint y: 61, distance: 4.3
click at [730, 60] on div "Secure Notes close Notes: The customer called in and spoke with an agent regard…" at bounding box center [373, 177] width 747 height 354
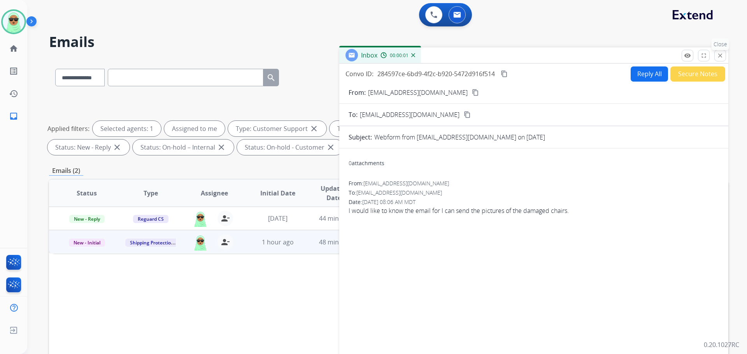
click at [724, 54] on button "close Close" at bounding box center [720, 56] width 12 height 12
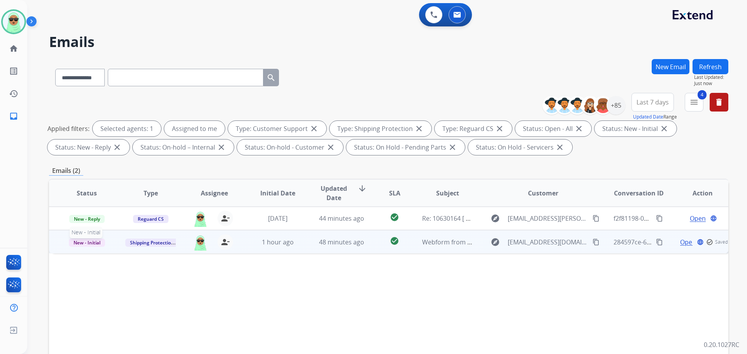
click at [96, 245] on span "New - Initial" at bounding box center [87, 243] width 36 height 8
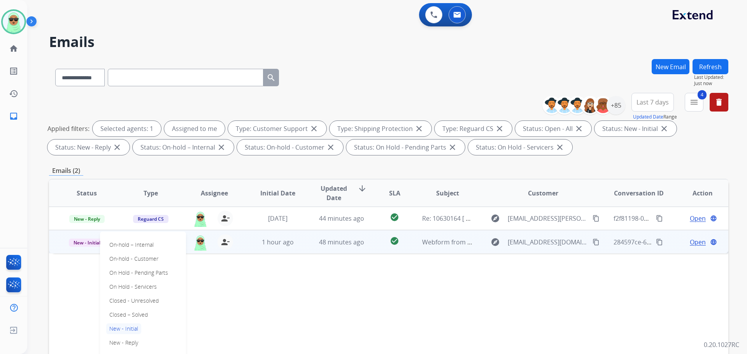
click at [153, 314] on div "On-hold – Internal On-hold - Customer On Hold - Pending Parts On Hold - Service…" at bounding box center [143, 301] width 86 height 138
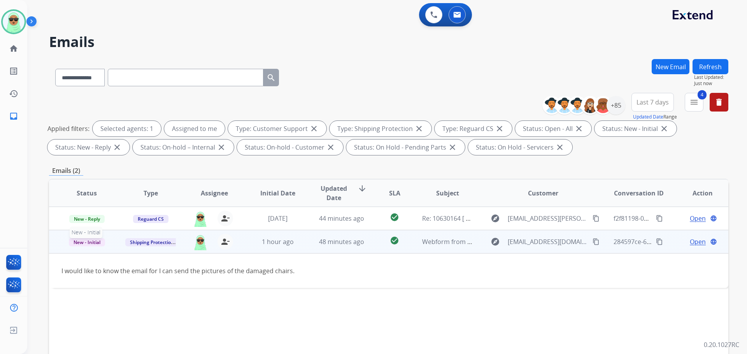
click at [77, 245] on span "New - Initial" at bounding box center [87, 242] width 36 height 8
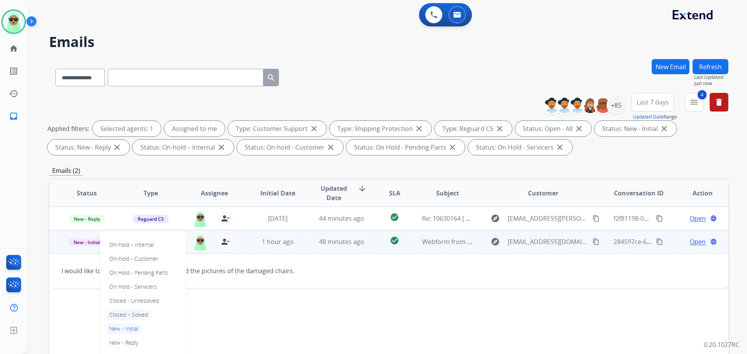
click at [122, 316] on p "Closed – Solved" at bounding box center [128, 315] width 45 height 11
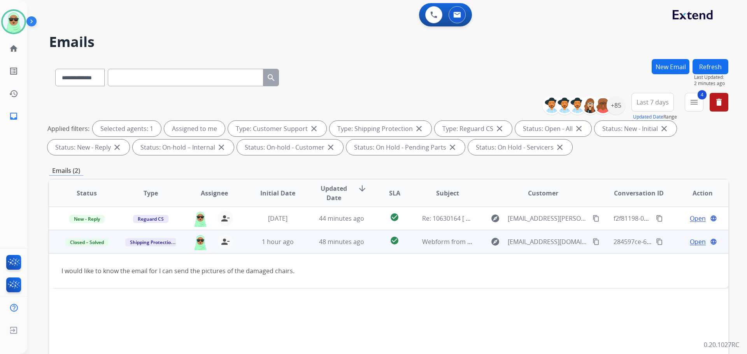
click at [703, 60] on button "Refresh" at bounding box center [710, 66] width 36 height 15
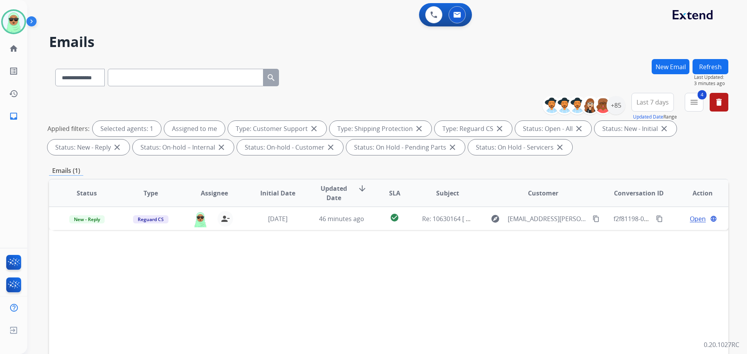
click at [610, 286] on div "Status Type Assignee Initial Date Updated Date arrow_downward SLA Subject Custo…" at bounding box center [388, 309] width 679 height 261
click at [615, 107] on div "+85" at bounding box center [615, 105] width 19 height 19
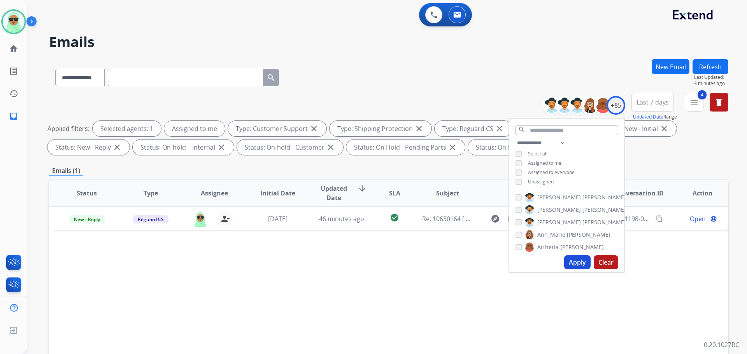
click at [540, 179] on span "Unassigned" at bounding box center [541, 181] width 26 height 7
click at [542, 160] on span "Assigned to me" at bounding box center [544, 163] width 33 height 7
click at [577, 257] on button "Apply" at bounding box center [577, 262] width 26 height 14
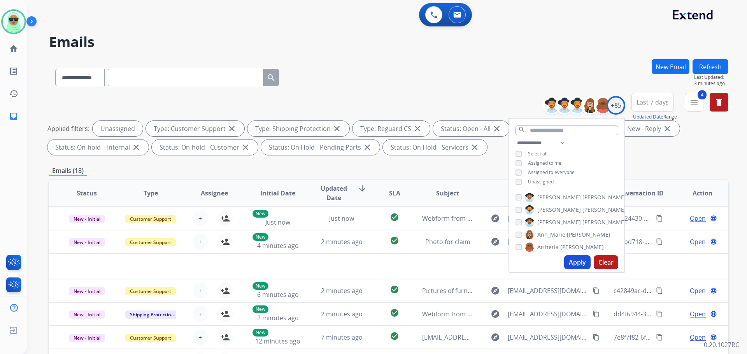
click at [410, 98] on div "**********" at bounding box center [388, 125] width 679 height 65
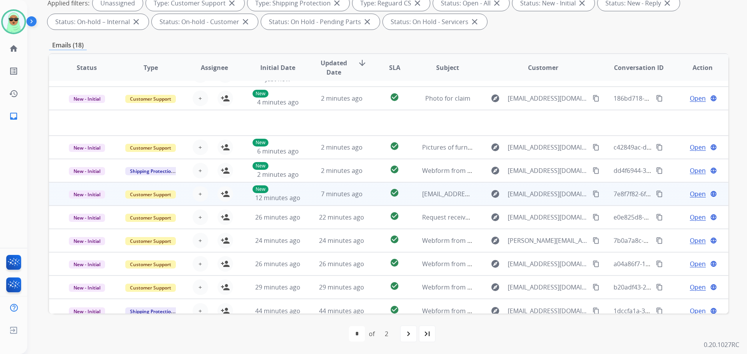
scroll to position [26, 0]
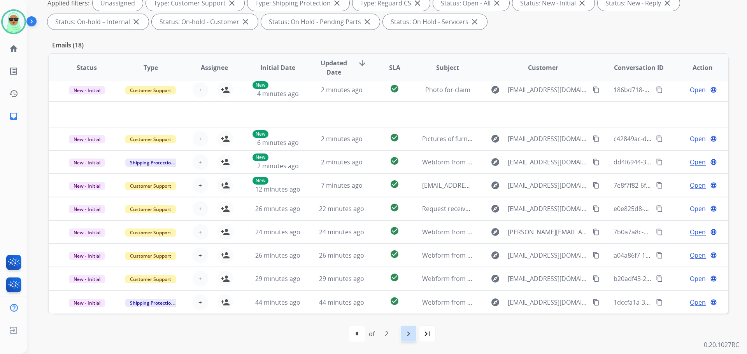
click at [402, 336] on div "navigate_next" at bounding box center [408, 333] width 17 height 17
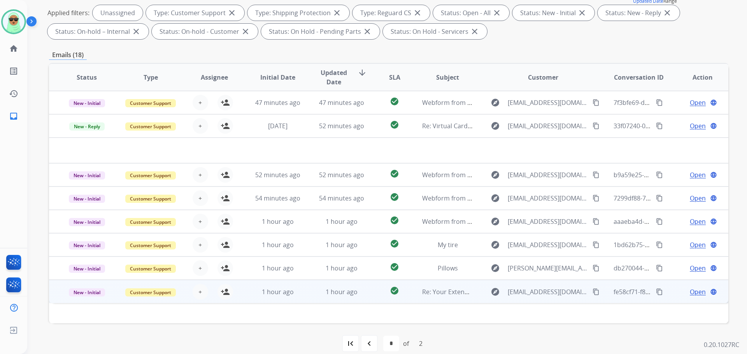
scroll to position [126, 0]
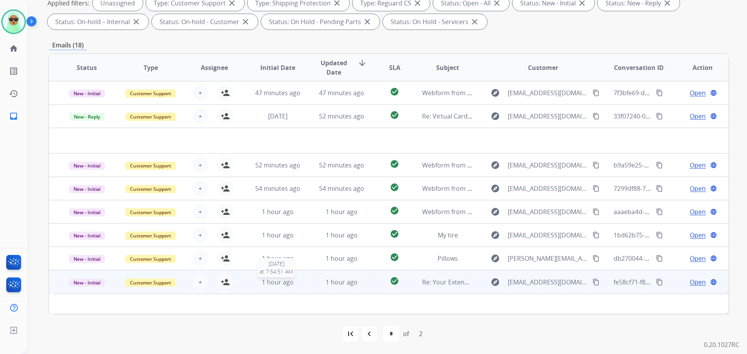
click at [275, 282] on span "1 hour ago" at bounding box center [278, 282] width 32 height 9
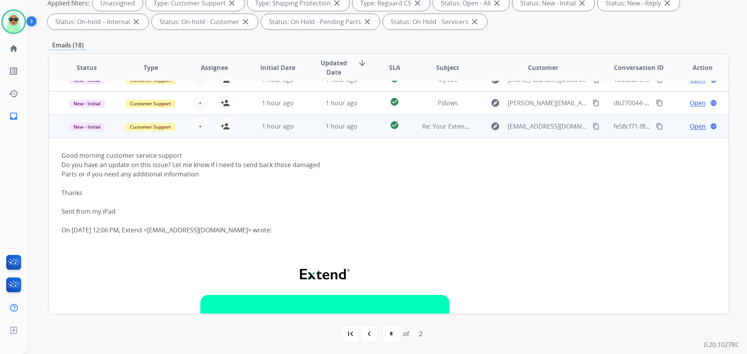
scroll to position [47, 0]
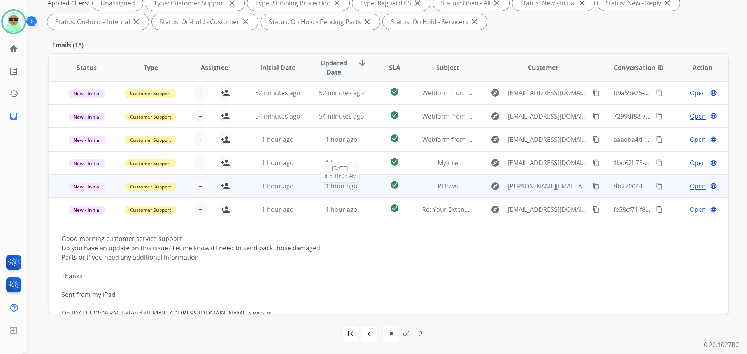
click at [333, 182] on span "1 hour ago" at bounding box center [341, 186] width 32 height 9
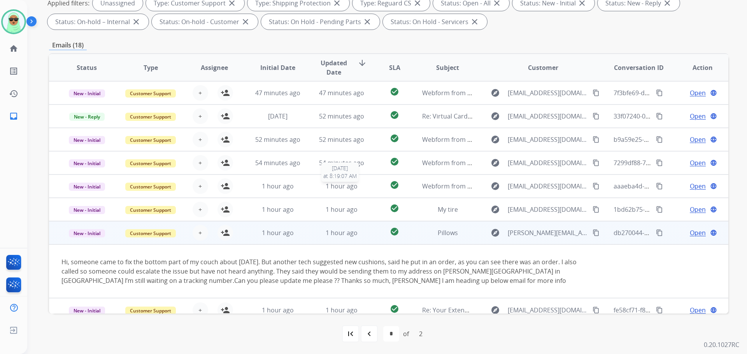
scroll to position [8, 0]
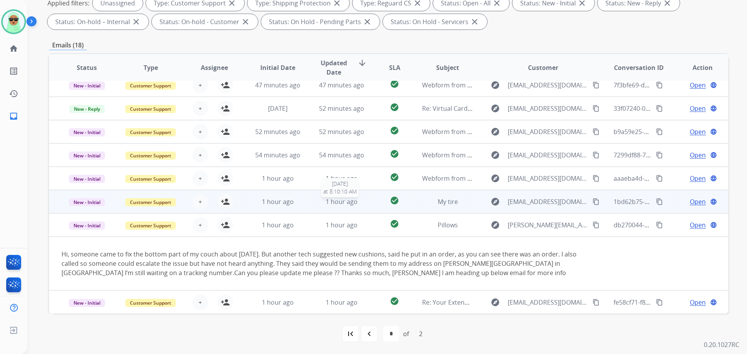
click at [330, 201] on span "1 hour ago" at bounding box center [341, 202] width 32 height 9
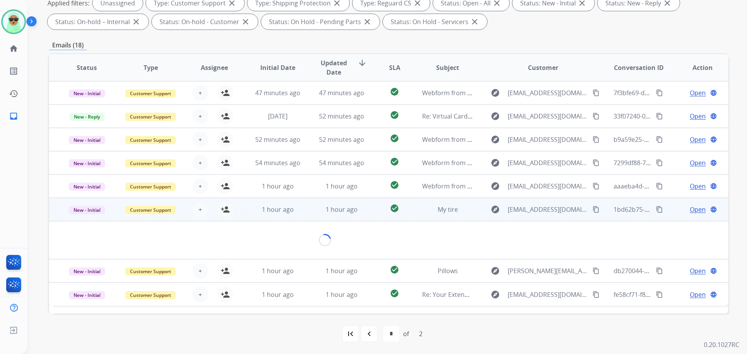
scroll to position [0, 0]
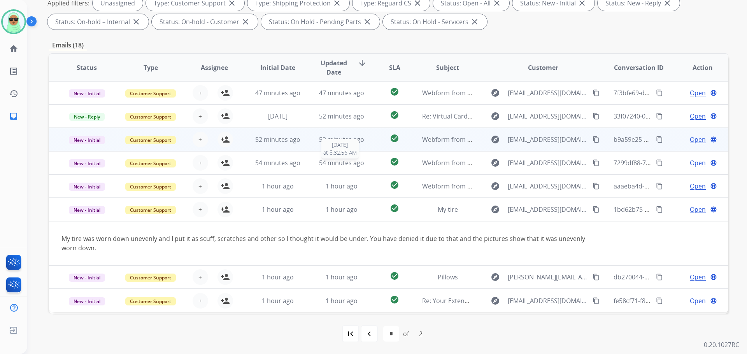
click at [332, 150] on td "52 minutes ago" at bounding box center [336, 139] width 64 height 23
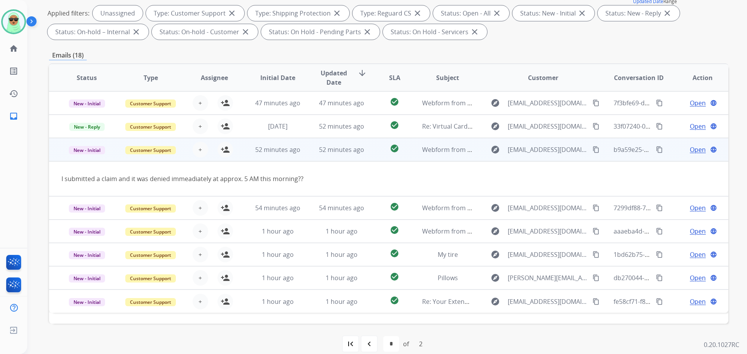
scroll to position [87, 0]
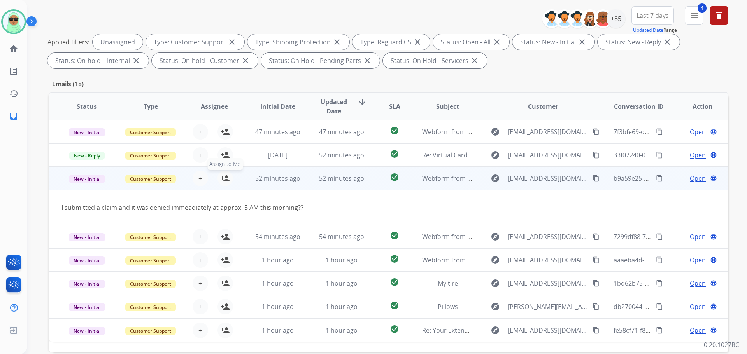
click at [223, 179] on mat-icon "person_add" at bounding box center [224, 178] width 9 height 9
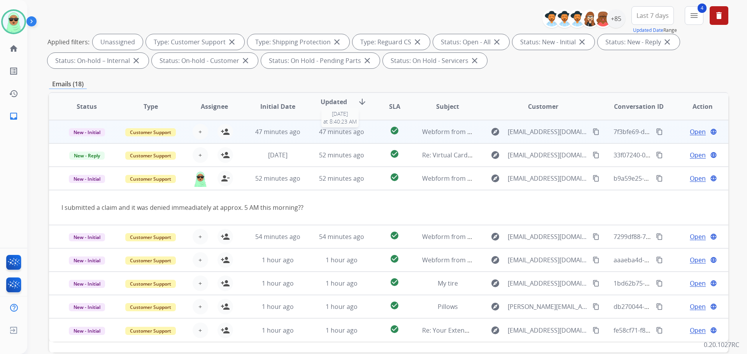
click at [357, 134] on span "47 minutes ago" at bounding box center [341, 132] width 45 height 9
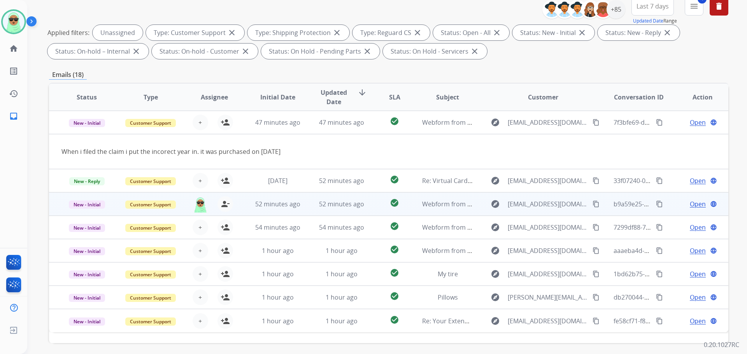
scroll to position [126, 0]
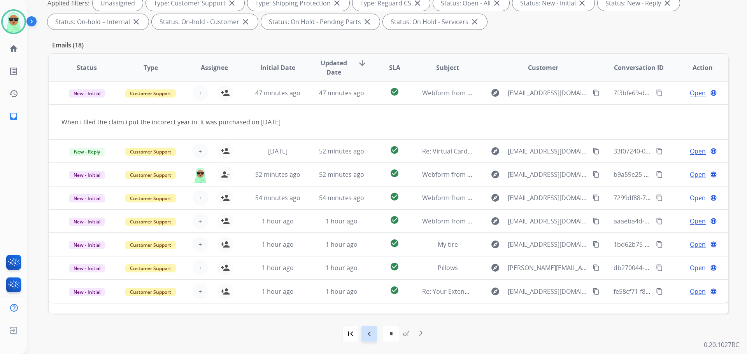
click at [374, 331] on div "navigate_before" at bounding box center [368, 333] width 17 height 17
select select "*"
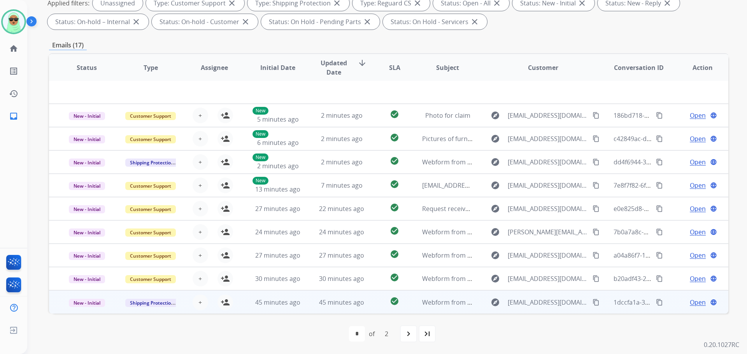
click at [346, 298] on div "45 minutes ago" at bounding box center [341, 302] width 51 height 9
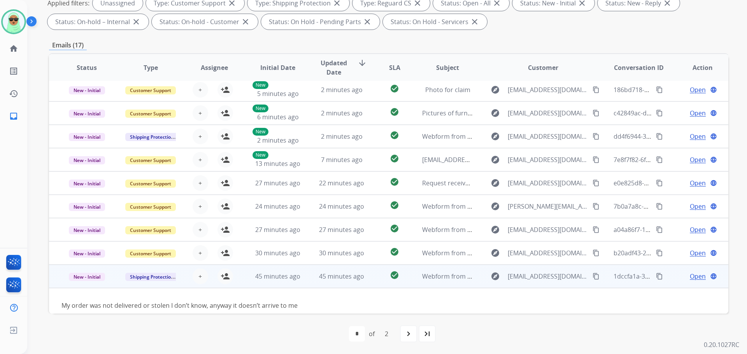
scroll to position [35, 0]
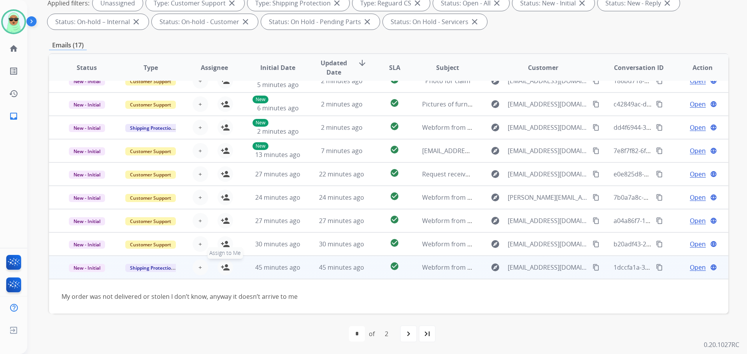
click at [218, 265] on button "person_add Assign to Me" at bounding box center [225, 268] width 16 height 16
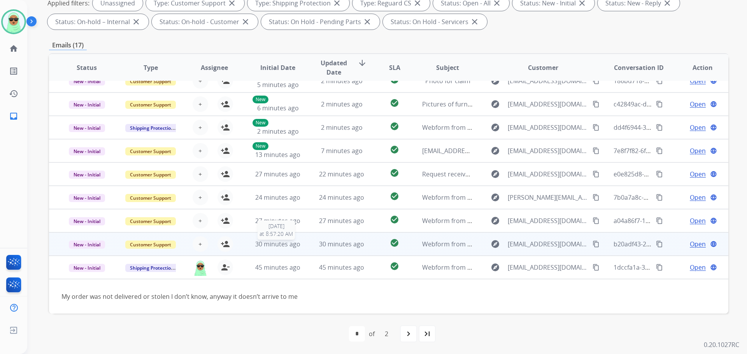
click at [297, 242] on span "30 minutes ago" at bounding box center [277, 244] width 45 height 9
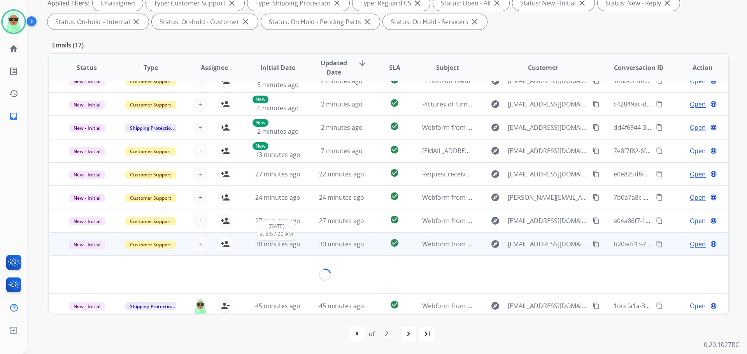
scroll to position [36, 0]
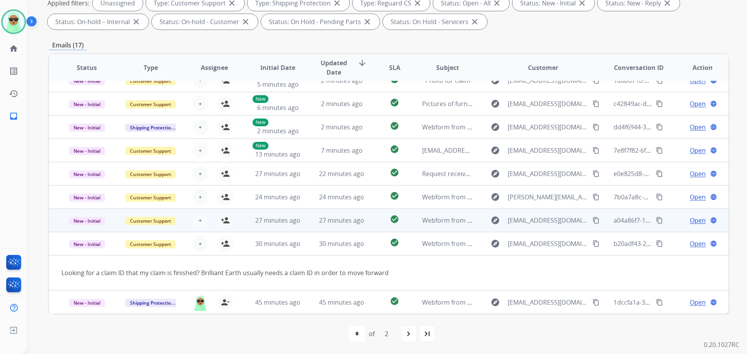
click at [306, 217] on td "27 minutes ago" at bounding box center [336, 220] width 64 height 23
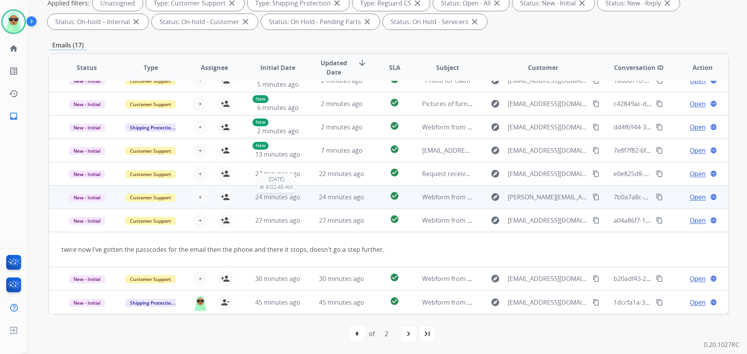
click at [298, 199] on div "24 minutes ago" at bounding box center [277, 196] width 51 height 9
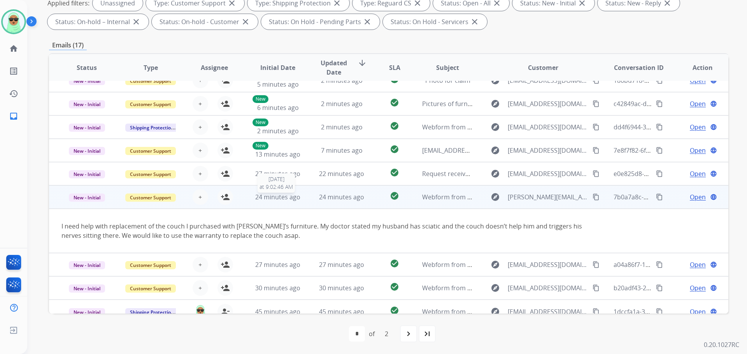
scroll to position [45, 0]
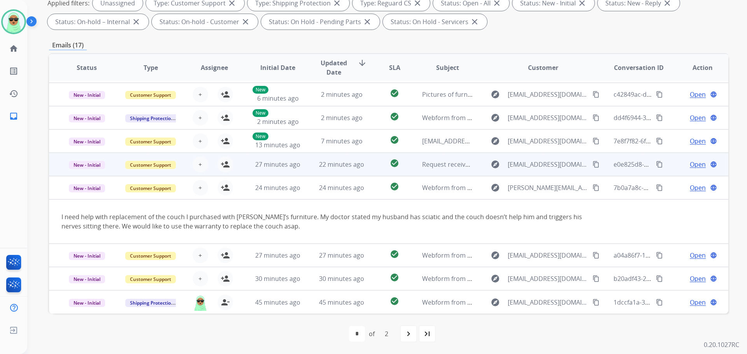
click at [339, 170] on td "22 minutes ago" at bounding box center [336, 164] width 64 height 23
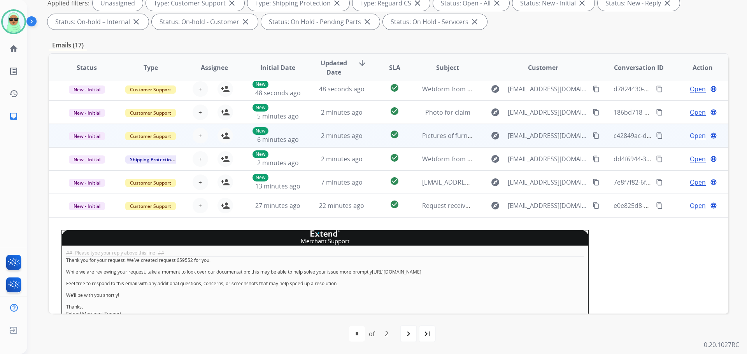
scroll to position [0, 0]
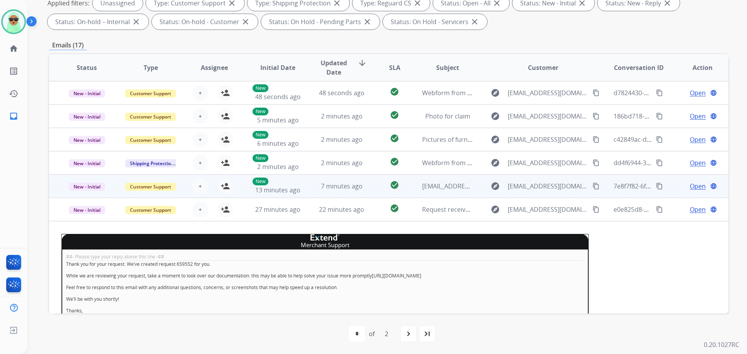
click at [327, 176] on td "7 minutes ago" at bounding box center [336, 186] width 64 height 23
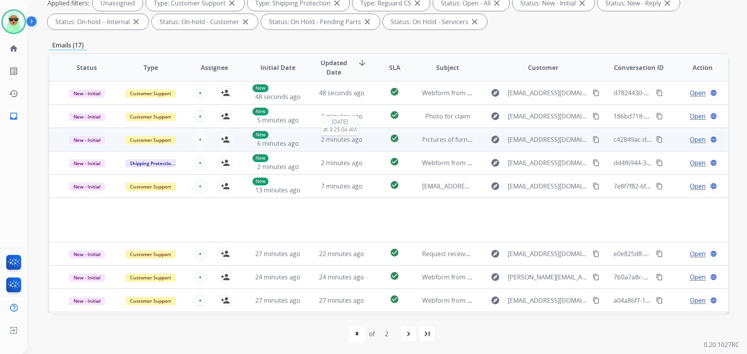
click at [322, 136] on span "2 minutes ago" at bounding box center [342, 139] width 42 height 9
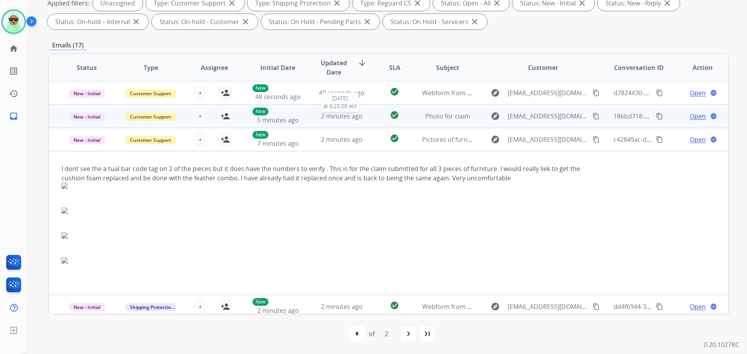
click at [318, 117] on div "2 minutes ago" at bounding box center [341, 116] width 51 height 9
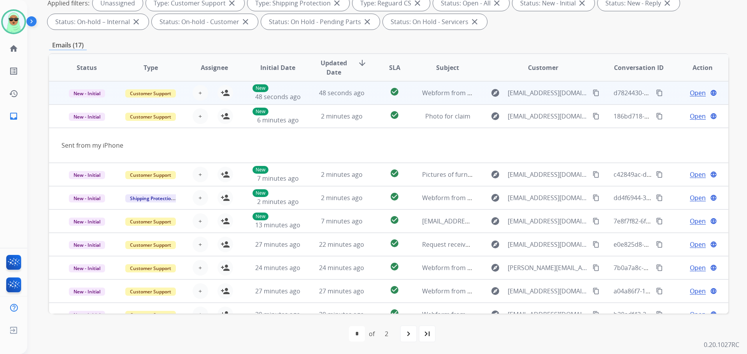
click at [311, 101] on td "48 seconds ago" at bounding box center [336, 92] width 64 height 23
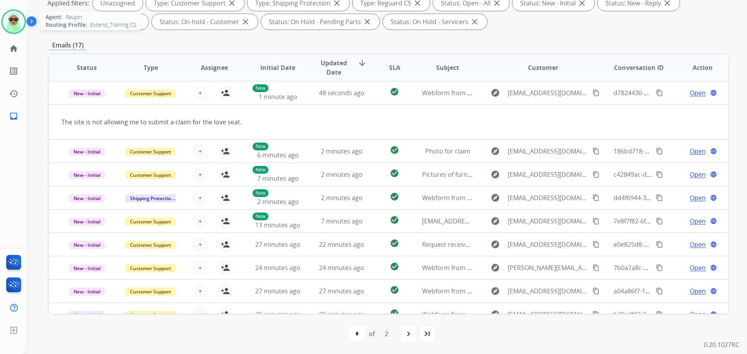
click at [21, 16] on img at bounding box center [14, 22] width 22 height 22
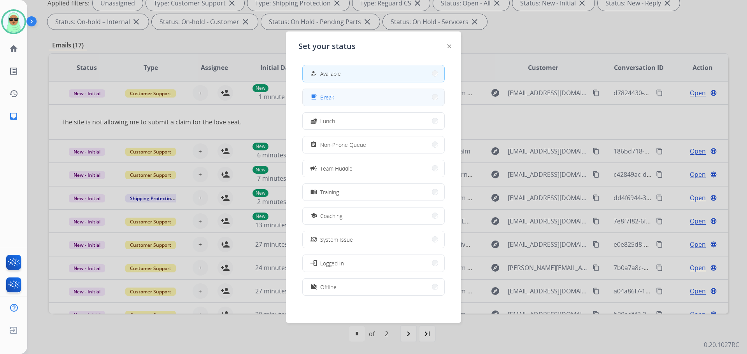
click at [371, 97] on button "free_breakfast Break" at bounding box center [374, 97] width 142 height 17
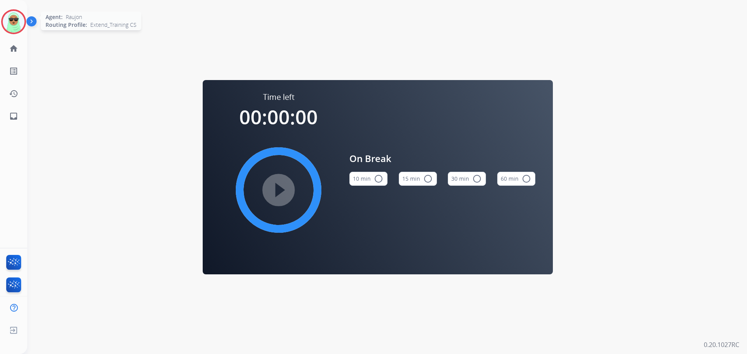
click at [10, 12] on img at bounding box center [14, 22] width 22 height 22
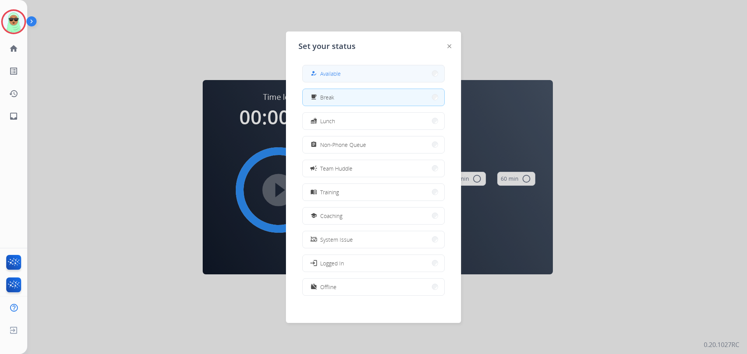
click at [377, 70] on button "how_to_reg Available" at bounding box center [374, 73] width 142 height 17
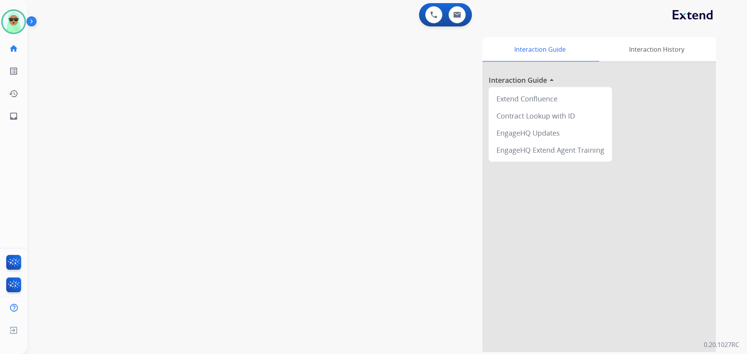
click at [79, 67] on div "swap_horiz Break voice bridge close_fullscreen Connect 3-Way Call merge_type Se…" at bounding box center [377, 190] width 701 height 324
click at [452, 11] on button at bounding box center [456, 14] width 17 height 17
select select "**********"
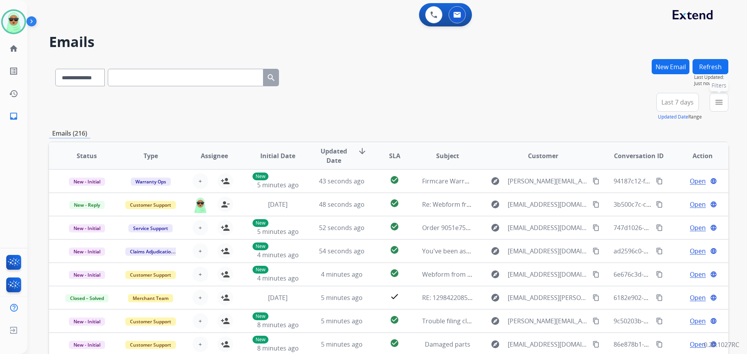
click at [719, 101] on mat-icon "menu" at bounding box center [718, 102] width 9 height 9
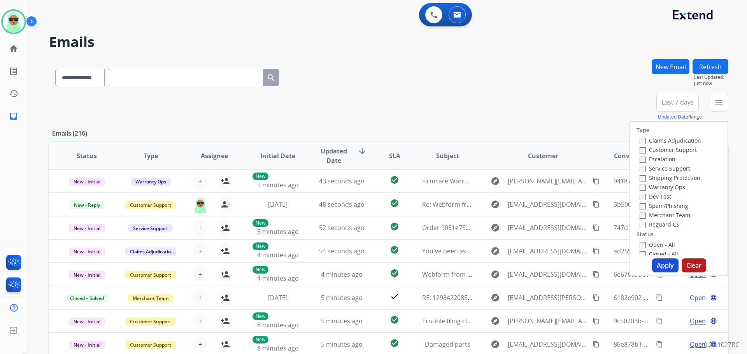
click at [655, 150] on label "Customer Support" at bounding box center [667, 149] width 57 height 7
click at [662, 180] on label "Shipping Protection" at bounding box center [669, 177] width 61 height 7
click at [652, 222] on label "Reguard CS" at bounding box center [659, 224] width 40 height 7
click at [654, 240] on div "Type Claims Adjudication Customer Support Escalation Service Support Shipping P…" at bounding box center [678, 189] width 97 height 134
click at [654, 245] on label "Open - All" at bounding box center [656, 244] width 35 height 7
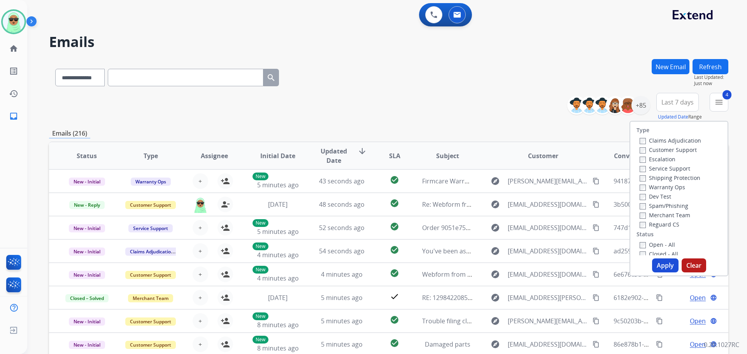
click at [657, 260] on button "Apply" at bounding box center [665, 266] width 26 height 14
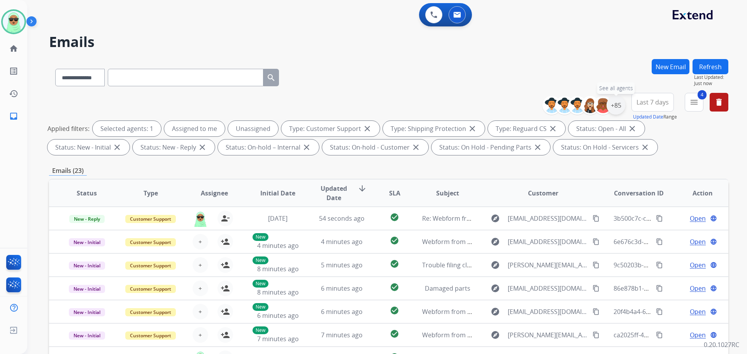
click at [616, 103] on div "+85" at bounding box center [615, 105] width 19 height 19
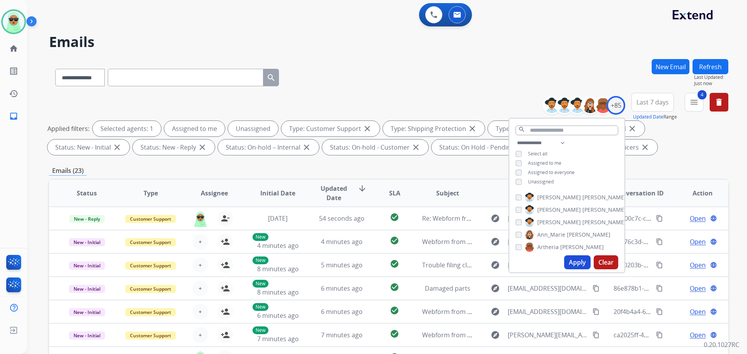
click at [536, 178] on span "Unassigned" at bounding box center [541, 181] width 26 height 7
click at [572, 259] on button "Apply" at bounding box center [577, 262] width 26 height 14
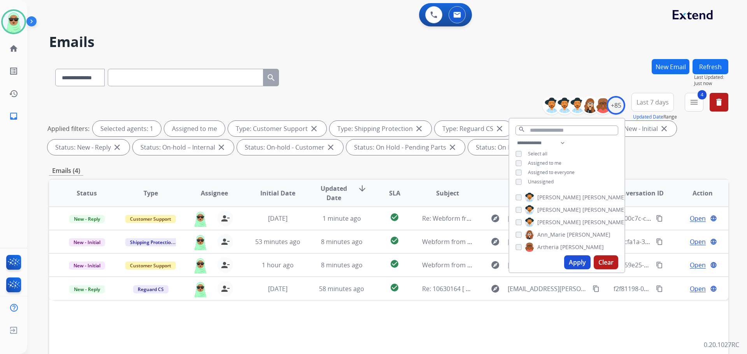
click at [314, 330] on div "Status Type Assignee Initial Date Updated Date arrow_downward SLA Subject Custo…" at bounding box center [388, 309] width 679 height 261
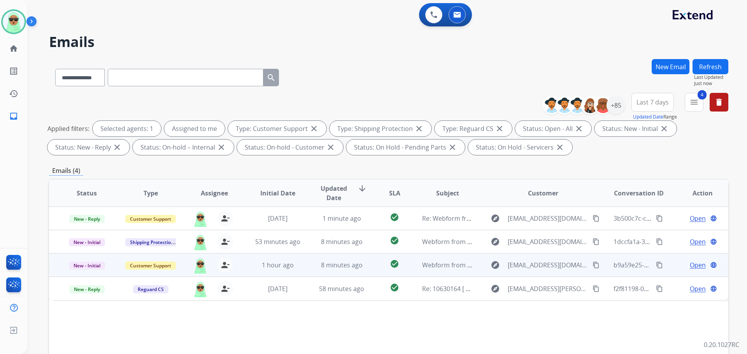
click at [697, 268] on span "Open" at bounding box center [697, 265] width 16 height 9
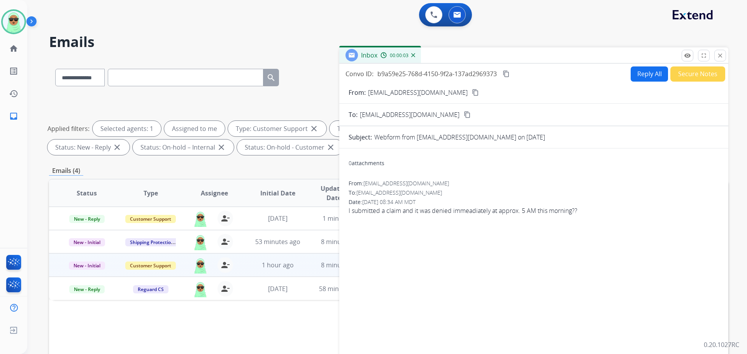
click at [472, 94] on mat-icon "content_copy" at bounding box center [475, 92] width 7 height 7
click at [637, 72] on button "Reply All" at bounding box center [648, 73] width 37 height 15
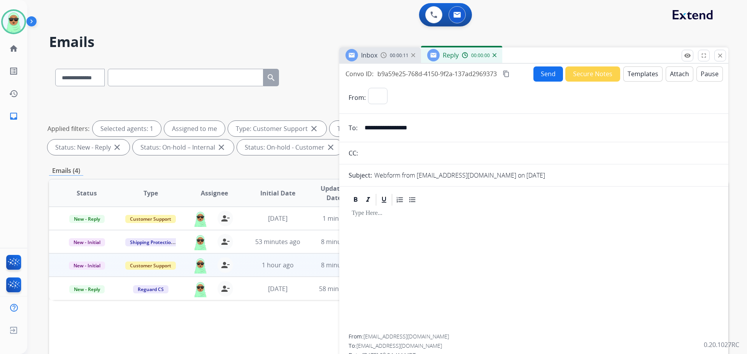
select select "**********"
click at [636, 72] on button "Templates" at bounding box center [642, 73] width 39 height 15
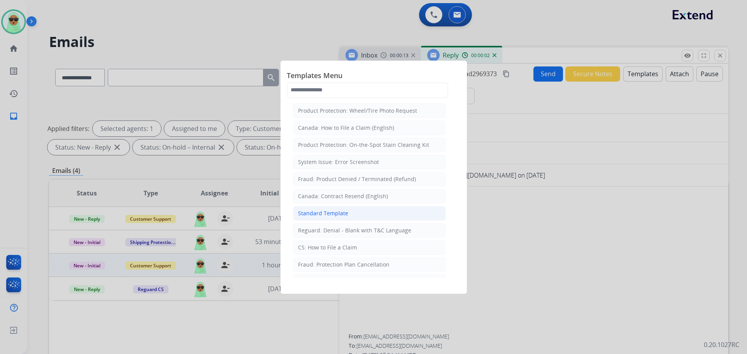
click at [345, 213] on div "Standard Template" at bounding box center [323, 214] width 50 height 8
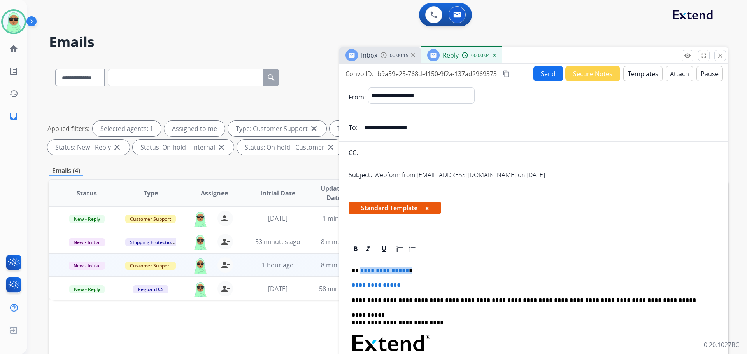
drag, startPoint x: 410, startPoint y: 271, endPoint x: 364, endPoint y: 263, distance: 46.6
drag, startPoint x: 422, startPoint y: 281, endPoint x: 360, endPoint y: 264, distance: 64.8
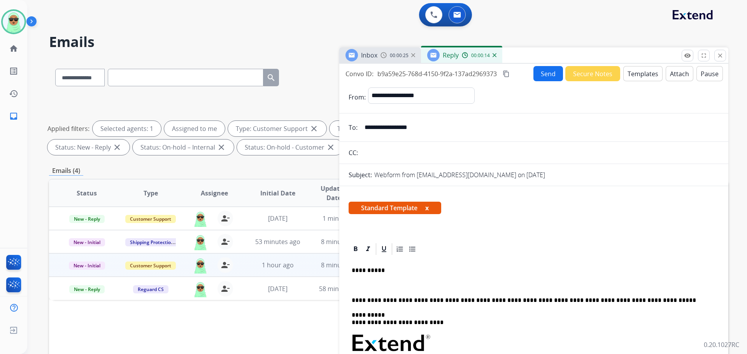
click at [391, 297] on p "**********" at bounding box center [531, 300] width 358 height 7
click at [391, 287] on p at bounding box center [531, 285] width 358 height 7
click at [426, 13] on button at bounding box center [433, 14] width 17 height 17
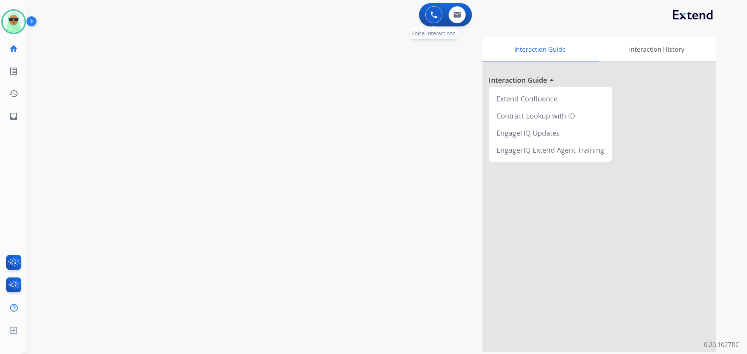
click at [428, 13] on button at bounding box center [433, 14] width 17 height 17
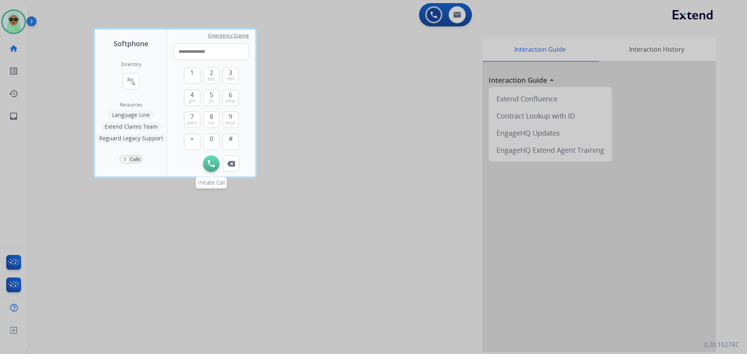
type input "**********"
click at [208, 171] on button "Initiate Call" at bounding box center [211, 164] width 16 height 16
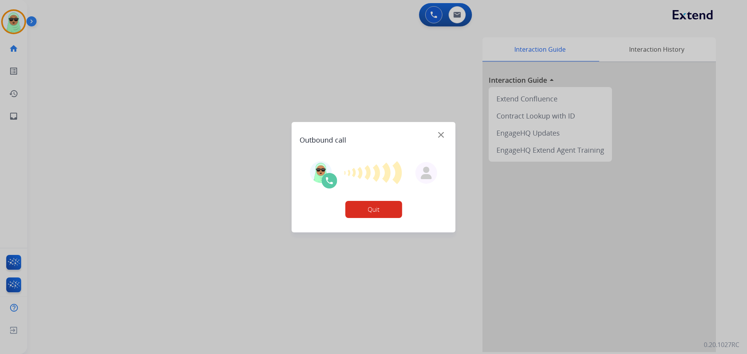
click at [442, 132] on img at bounding box center [441, 135] width 6 height 6
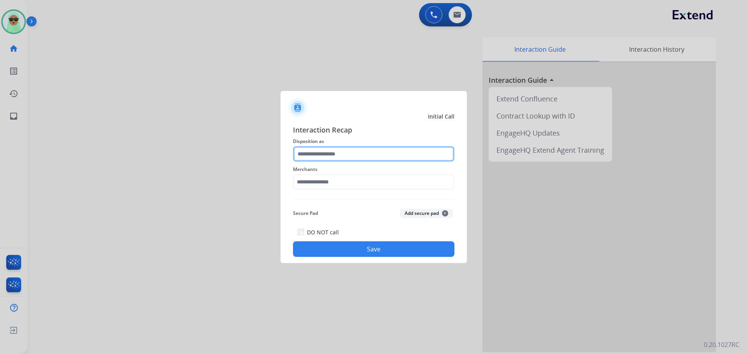
click at [369, 153] on input "text" at bounding box center [373, 154] width 161 height 16
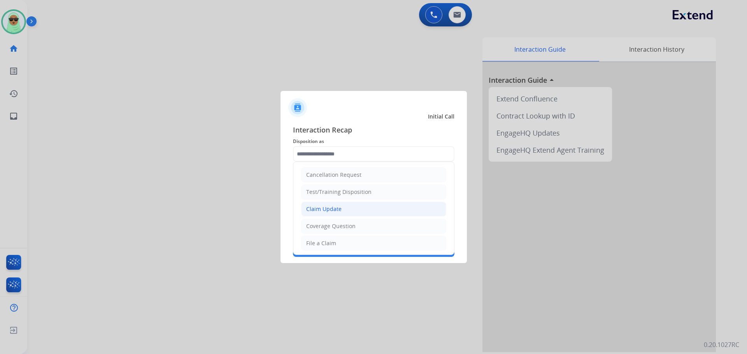
click at [356, 211] on li "Claim Update" at bounding box center [373, 209] width 145 height 15
type input "**********"
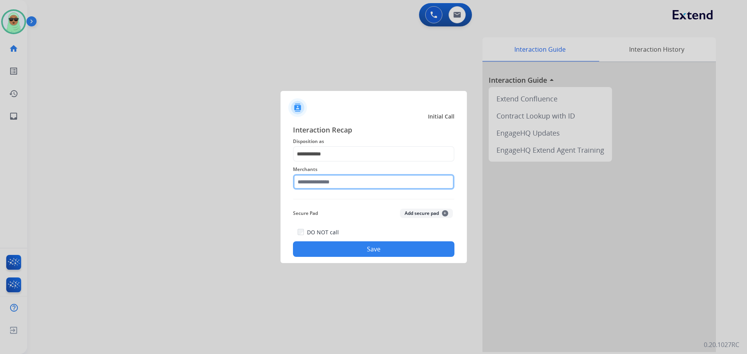
click at [355, 188] on input "text" at bounding box center [373, 182] width 161 height 16
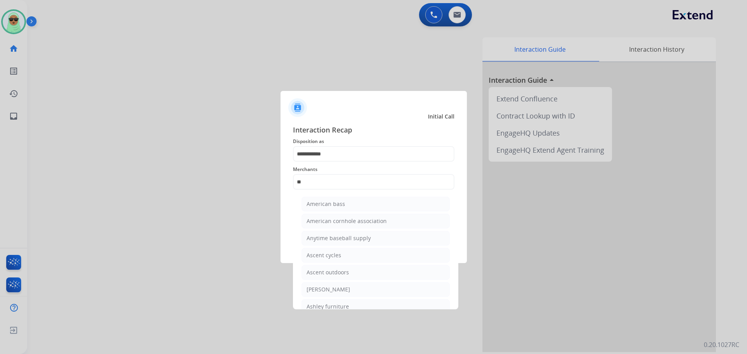
click at [349, 298] on ul "American bass American cornhole association Anytime baseball supply Ascent cycl…" at bounding box center [375, 283] width 153 height 180
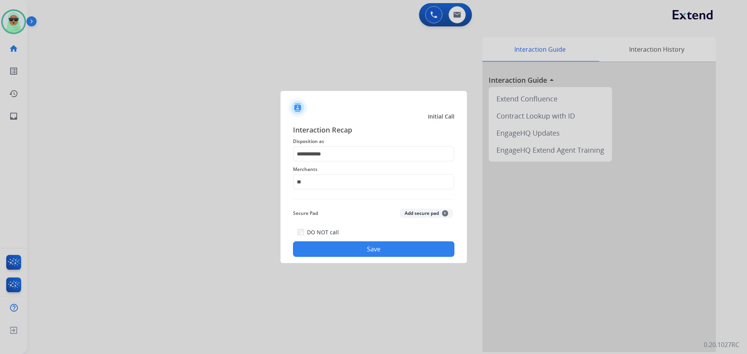
drag, startPoint x: 358, startPoint y: 192, endPoint x: 360, endPoint y: 182, distance: 9.9
click at [358, 189] on div "Merchants **" at bounding box center [373, 177] width 161 height 31
click at [360, 182] on input "**" at bounding box center [373, 182] width 161 height 16
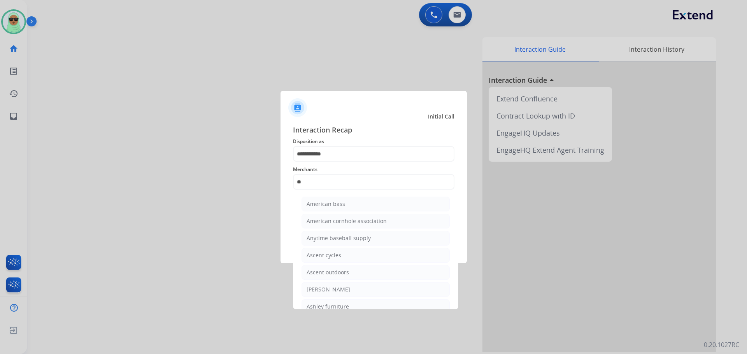
drag, startPoint x: 355, startPoint y: 308, endPoint x: 355, endPoint y: 299, distance: 9.7
click at [355, 304] on li "Ashley furniture" at bounding box center [375, 306] width 148 height 15
type input "**********"
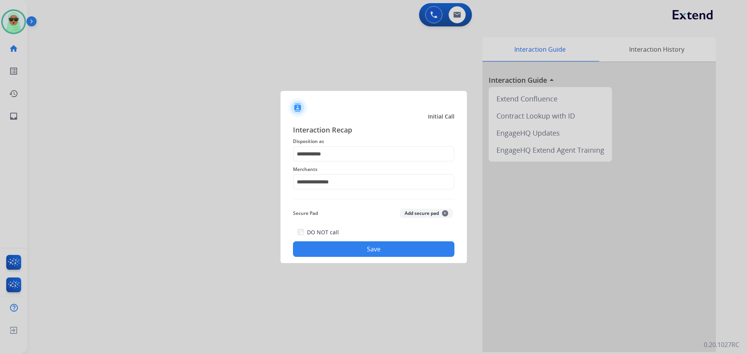
click at [364, 245] on button "Save" at bounding box center [373, 249] width 161 height 16
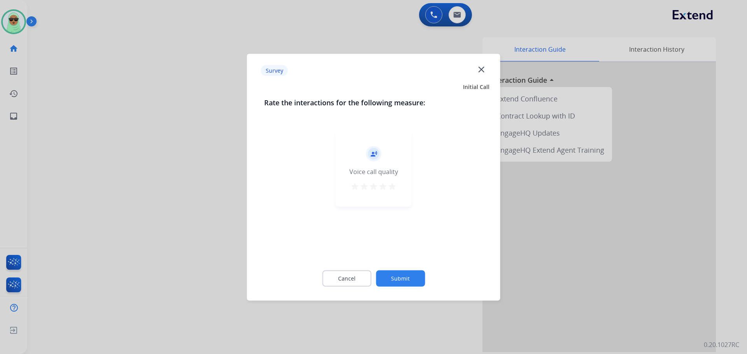
click at [406, 271] on button "Submit" at bounding box center [400, 278] width 49 height 16
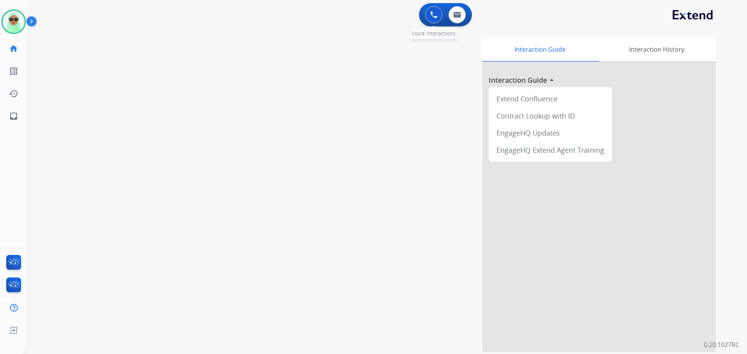
click at [433, 16] on img at bounding box center [433, 14] width 7 height 7
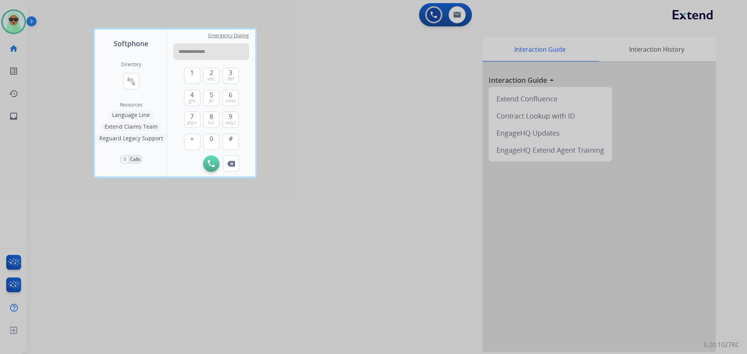
click at [199, 52] on input "**********" at bounding box center [210, 52] width 75 height 16
type input "**********"
click at [212, 153] on div "1 2 abc 3 def 4 ghi 5 jkl 6 mno 7 pqrs 8 tuv 9 wxyz + 0 #" at bounding box center [211, 108] width 55 height 96
click at [212, 161] on img at bounding box center [211, 163] width 7 height 7
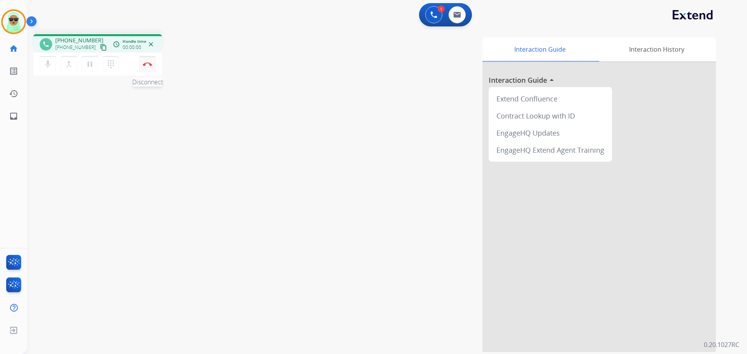
click at [140, 68] on button "Disconnect" at bounding box center [147, 64] width 16 height 16
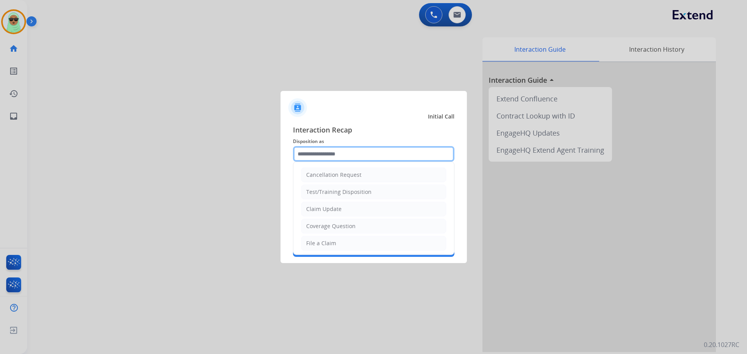
click at [377, 158] on input "text" at bounding box center [373, 154] width 161 height 16
click at [355, 213] on li "Claim Update" at bounding box center [373, 209] width 145 height 15
type input "**********"
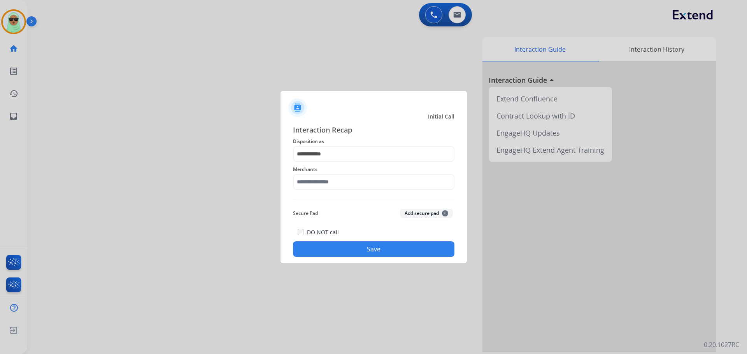
drag, startPoint x: 359, startPoint y: 196, endPoint x: 360, endPoint y: 187, distance: 9.2
click at [359, 192] on div "**********" at bounding box center [373, 190] width 161 height 133
click at [360, 187] on input "text" at bounding box center [373, 182] width 161 height 16
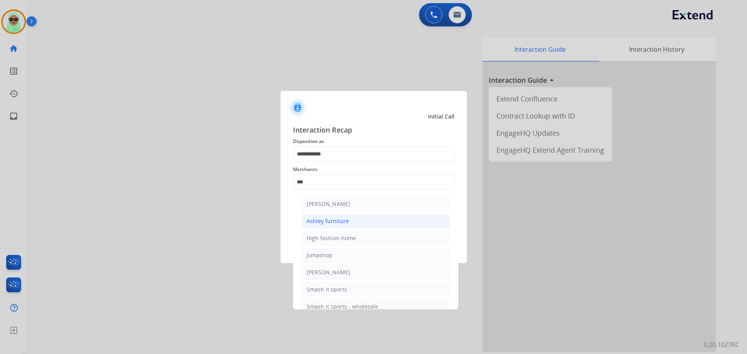
click at [353, 223] on li "Ashley furniture" at bounding box center [375, 221] width 148 height 15
type input "**********"
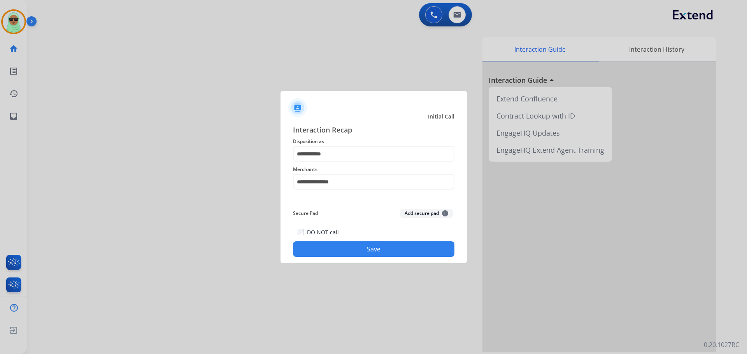
click at [362, 264] on div at bounding box center [373, 177] width 747 height 354
click at [367, 259] on div "**********" at bounding box center [373, 190] width 186 height 145
click at [372, 249] on button "Save" at bounding box center [373, 249] width 161 height 16
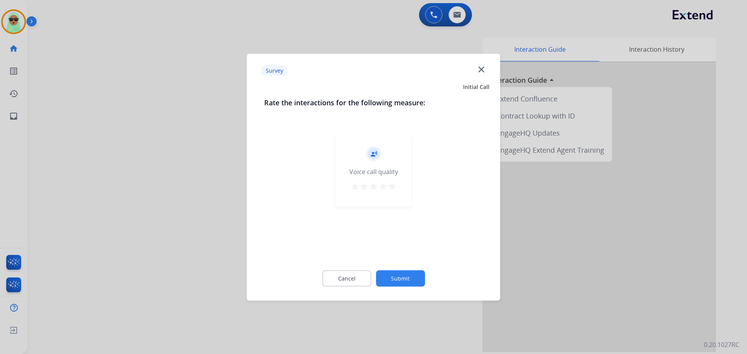
click at [404, 280] on button "Submit" at bounding box center [400, 278] width 49 height 16
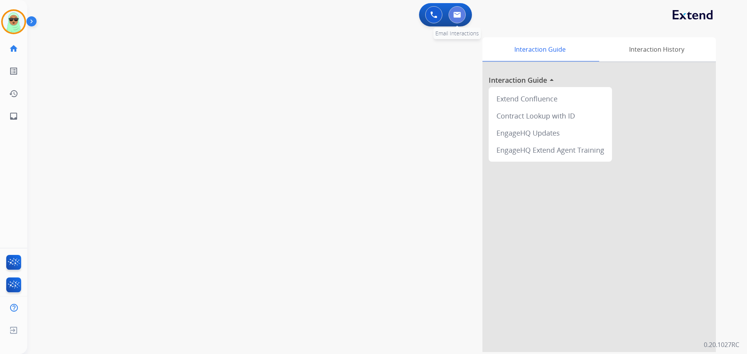
click at [455, 15] on img at bounding box center [457, 15] width 8 height 6
select select "**********"
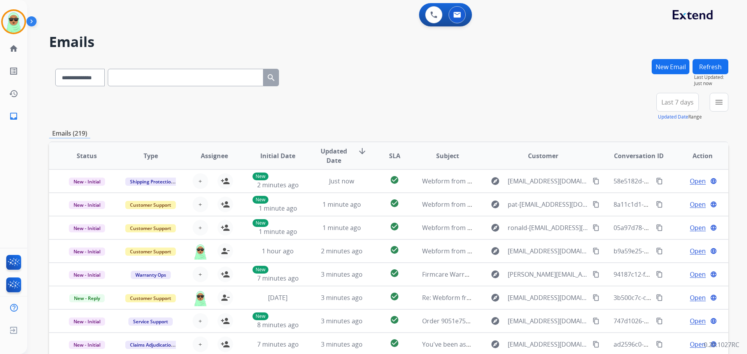
click at [722, 108] on button "menu" at bounding box center [718, 102] width 19 height 19
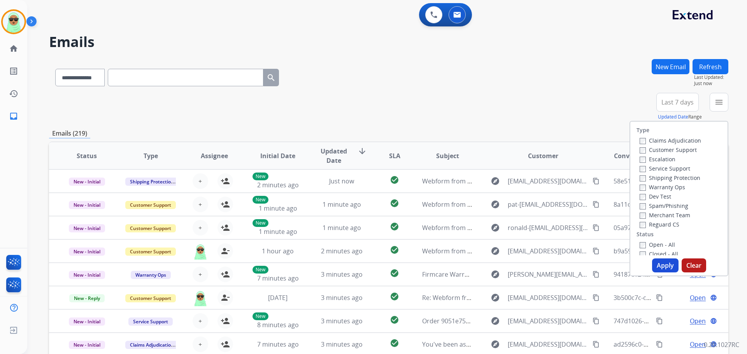
click at [647, 150] on label "Customer Support" at bounding box center [667, 149] width 57 height 7
click at [657, 178] on label "Shipping Protection" at bounding box center [669, 177] width 61 height 7
click at [648, 228] on div "Reguard CS" at bounding box center [669, 224] width 61 height 9
click at [645, 217] on label "Merchant Team" at bounding box center [664, 215] width 51 height 7
click at [646, 222] on label "Reguard CS" at bounding box center [659, 224] width 40 height 7
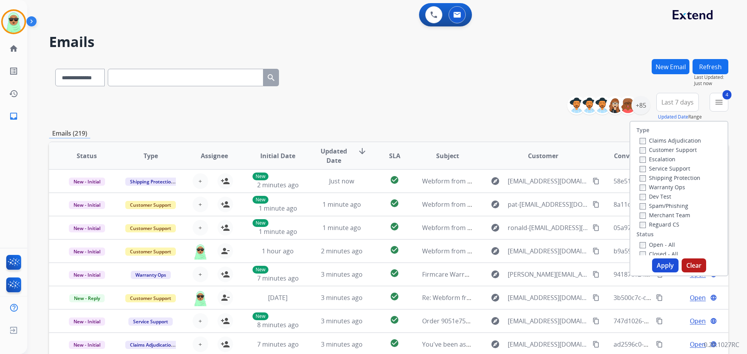
click at [644, 214] on label "Merchant Team" at bounding box center [664, 215] width 51 height 7
click at [657, 246] on label "Open - All" at bounding box center [656, 244] width 35 height 7
click at [661, 263] on button "Apply" at bounding box center [665, 266] width 26 height 14
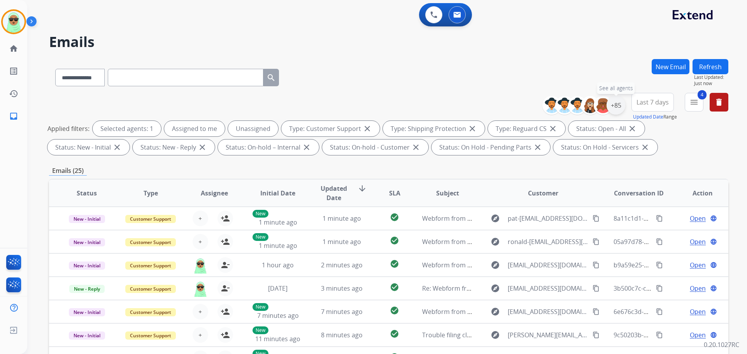
click at [619, 102] on div "+85" at bounding box center [615, 105] width 19 height 19
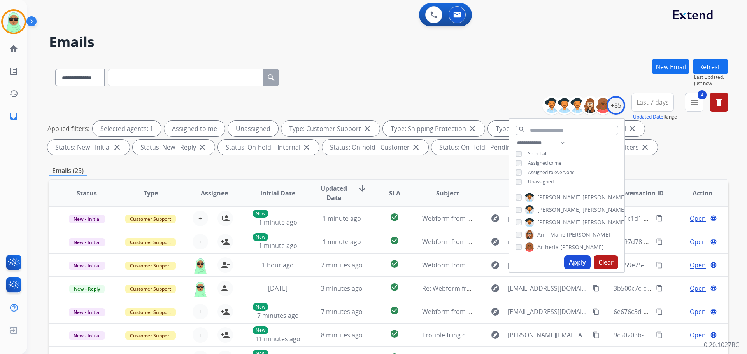
click at [546, 178] on span "Unassigned" at bounding box center [541, 181] width 26 height 7
click at [572, 261] on button "Apply" at bounding box center [577, 262] width 26 height 14
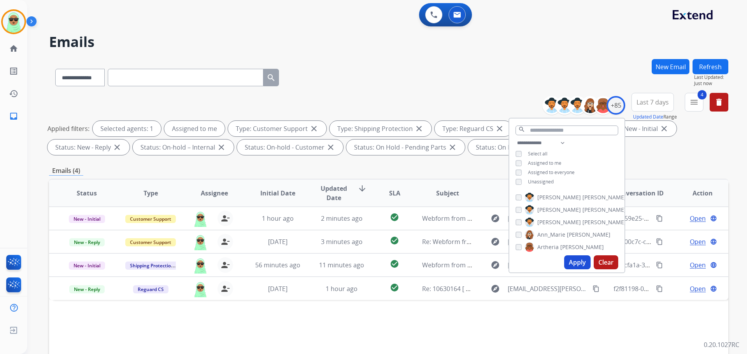
click at [668, 165] on div "**********" at bounding box center [388, 269] width 679 height 421
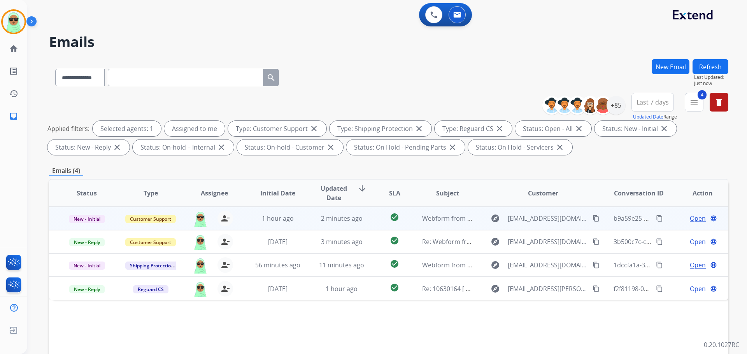
click at [689, 219] on span "Open" at bounding box center [697, 218] width 16 height 9
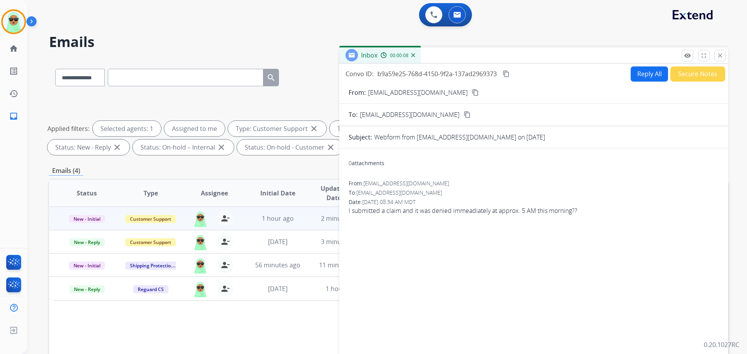
click at [637, 72] on button "Reply All" at bounding box center [648, 73] width 37 height 15
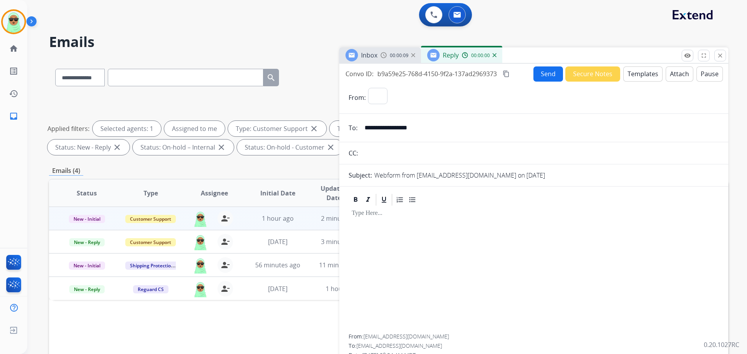
select select "**********"
click at [642, 77] on button "Templates" at bounding box center [642, 73] width 39 height 15
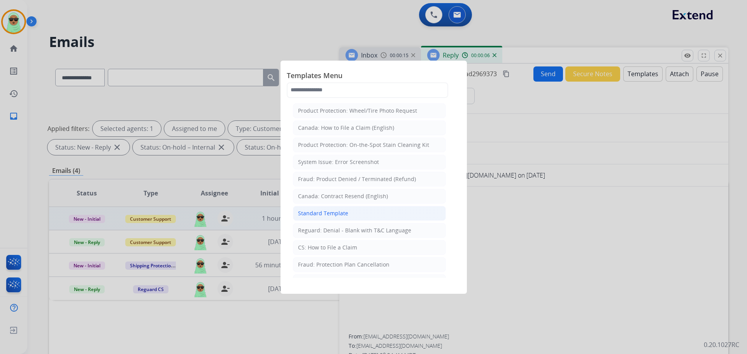
click at [368, 215] on li "Standard Template" at bounding box center [369, 213] width 153 height 15
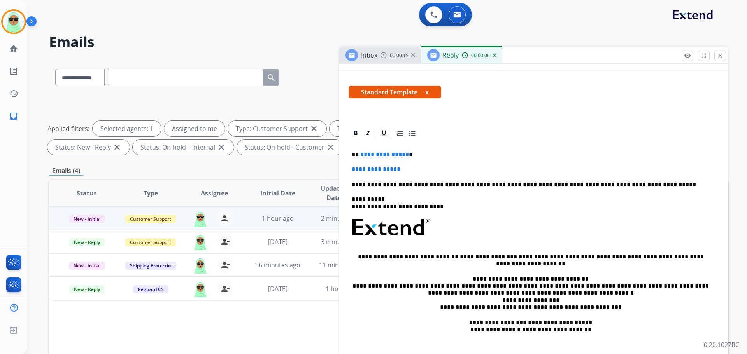
scroll to position [117, 0]
drag, startPoint x: 408, startPoint y: 165, endPoint x: 355, endPoint y: 154, distance: 53.7
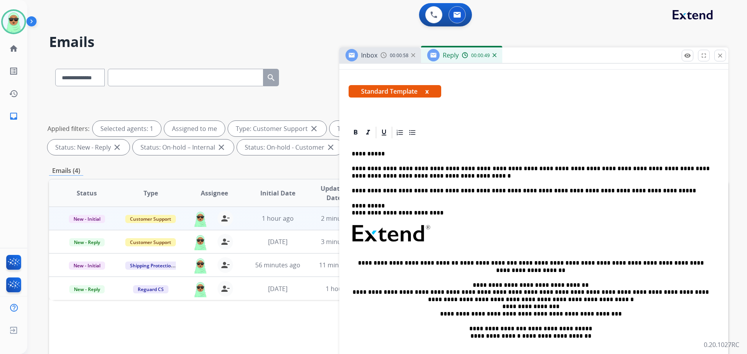
click at [551, 171] on p "**********" at bounding box center [531, 172] width 358 height 14
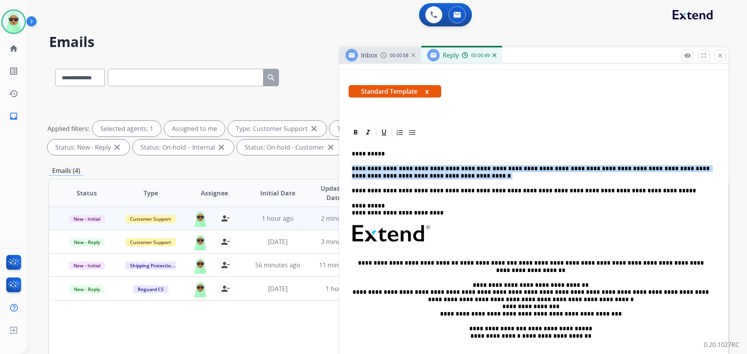
click at [551, 171] on p "**********" at bounding box center [531, 172] width 358 height 14
copy p "**********"
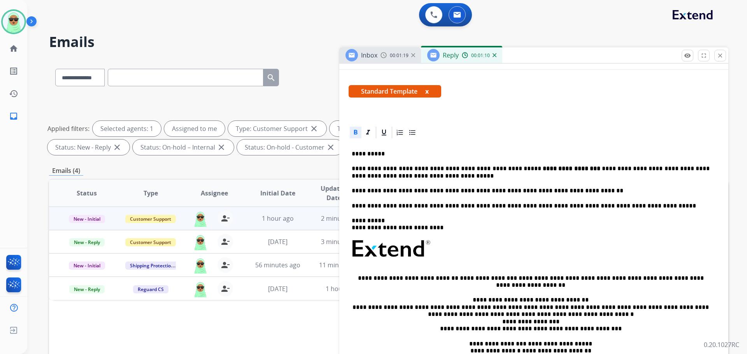
click at [542, 171] on strong "**********" at bounding box center [571, 169] width 58 height 6
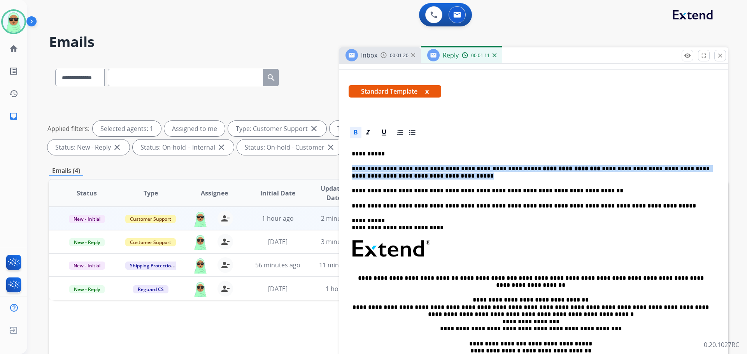
click at [542, 171] on strong "**********" at bounding box center [571, 169] width 58 height 6
click at [351, 132] on div at bounding box center [356, 133] width 12 height 12
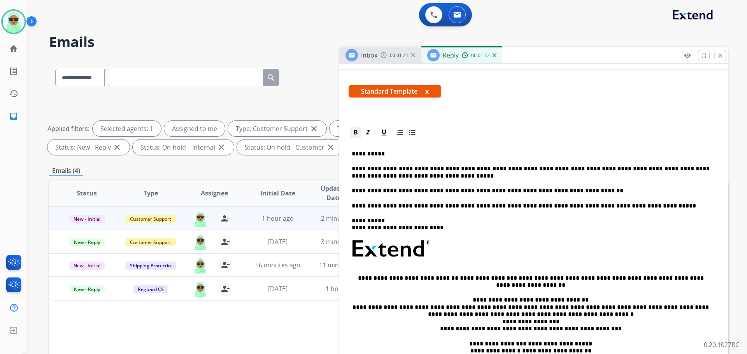
click at [352, 132] on icon at bounding box center [356, 133] width 8 height 8
click at [353, 131] on icon at bounding box center [356, 133] width 8 height 8
click at [452, 151] on p "**********" at bounding box center [531, 153] width 358 height 7
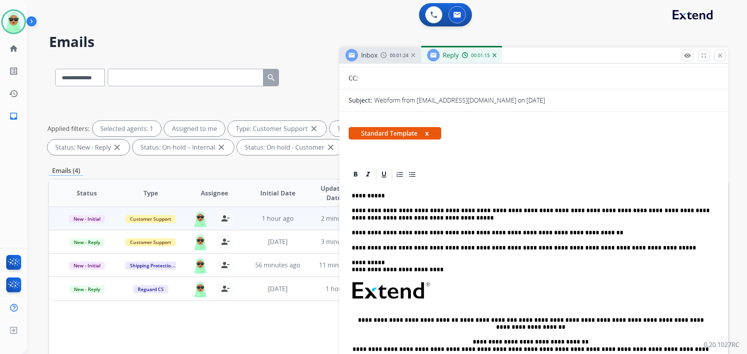
scroll to position [0, 0]
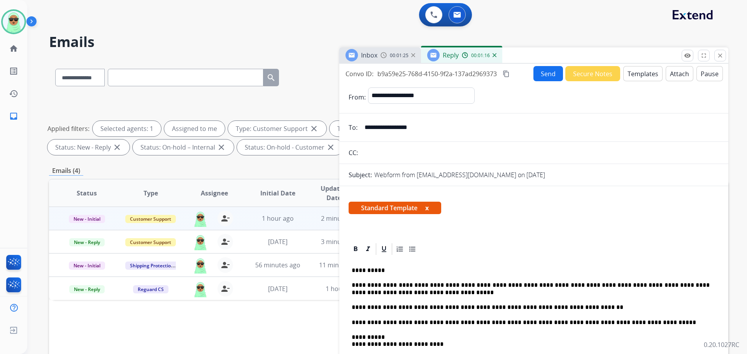
click at [537, 72] on button "Send" at bounding box center [548, 73] width 30 height 15
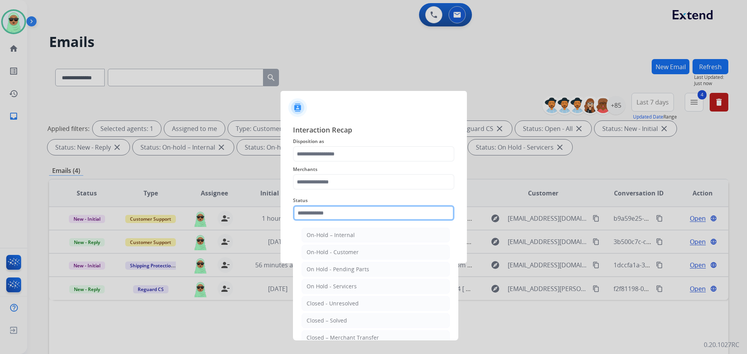
click at [315, 213] on input "text" at bounding box center [373, 213] width 161 height 16
click at [359, 322] on li "Closed – Solved" at bounding box center [375, 320] width 148 height 15
type input "**********"
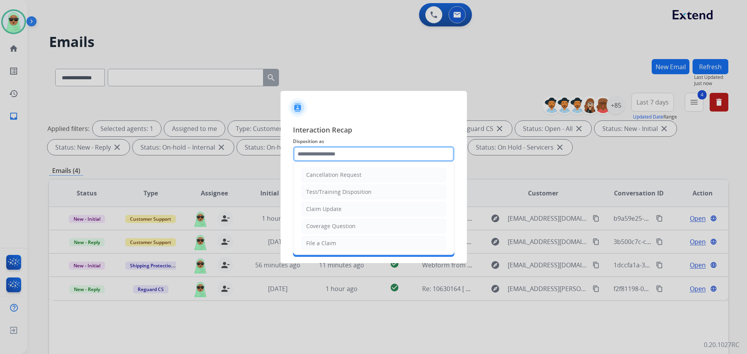
click at [339, 159] on input "text" at bounding box center [373, 154] width 161 height 16
click at [339, 212] on div "Claim Update" at bounding box center [323, 209] width 35 height 8
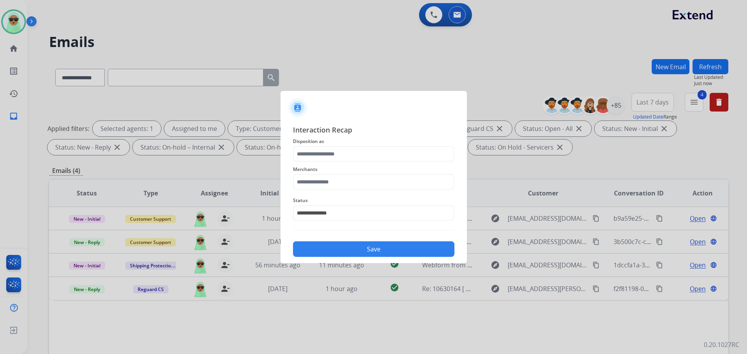
type input "**********"
click at [347, 176] on input "text" at bounding box center [373, 182] width 161 height 16
click at [362, 217] on li "Ashley furniture" at bounding box center [375, 221] width 148 height 15
type input "**********"
click at [368, 244] on button "Save" at bounding box center [373, 249] width 161 height 16
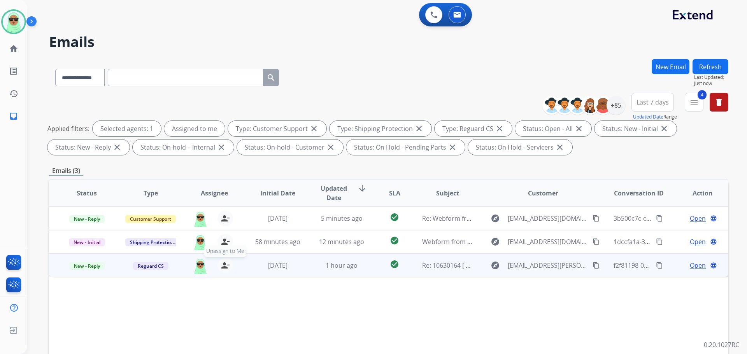
click at [225, 265] on mat-icon "person_remove" at bounding box center [224, 265] width 9 height 9
click at [201, 266] on button "+ Select agent" at bounding box center [200, 266] width 16 height 16
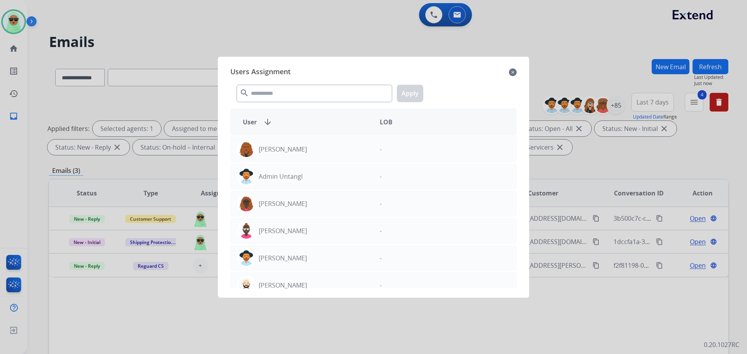
click at [198, 268] on div at bounding box center [373, 177] width 747 height 354
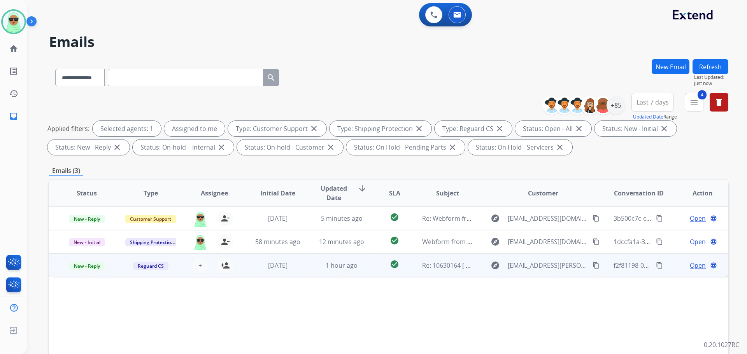
click at [233, 266] on div "+ Select agent person_add Assign to Me" at bounding box center [207, 265] width 63 height 22
click at [226, 266] on mat-icon "person_add" at bounding box center [224, 265] width 9 height 9
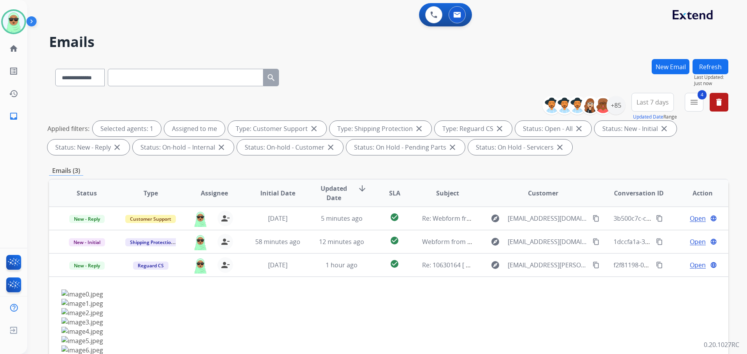
click at [699, 72] on button "Refresh" at bounding box center [710, 66] width 36 height 15
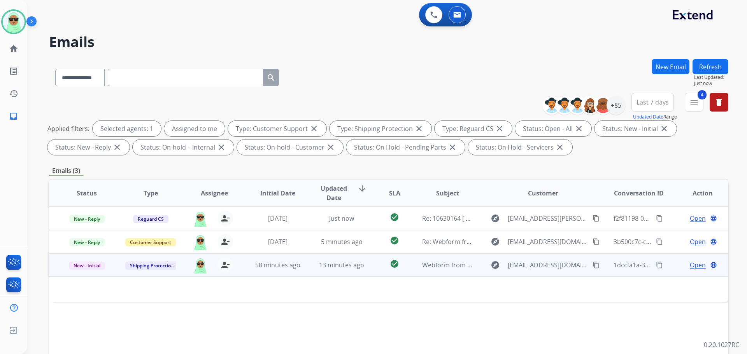
click at [689, 266] on span "Open" at bounding box center [697, 265] width 16 height 9
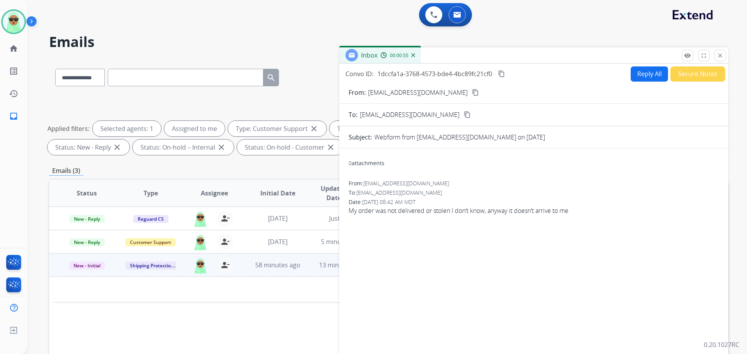
click at [472, 94] on mat-icon "content_copy" at bounding box center [475, 92] width 7 height 7
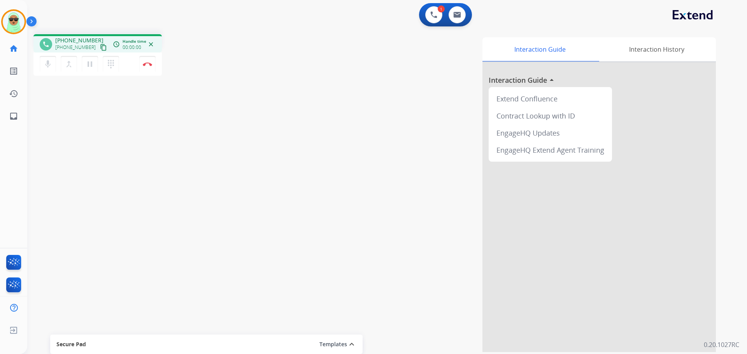
click at [100, 47] on mat-icon "content_copy" at bounding box center [103, 47] width 7 height 7
click at [147, 69] on button "Disconnect" at bounding box center [147, 64] width 16 height 16
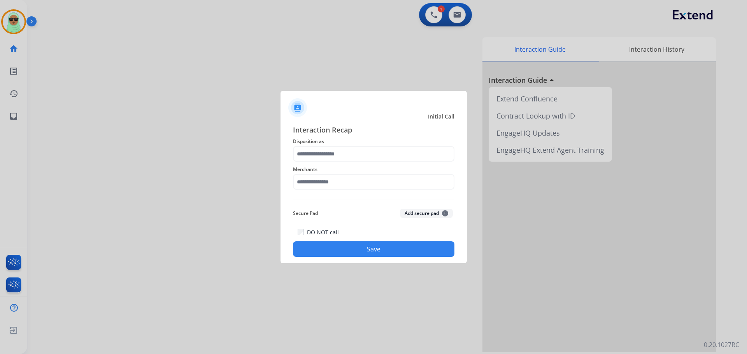
click at [348, 142] on span "Disposition as" at bounding box center [373, 141] width 161 height 9
click at [345, 165] on span "Merchants" at bounding box center [373, 169] width 161 height 9
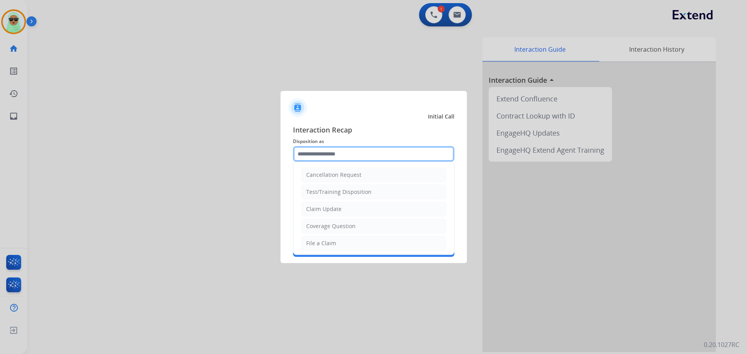
click at [342, 155] on input "text" at bounding box center [373, 154] width 161 height 16
click at [353, 227] on div "Coverage Question" at bounding box center [330, 226] width 49 height 8
type input "**********"
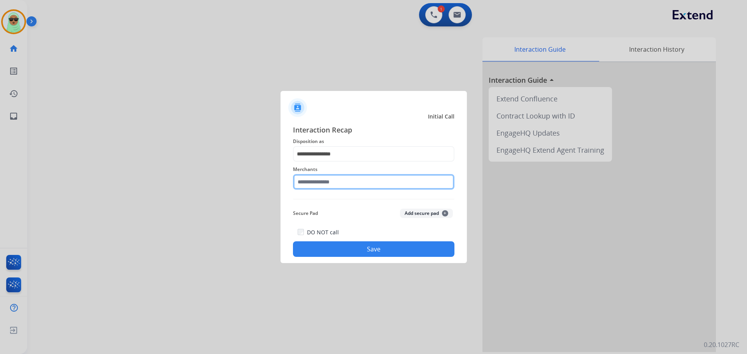
click at [355, 184] on input "text" at bounding box center [373, 182] width 161 height 16
click at [348, 180] on input "text" at bounding box center [373, 182] width 161 height 16
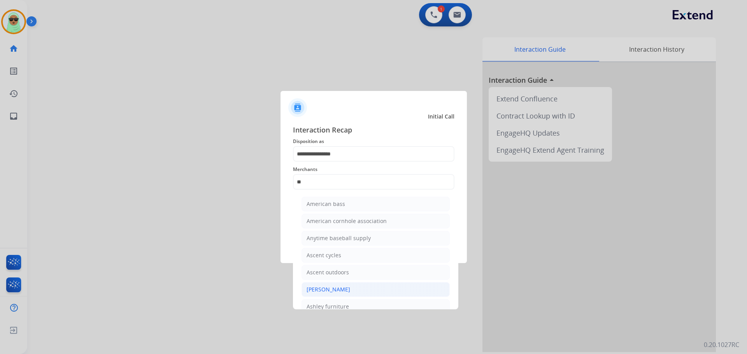
click at [344, 288] on div "[PERSON_NAME]" at bounding box center [328, 290] width 44 height 8
type input "**********"
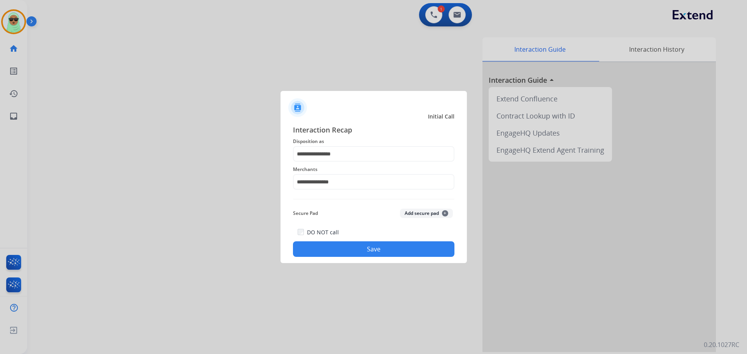
click at [360, 256] on button "Save" at bounding box center [373, 249] width 161 height 16
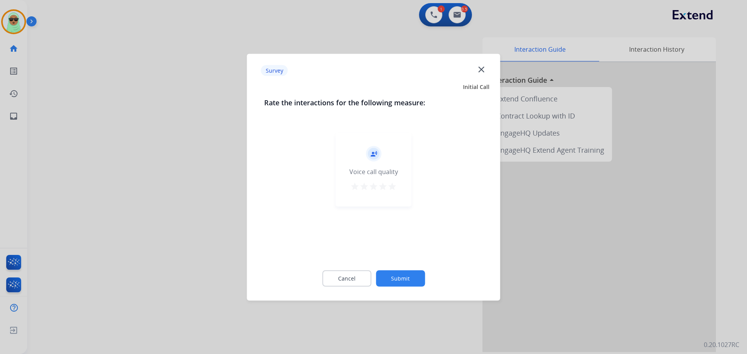
click at [391, 274] on button "Submit" at bounding box center [400, 278] width 49 height 16
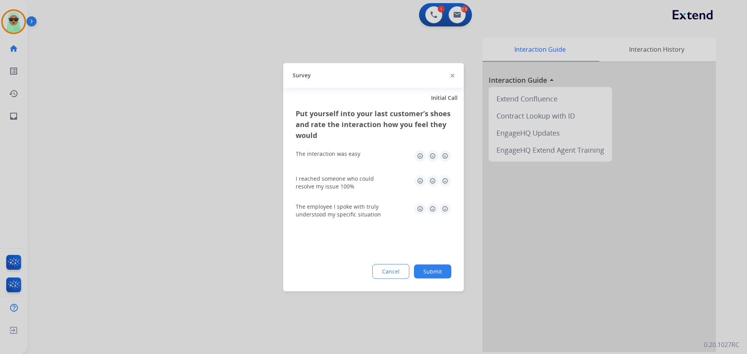
click at [391, 274] on button "Cancel" at bounding box center [390, 271] width 37 height 15
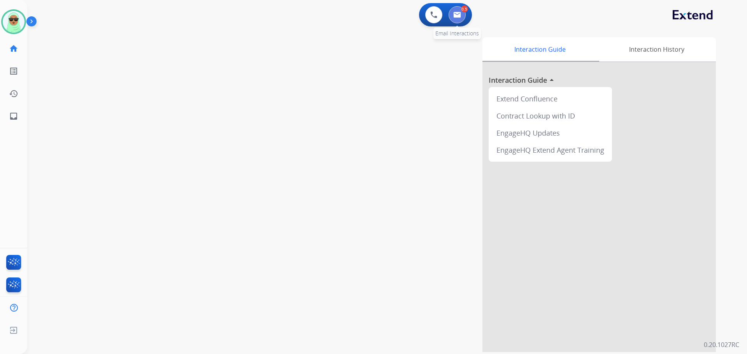
click at [453, 17] on button at bounding box center [456, 14] width 17 height 17
select select "**********"
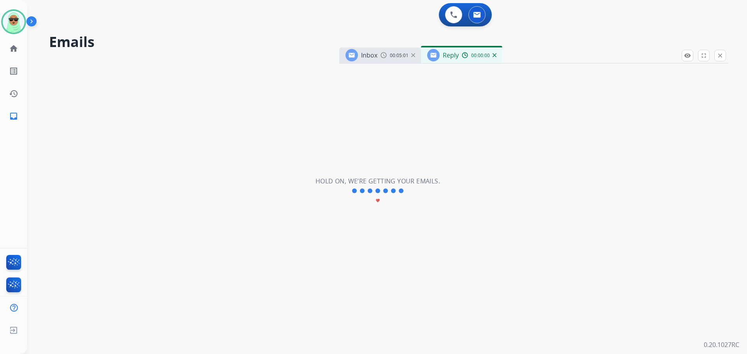
select select "**********"
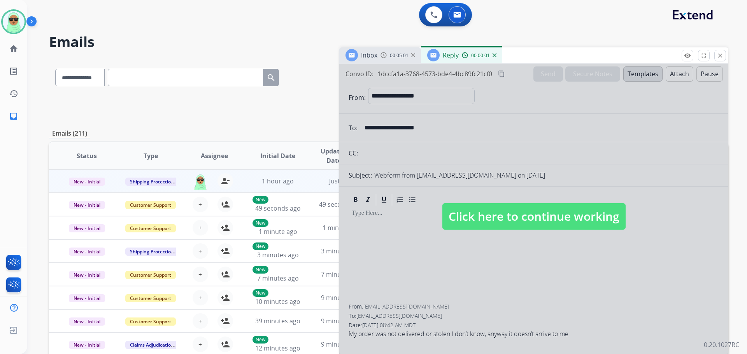
click at [561, 231] on div at bounding box center [533, 209] width 389 height 290
select select
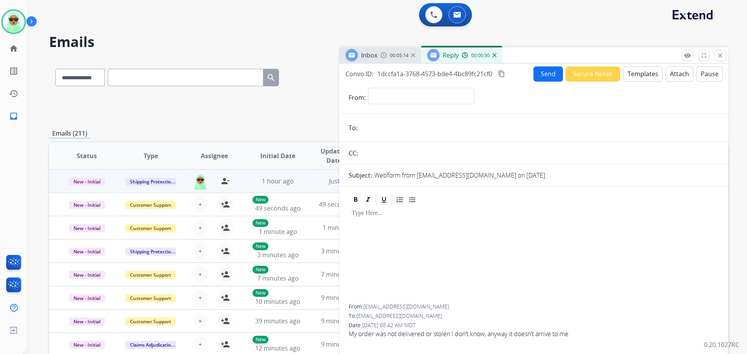
click at [647, 77] on button "Templates" at bounding box center [642, 73] width 39 height 15
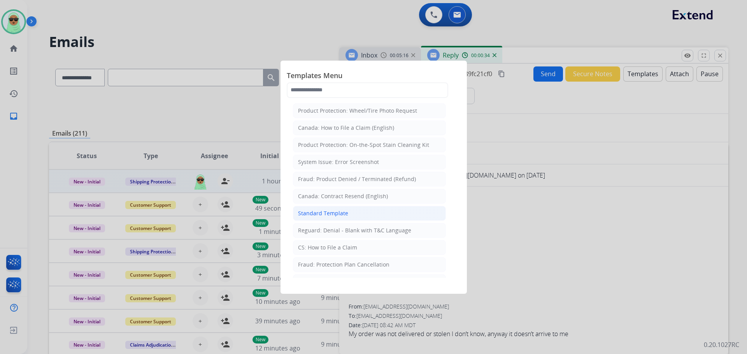
click at [352, 210] on li "Standard Template" at bounding box center [369, 213] width 153 height 15
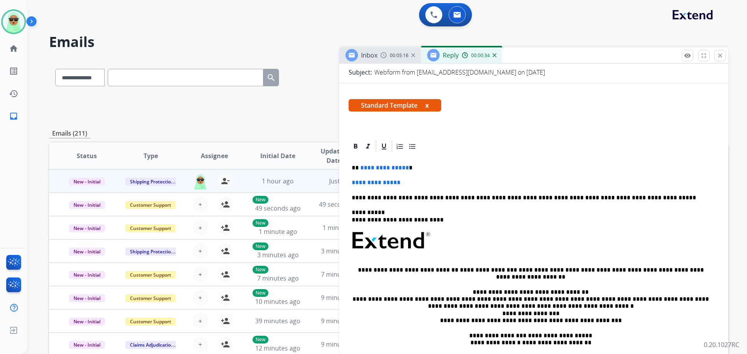
scroll to position [117, 0]
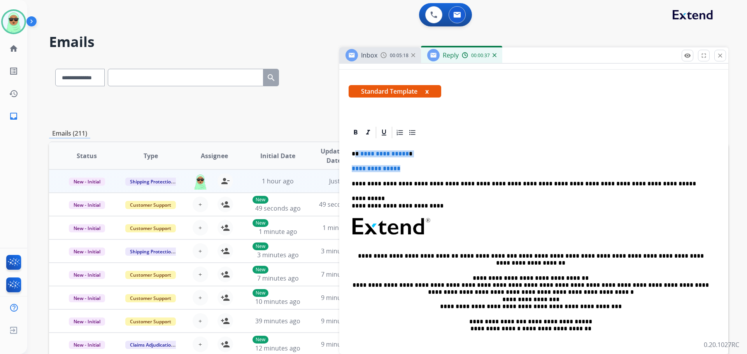
drag, startPoint x: 409, startPoint y: 168, endPoint x: 356, endPoint y: 150, distance: 55.9
click at [575, 152] on p "**********" at bounding box center [531, 153] width 358 height 7
click at [451, 163] on div "**********" at bounding box center [533, 249] width 370 height 218
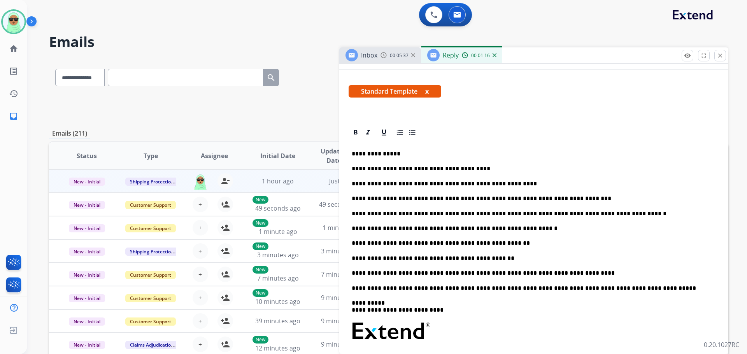
click at [498, 243] on p "**********" at bounding box center [531, 243] width 358 height 7
click at [439, 260] on p "**********" at bounding box center [531, 258] width 358 height 7
click at [528, 243] on p "**********" at bounding box center [531, 243] width 358 height 7
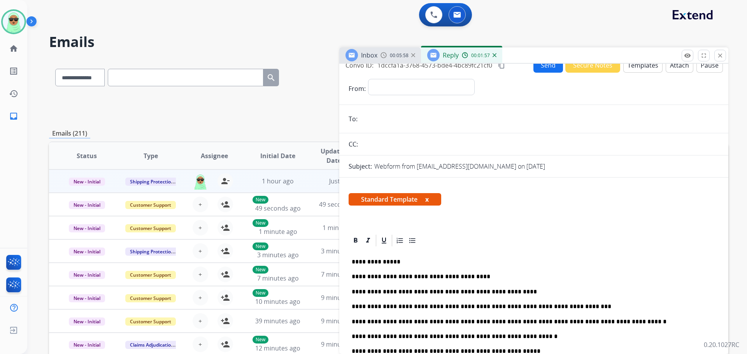
scroll to position [0, 0]
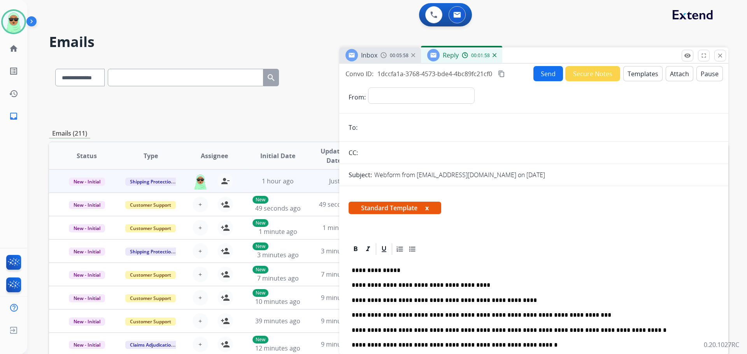
drag, startPoint x: 434, startPoint y: 83, endPoint x: 432, endPoint y: 98, distance: 15.3
click at [433, 85] on form "**********" at bounding box center [533, 353] width 389 height 544
click at [432, 98] on select "**********" at bounding box center [421, 95] width 106 height 16
select select "**********"
click at [368, 87] on select "**********" at bounding box center [421, 95] width 106 height 16
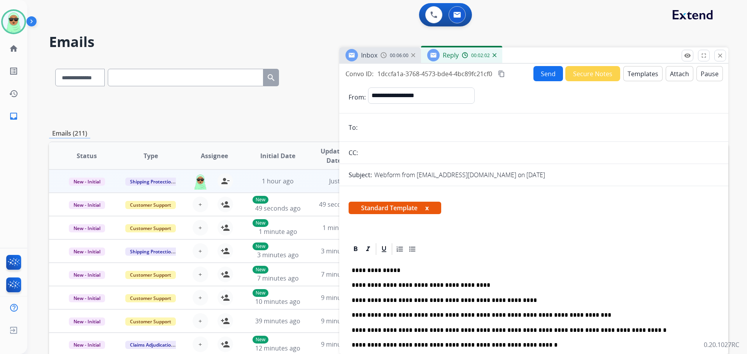
click at [425, 125] on input "email" at bounding box center [539, 128] width 359 height 16
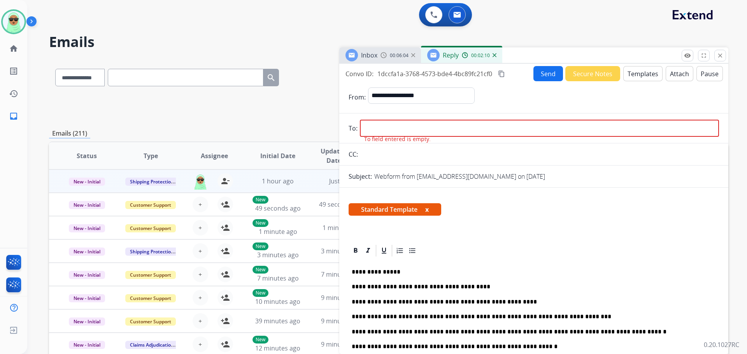
click at [405, 124] on input "email" at bounding box center [539, 128] width 359 height 17
paste input "**********"
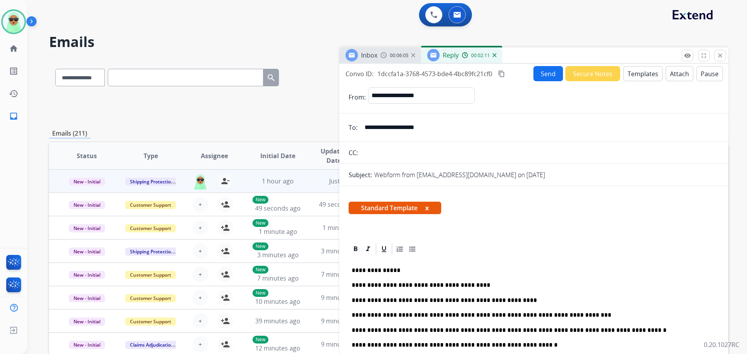
type input "**********"
click at [546, 76] on button "Send" at bounding box center [548, 73] width 30 height 15
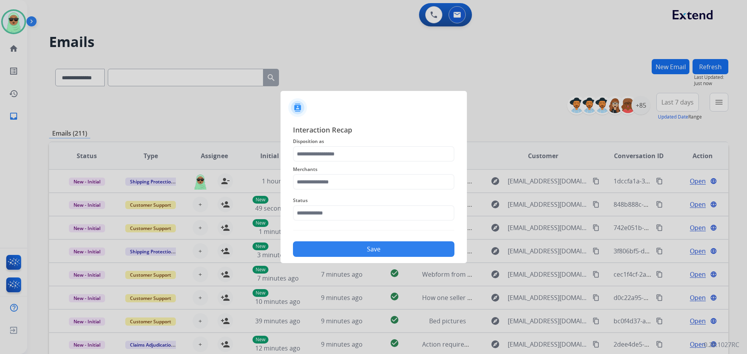
click at [373, 223] on div "Status" at bounding box center [373, 208] width 161 height 31
click at [371, 218] on input "text" at bounding box center [373, 213] width 161 height 16
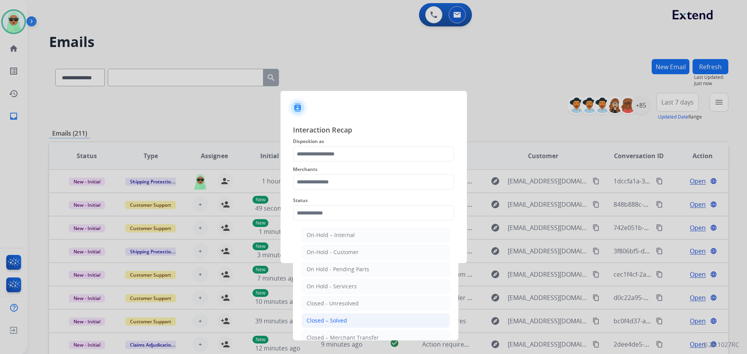
click at [347, 324] on li "Closed – Solved" at bounding box center [375, 320] width 148 height 15
type input "**********"
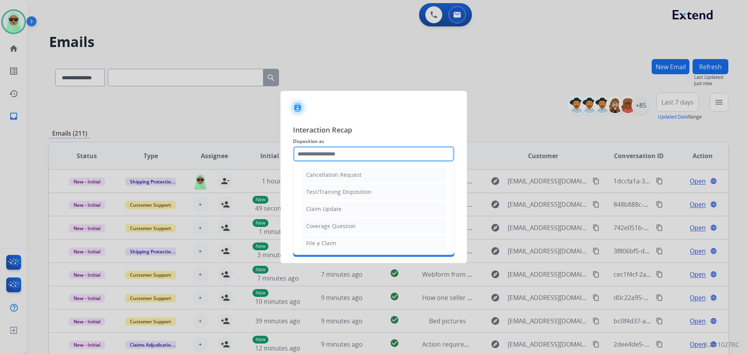
click at [365, 161] on input "text" at bounding box center [373, 154] width 161 height 16
drag, startPoint x: 338, startPoint y: 242, endPoint x: 343, endPoint y: 201, distance: 41.9
click at [338, 242] on li "File a Claim" at bounding box center [373, 243] width 145 height 15
type input "**********"
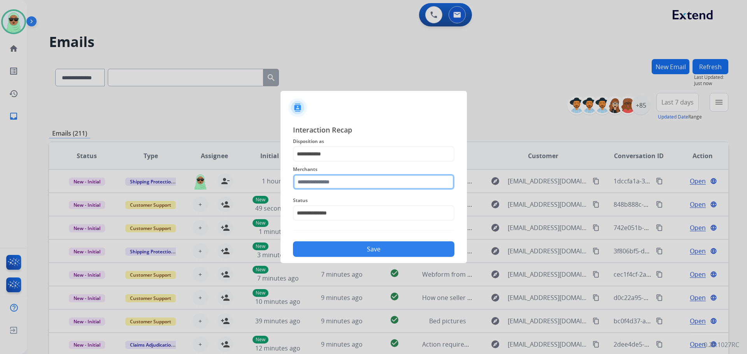
click at [346, 183] on input "text" at bounding box center [373, 182] width 161 height 16
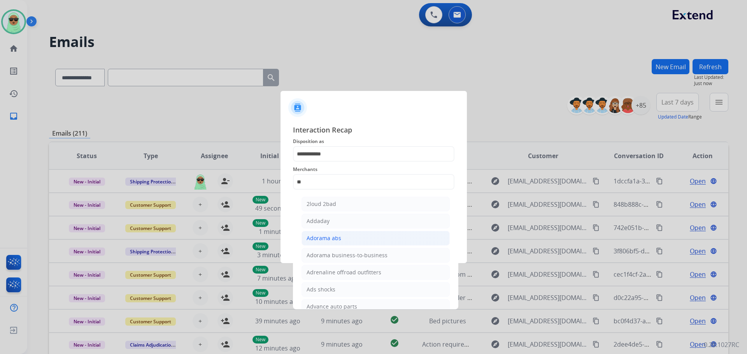
click at [351, 238] on li "Adorama abs" at bounding box center [375, 238] width 148 height 15
type input "**********"
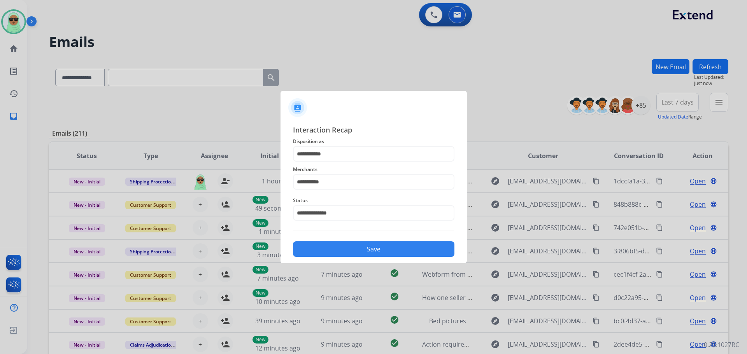
drag, startPoint x: 355, startPoint y: 233, endPoint x: 357, endPoint y: 248, distance: 16.0
click at [355, 233] on div "**********" at bounding box center [373, 190] width 161 height 133
click at [357, 249] on button "Save" at bounding box center [373, 249] width 161 height 16
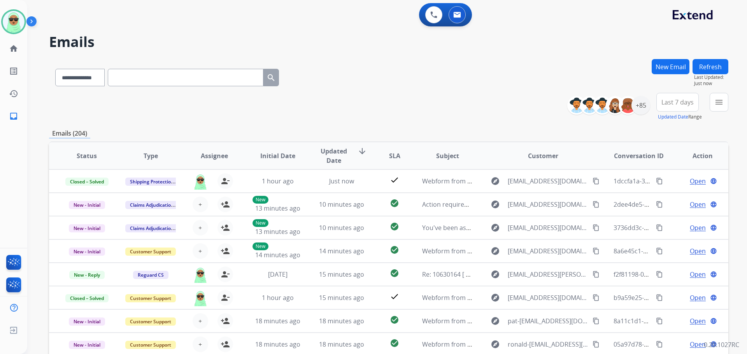
click at [621, 48] on h2 "Emails" at bounding box center [388, 42] width 679 height 16
click at [710, 99] on button "menu" at bounding box center [718, 102] width 19 height 19
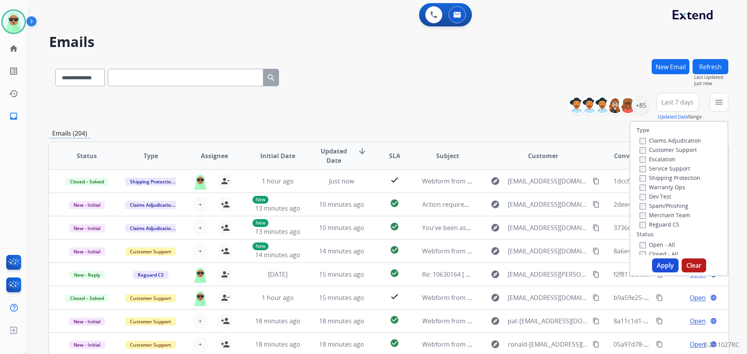
click at [652, 246] on label "Open - All" at bounding box center [656, 244] width 35 height 7
drag, startPoint x: 656, startPoint y: 225, endPoint x: 658, endPoint y: 195, distance: 29.7
click at [656, 224] on label "Reguard CS" at bounding box center [659, 224] width 40 height 7
drag, startPoint x: 661, startPoint y: 178, endPoint x: 663, endPoint y: 157, distance: 20.3
click at [661, 178] on label "Shipping Protection" at bounding box center [669, 177] width 61 height 7
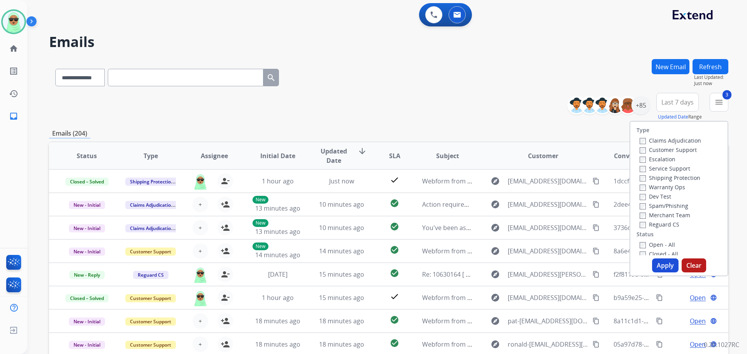
click at [663, 149] on label "Customer Support" at bounding box center [667, 149] width 57 height 7
click at [664, 265] on button "Apply" at bounding box center [665, 266] width 26 height 14
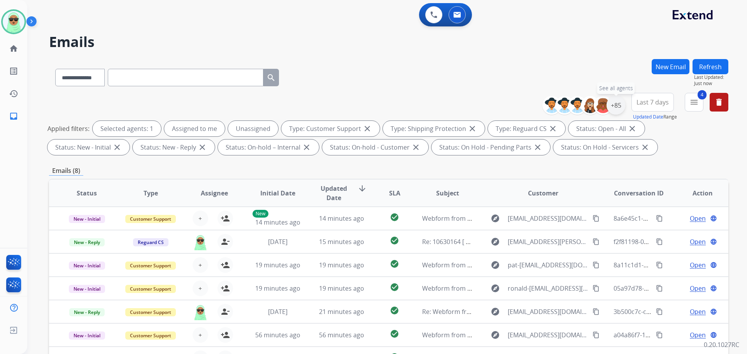
click at [617, 109] on div "+85" at bounding box center [615, 105] width 19 height 19
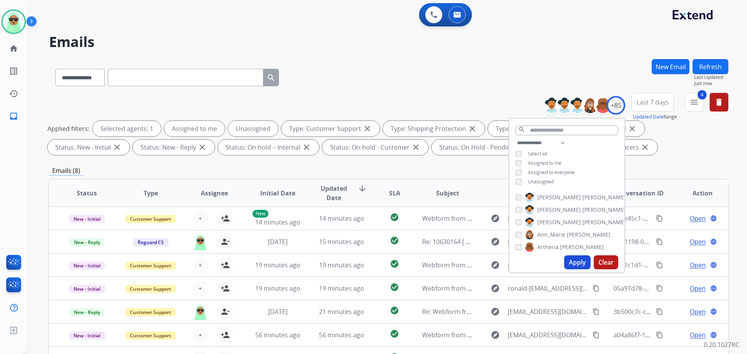
click at [528, 182] on span "Unassigned" at bounding box center [541, 181] width 26 height 7
click at [579, 261] on button "Apply" at bounding box center [577, 262] width 26 height 14
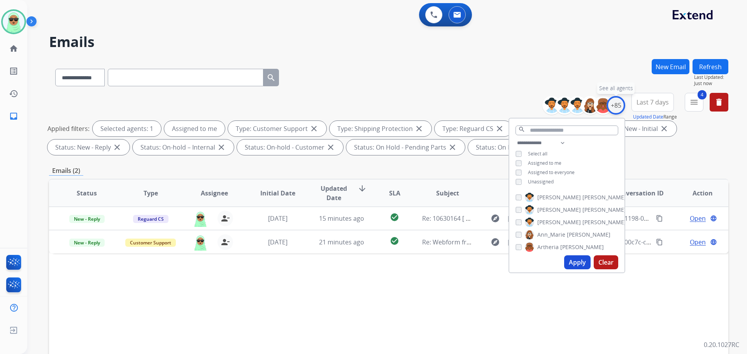
click at [615, 104] on div "+85" at bounding box center [615, 105] width 19 height 19
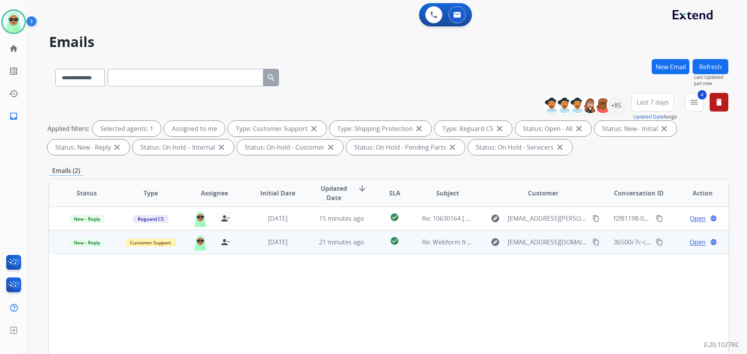
click at [689, 239] on span "Open" at bounding box center [697, 242] width 16 height 9
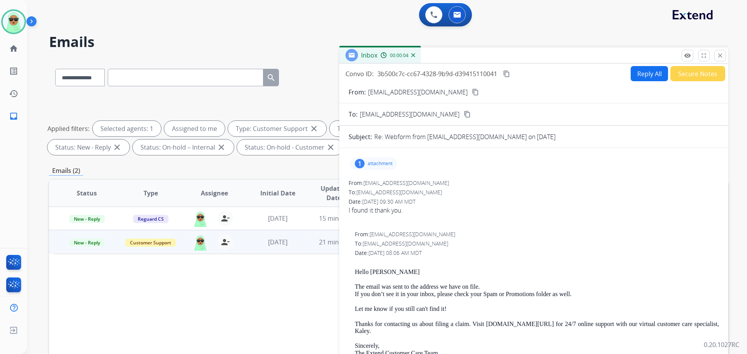
click at [677, 76] on button "Secure Notes" at bounding box center [697, 73] width 55 height 15
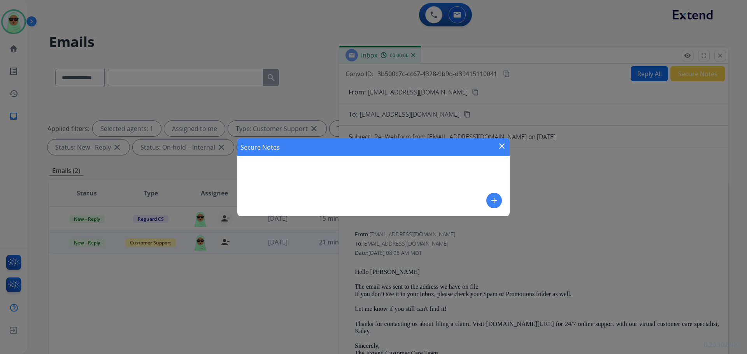
drag, startPoint x: 641, startPoint y: 83, endPoint x: 644, endPoint y: 73, distance: 10.3
click at [641, 82] on div "Secure Notes close add" at bounding box center [373, 177] width 747 height 354
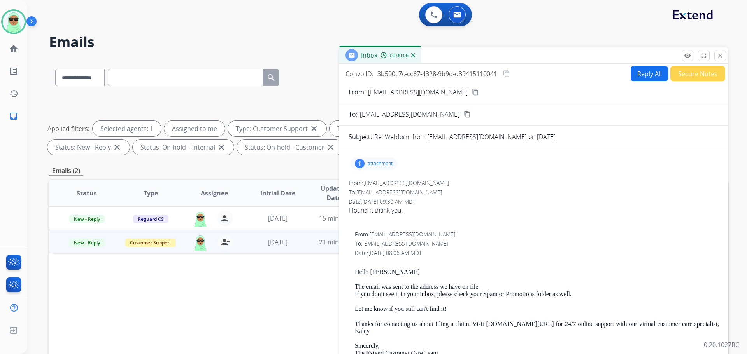
click at [645, 73] on button "Reply All" at bounding box center [648, 73] width 37 height 15
select select "**********"
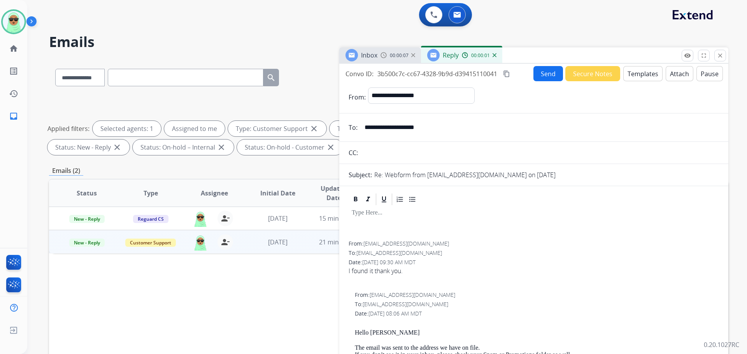
click at [649, 77] on button "Templates" at bounding box center [642, 73] width 39 height 15
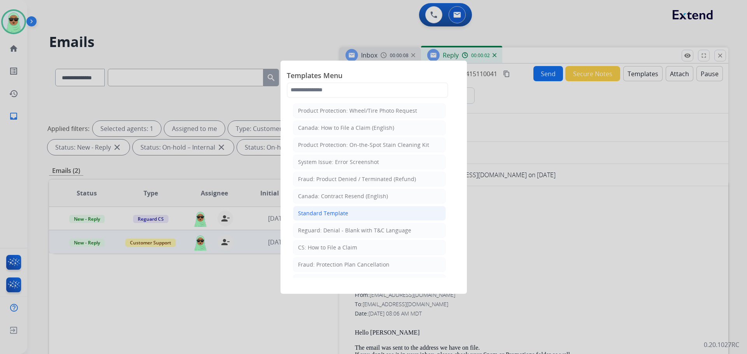
click at [338, 212] on div "Standard Template" at bounding box center [323, 214] width 50 height 8
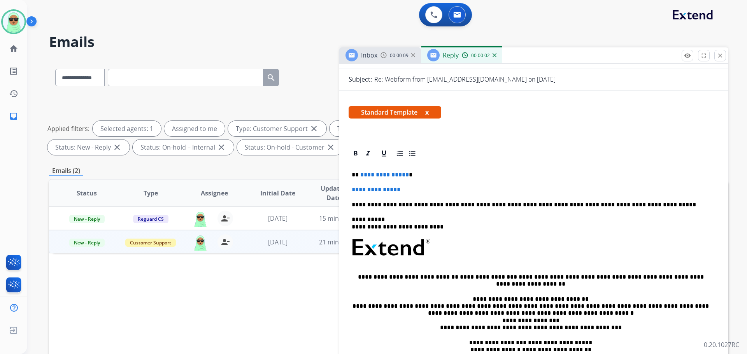
scroll to position [117, 0]
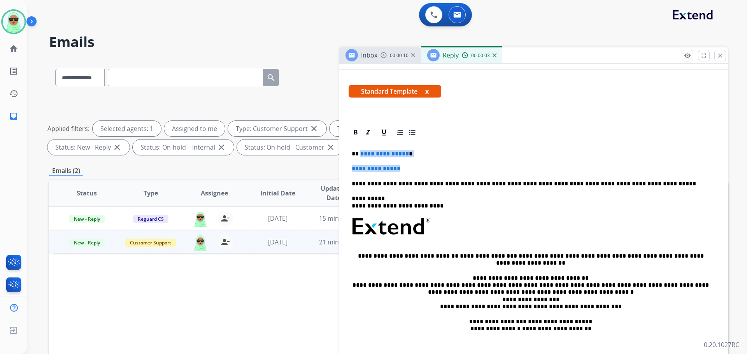
drag, startPoint x: 385, startPoint y: 161, endPoint x: 360, endPoint y: 150, distance: 27.8
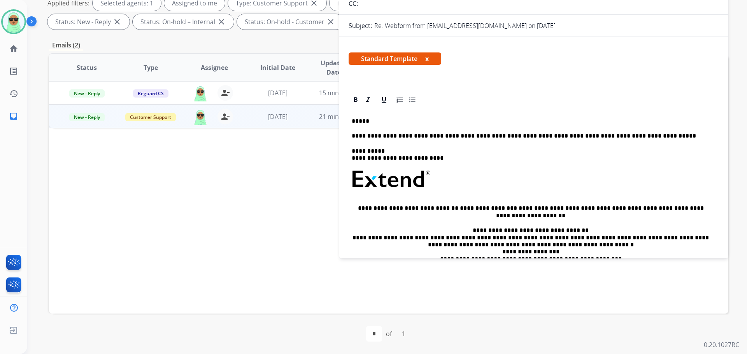
scroll to position [0, 0]
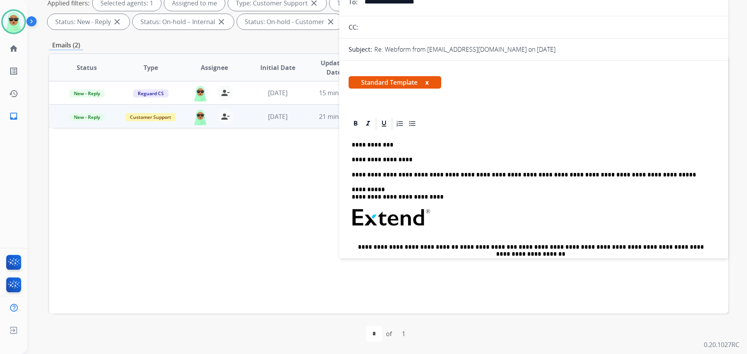
click at [498, 157] on p "**********" at bounding box center [531, 159] width 358 height 7
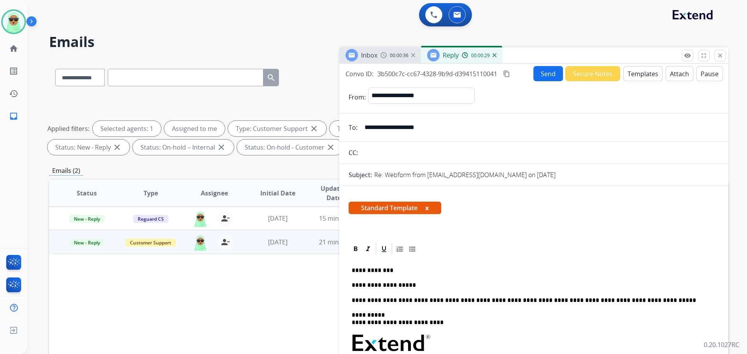
click at [539, 70] on button "Send" at bounding box center [548, 73] width 30 height 15
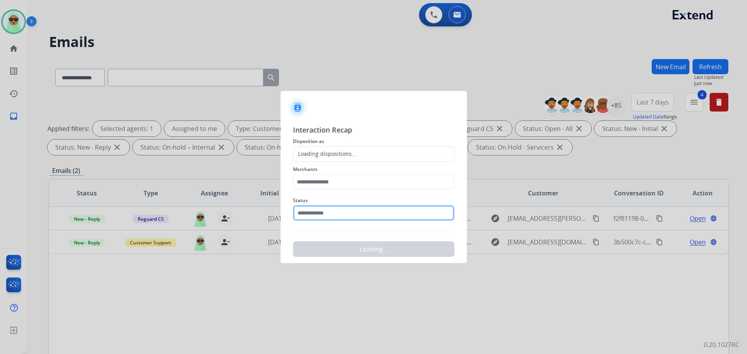
click at [366, 207] on input "text" at bounding box center [373, 213] width 161 height 16
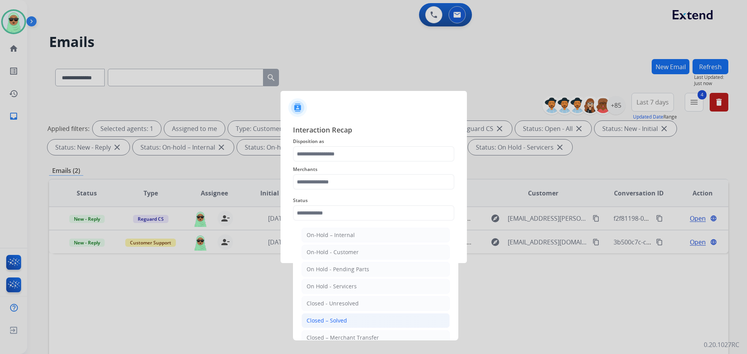
click at [323, 318] on div "Closed – Solved" at bounding box center [326, 321] width 40 height 8
type input "**********"
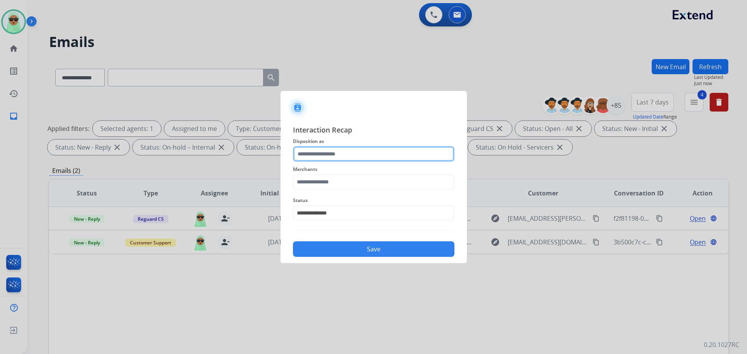
click at [327, 153] on input "text" at bounding box center [373, 154] width 161 height 16
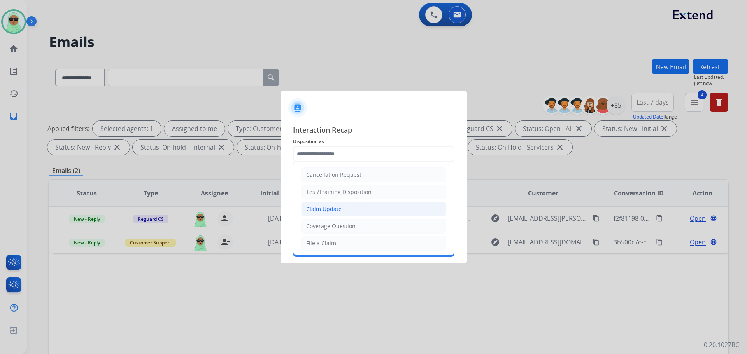
click at [351, 216] on li "Claim Update" at bounding box center [373, 209] width 145 height 15
type input "**********"
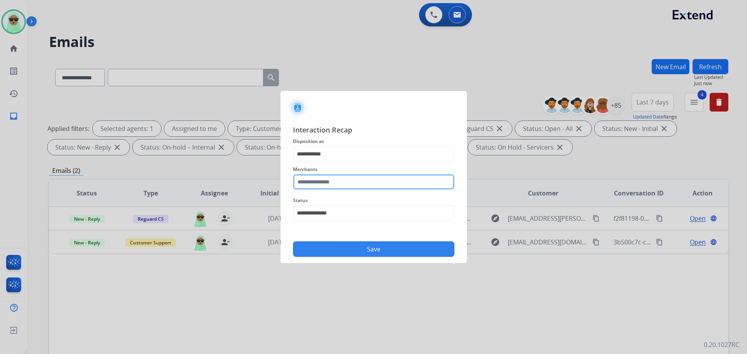
click at [341, 185] on input "text" at bounding box center [373, 182] width 161 height 16
click at [407, 178] on input "text" at bounding box center [373, 182] width 161 height 16
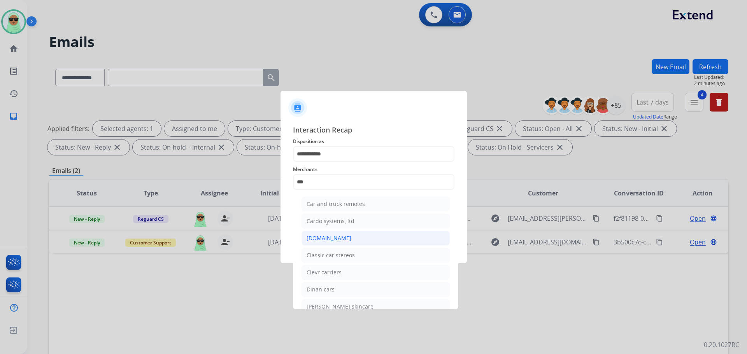
click at [363, 236] on li "[DOMAIN_NAME]" at bounding box center [375, 238] width 148 height 15
type input "**********"
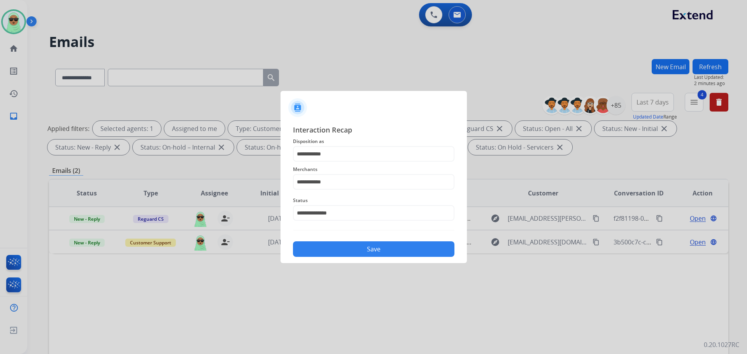
click at [375, 240] on div "Save" at bounding box center [373, 247] width 161 height 20
click at [381, 259] on div "**********" at bounding box center [373, 190] width 186 height 145
click at [393, 245] on button "Save" at bounding box center [373, 249] width 161 height 16
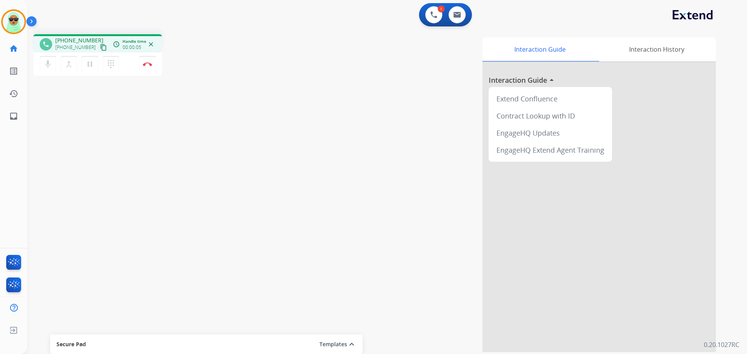
click at [100, 47] on mat-icon "content_copy" at bounding box center [103, 47] width 7 height 7
click at [150, 63] on img at bounding box center [147, 64] width 9 height 4
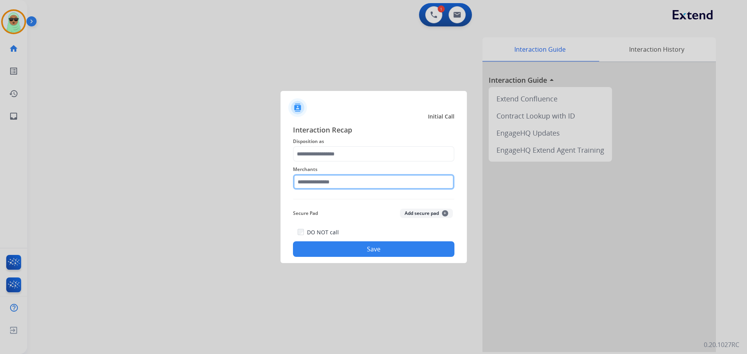
click at [331, 179] on input "text" at bounding box center [373, 182] width 161 height 16
click at [365, 178] on input "text" at bounding box center [373, 182] width 161 height 16
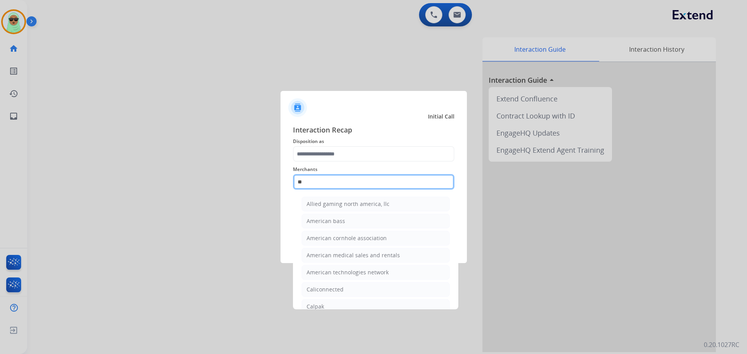
type input "*"
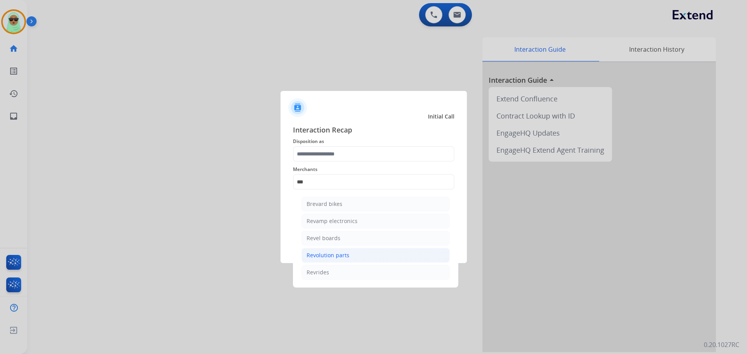
click at [340, 254] on div "Revolution parts" at bounding box center [327, 256] width 43 height 8
type input "**********"
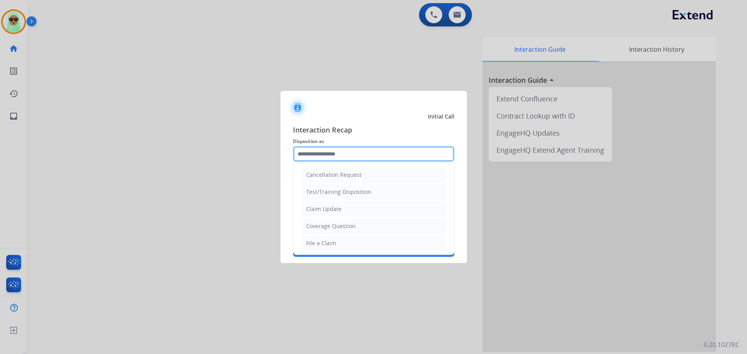
click at [350, 157] on input "text" at bounding box center [373, 154] width 161 height 16
click at [332, 209] on div "Claim Update" at bounding box center [323, 209] width 35 height 8
type input "**********"
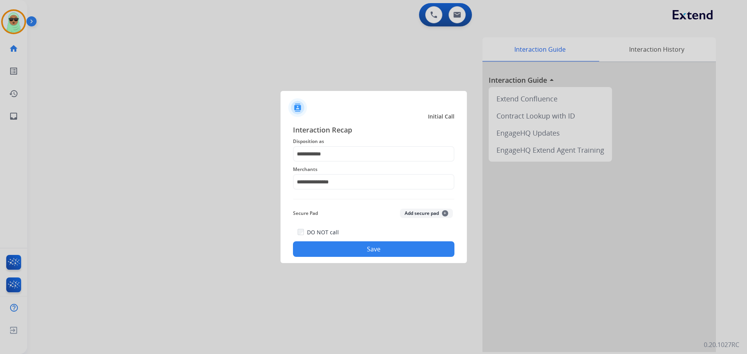
click at [365, 254] on button "Save" at bounding box center [373, 249] width 161 height 16
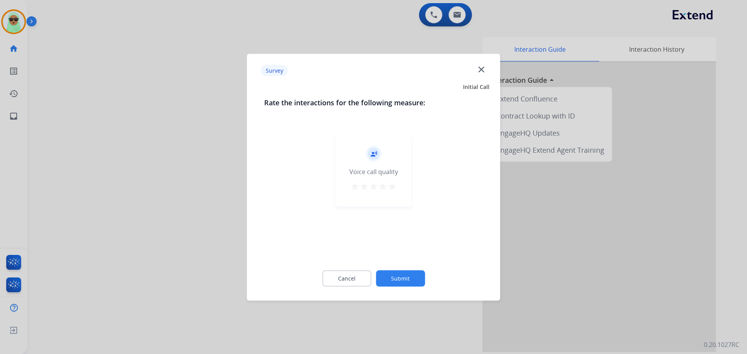
click at [407, 275] on button "Submit" at bounding box center [400, 278] width 49 height 16
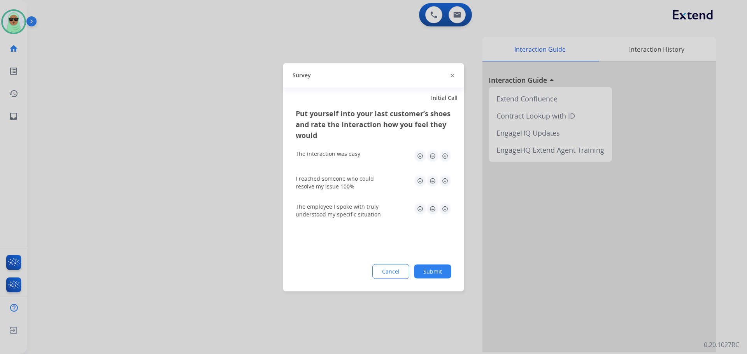
click at [438, 274] on button "Submit" at bounding box center [432, 271] width 37 height 14
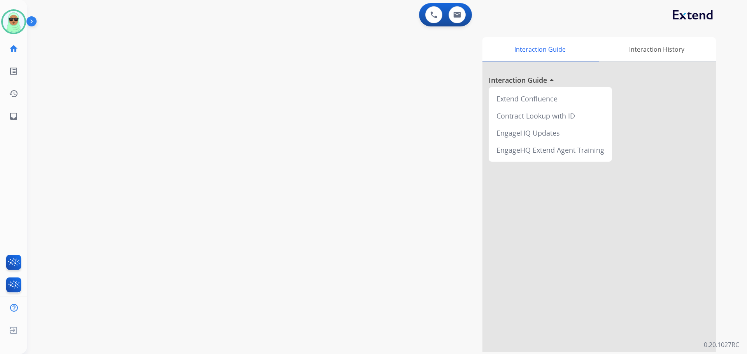
click at [109, 110] on div "swap_horiz Break voice bridge close_fullscreen Connect 3-Way Call merge_type Se…" at bounding box center [377, 190] width 701 height 324
click at [459, 20] on button at bounding box center [456, 14] width 17 height 17
select select "**********"
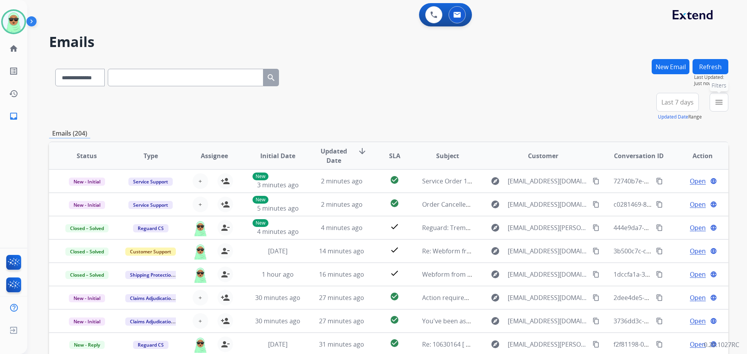
click at [716, 103] on mat-icon "menu" at bounding box center [718, 102] width 9 height 9
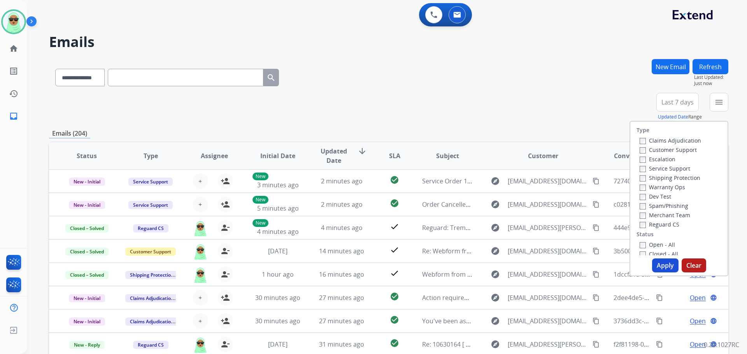
click at [670, 150] on label "Customer Support" at bounding box center [667, 149] width 57 height 7
click at [670, 178] on label "Shipping Protection" at bounding box center [669, 177] width 61 height 7
click at [653, 222] on label "Reguard CS" at bounding box center [659, 224] width 40 height 7
click at [650, 245] on label "Open - All" at bounding box center [656, 244] width 35 height 7
click at [658, 261] on button "Apply" at bounding box center [665, 266] width 26 height 14
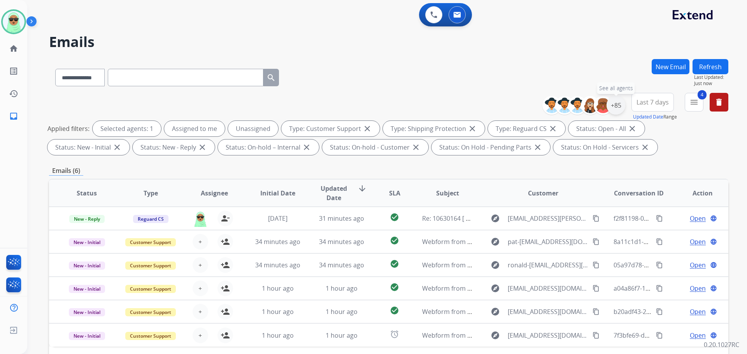
click at [619, 107] on div "+85" at bounding box center [615, 105] width 19 height 19
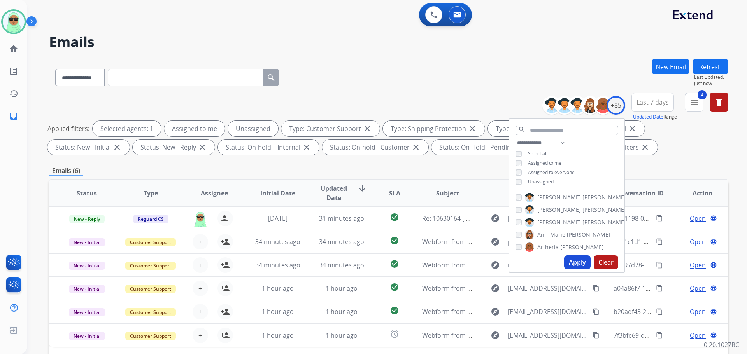
click at [539, 180] on span "Unassigned" at bounding box center [541, 181] width 26 height 7
click at [577, 261] on button "Apply" at bounding box center [577, 262] width 26 height 14
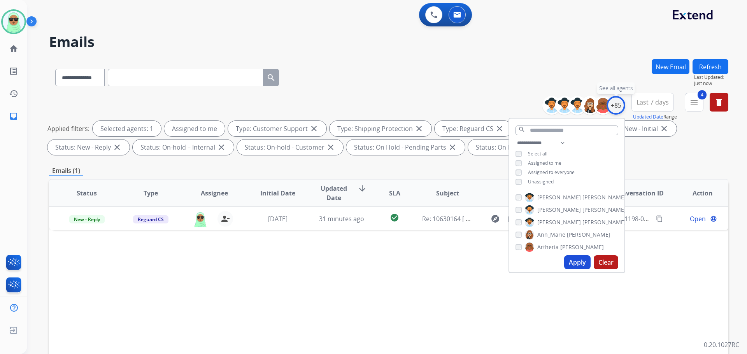
click at [611, 103] on div "+85" at bounding box center [615, 105] width 19 height 19
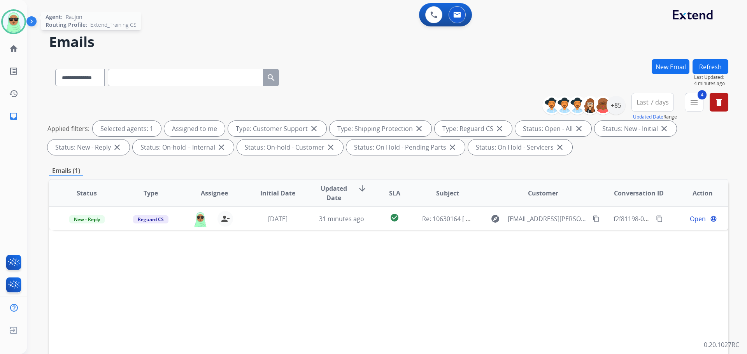
click at [20, 22] on img at bounding box center [14, 22] width 22 height 22
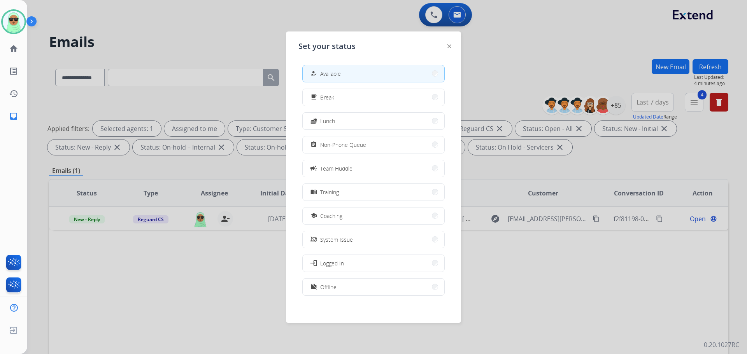
drag, startPoint x: 376, startPoint y: 142, endPoint x: 282, endPoint y: 124, distance: 95.5
click at [373, 143] on button "assignment Non-Phone Queue" at bounding box center [374, 144] width 142 height 17
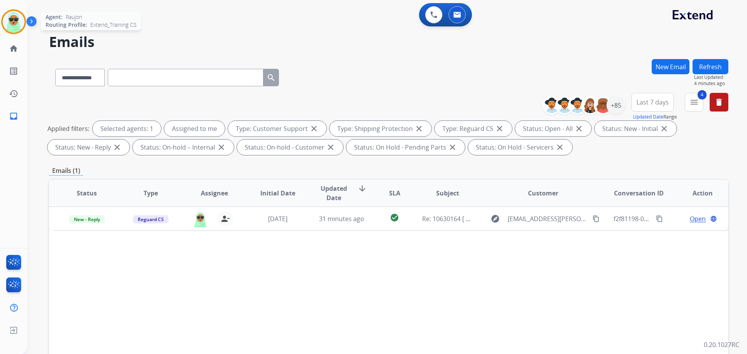
drag, startPoint x: 26, startPoint y: 32, endPoint x: 22, endPoint y: 30, distance: 4.2
click at [24, 30] on div "Agent: Raujon Routing Profile: Extend_Training CS" at bounding box center [13, 21] width 25 height 25
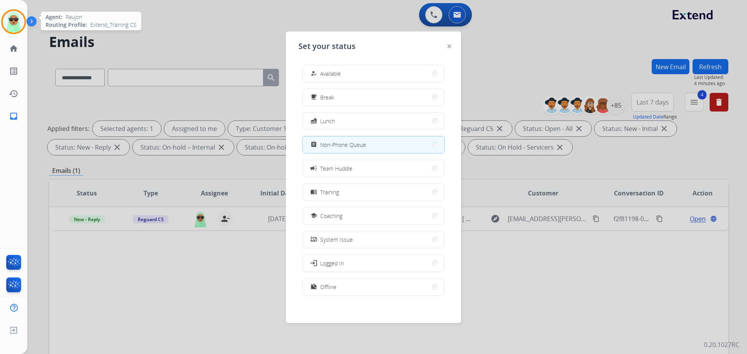
click at [14, 25] on img at bounding box center [14, 22] width 22 height 22
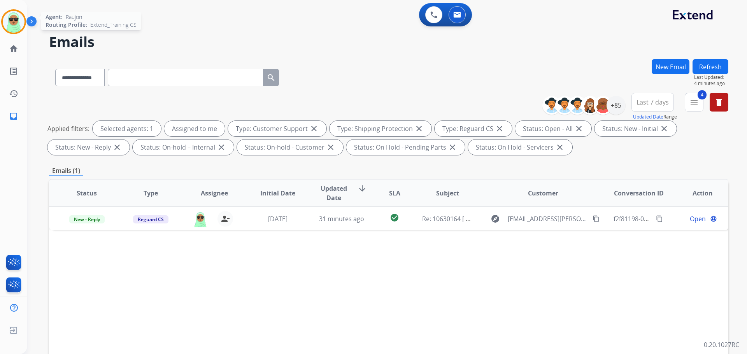
click at [11, 27] on img at bounding box center [14, 22] width 22 height 22
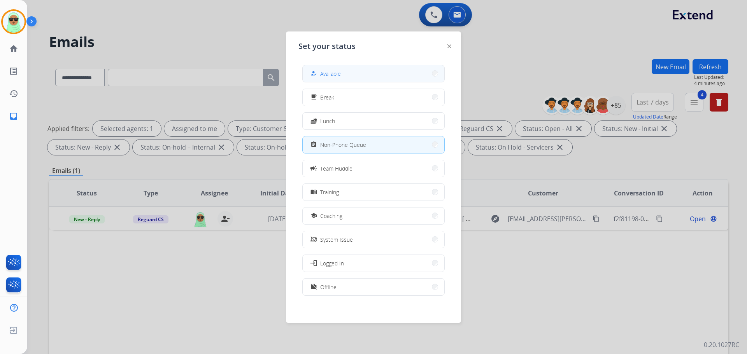
click at [365, 73] on button "how_to_reg Available" at bounding box center [374, 73] width 142 height 17
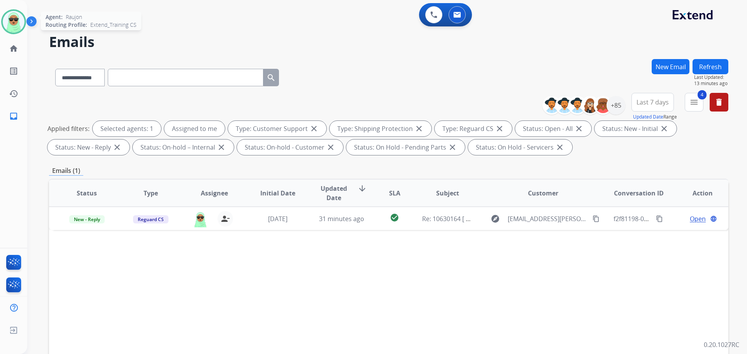
click at [11, 26] on img at bounding box center [14, 22] width 22 height 22
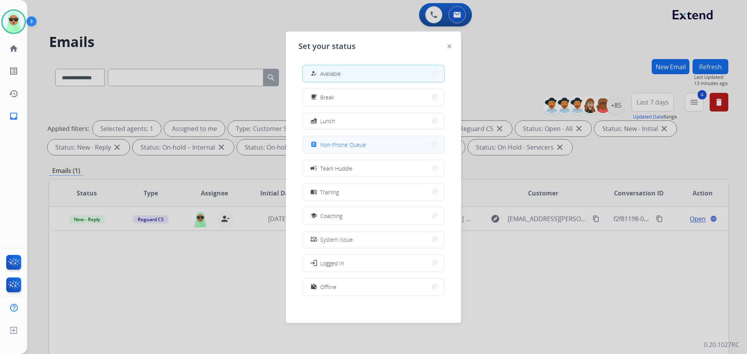
click at [391, 148] on button "assignment Non-Phone Queue" at bounding box center [374, 144] width 142 height 17
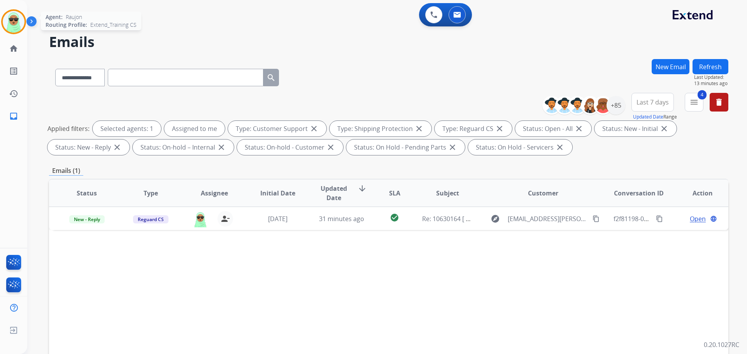
click at [9, 25] on img at bounding box center [14, 22] width 22 height 22
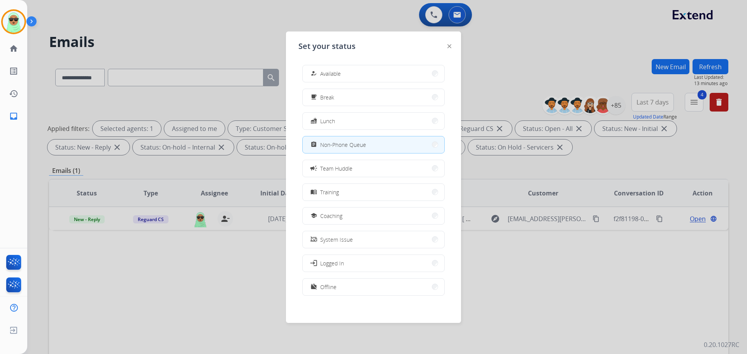
click at [313, 68] on button "how_to_reg Available" at bounding box center [374, 73] width 142 height 17
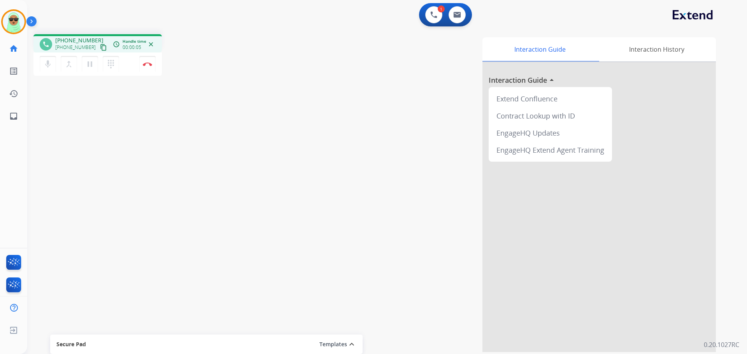
click at [100, 45] on mat-icon "content_copy" at bounding box center [103, 47] width 7 height 7
click at [439, 12] on button at bounding box center [433, 14] width 17 height 17
click at [436, 12] on img at bounding box center [433, 14] width 7 height 7
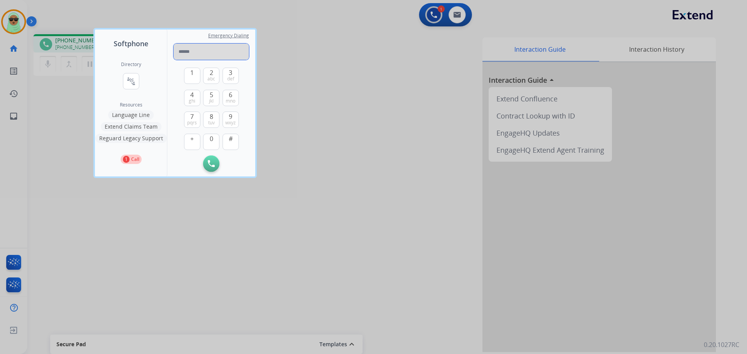
drag, startPoint x: 203, startPoint y: 61, endPoint x: 207, endPoint y: 51, distance: 10.7
paste input "**********"
type input "**********"
click at [213, 171] on div "Initiate Call Remove Number" at bounding box center [210, 164] width 75 height 16
click at [215, 166] on button "Initiate Call" at bounding box center [211, 164] width 16 height 16
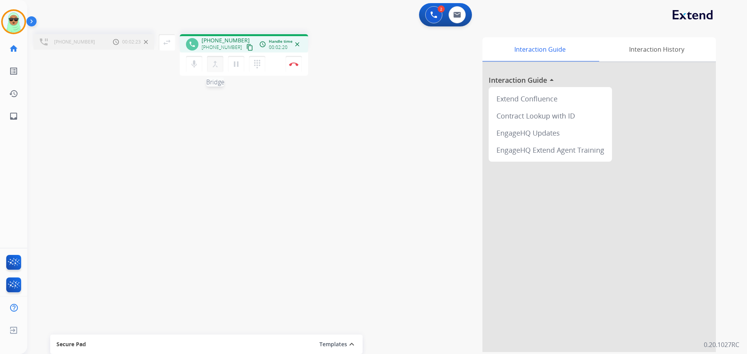
click at [213, 59] on mat-icon "merge_type" at bounding box center [214, 63] width 9 height 9
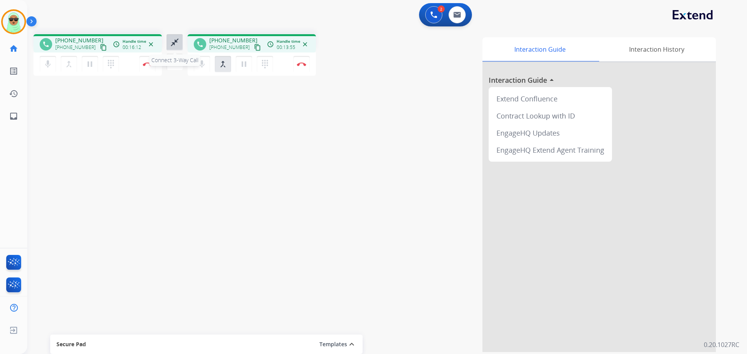
click at [176, 46] on mat-icon "close_fullscreen" at bounding box center [174, 42] width 9 height 9
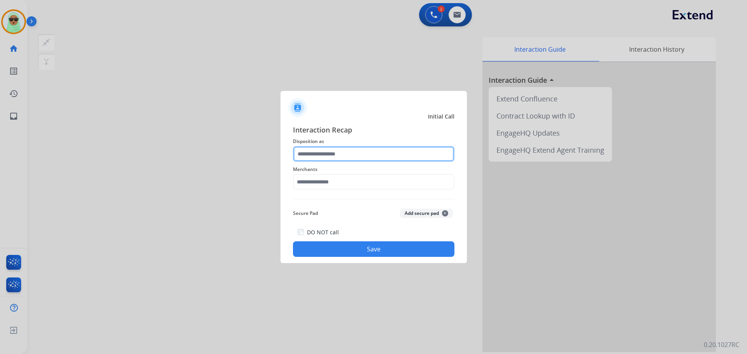
click at [381, 149] on input "text" at bounding box center [373, 154] width 161 height 16
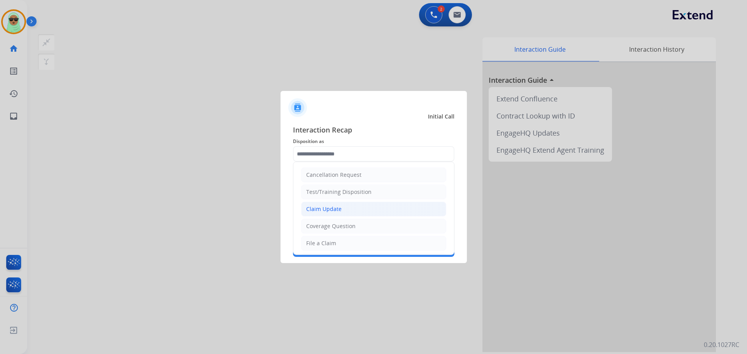
click at [355, 213] on li "Claim Update" at bounding box center [373, 209] width 145 height 15
type input "**********"
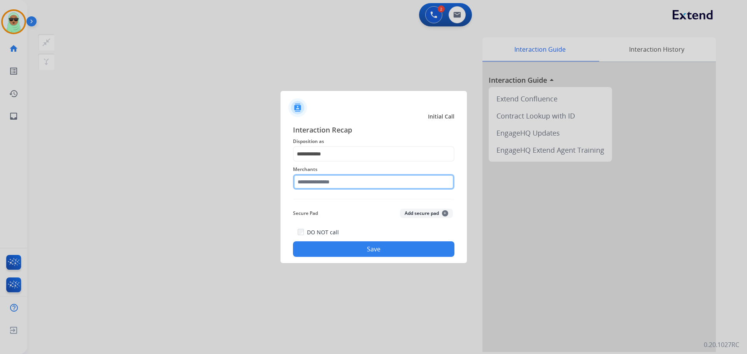
click at [350, 181] on input "text" at bounding box center [373, 182] width 161 height 16
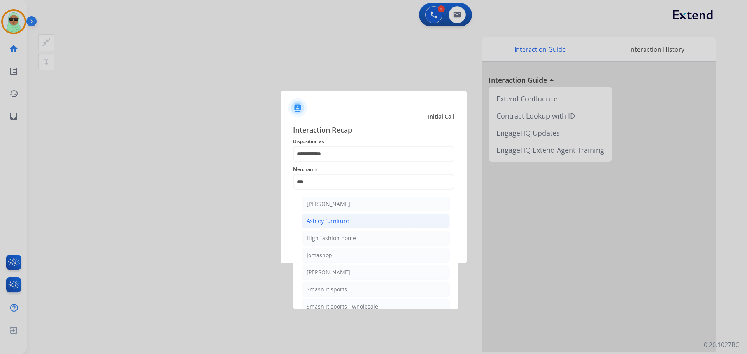
drag, startPoint x: 363, startPoint y: 219, endPoint x: 362, endPoint y: 235, distance: 16.0
click at [362, 220] on li "Ashley furniture" at bounding box center [375, 221] width 148 height 15
type input "**********"
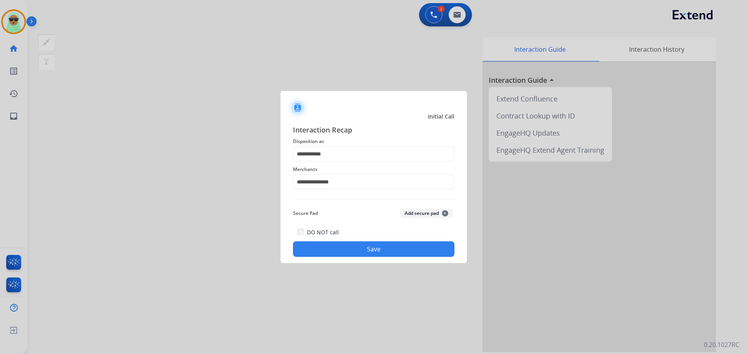
click at [362, 245] on button "Save" at bounding box center [373, 249] width 161 height 16
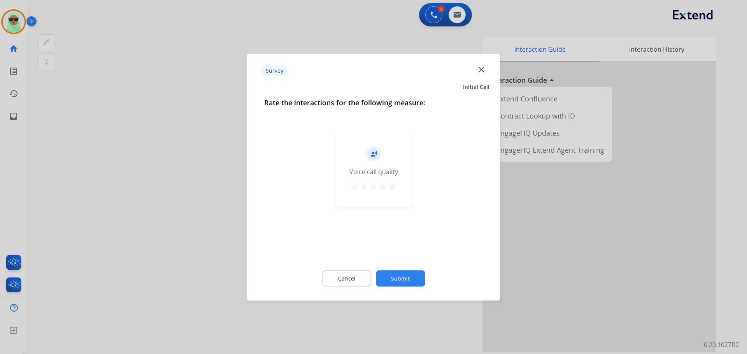
click at [396, 276] on button "Submit" at bounding box center [400, 278] width 49 height 16
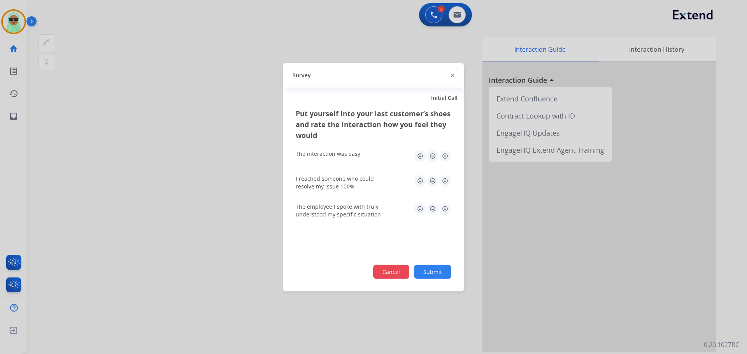
click at [397, 277] on button "Cancel" at bounding box center [391, 272] width 36 height 14
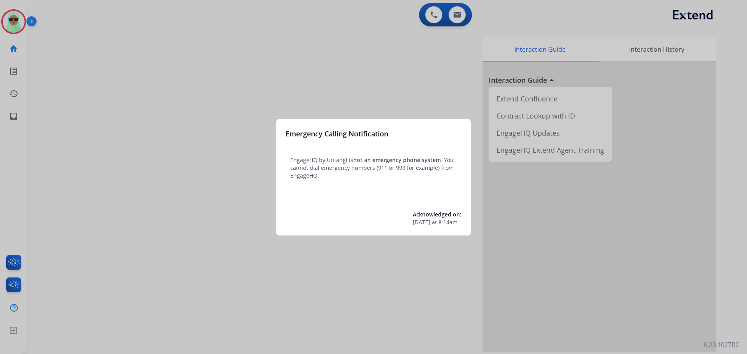
click at [10, 21] on div at bounding box center [373, 177] width 747 height 354
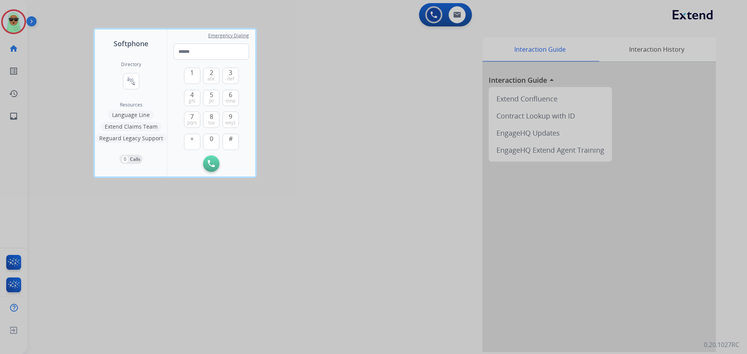
click at [10, 21] on div at bounding box center [373, 177] width 747 height 354
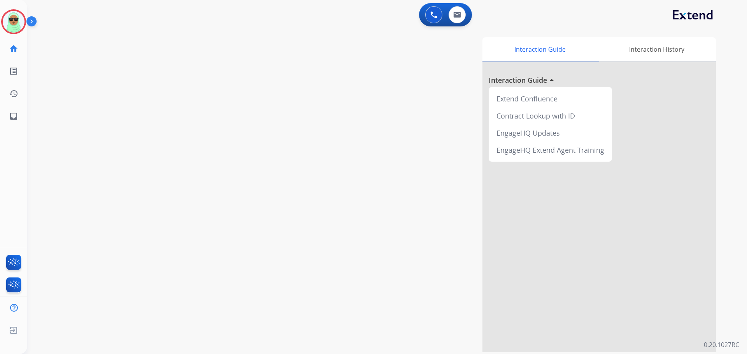
click at [10, 21] on img at bounding box center [14, 22] width 22 height 22
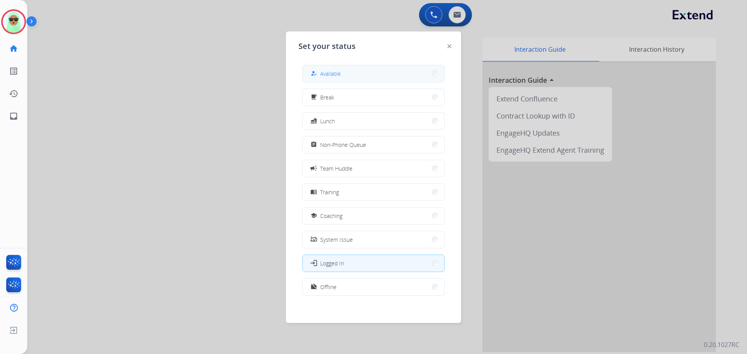
click at [371, 68] on button "how_to_reg Available" at bounding box center [374, 73] width 142 height 17
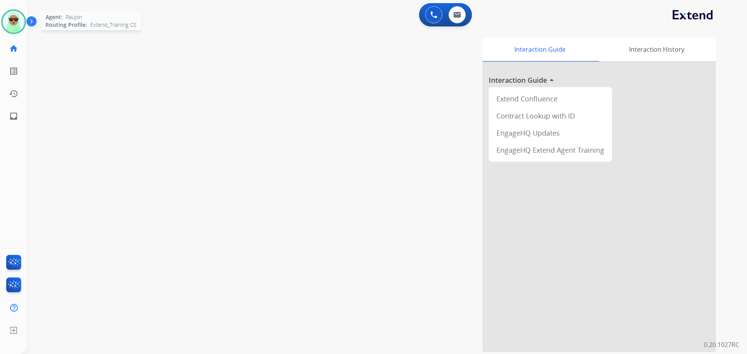
click at [21, 20] on img at bounding box center [14, 22] width 22 height 22
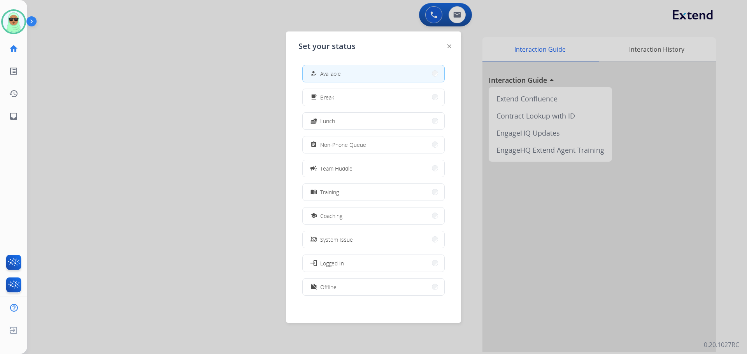
click at [184, 151] on div at bounding box center [373, 177] width 747 height 354
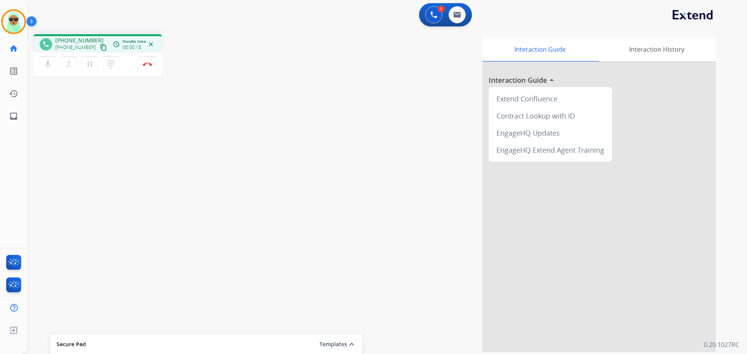
click at [100, 47] on mat-icon "content_copy" at bounding box center [103, 47] width 7 height 7
click at [73, 110] on div "phone +18772487707 +18772487707 content_copy access_time Call metrics Queue 00:…" at bounding box center [377, 190] width 701 height 324
click at [149, 63] on img at bounding box center [147, 64] width 9 height 4
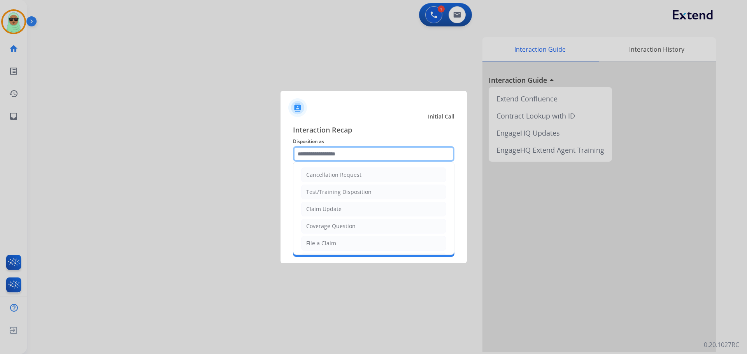
click at [330, 161] on input "text" at bounding box center [373, 154] width 161 height 16
click at [340, 210] on div "Claim Update" at bounding box center [323, 209] width 35 height 8
type input "**********"
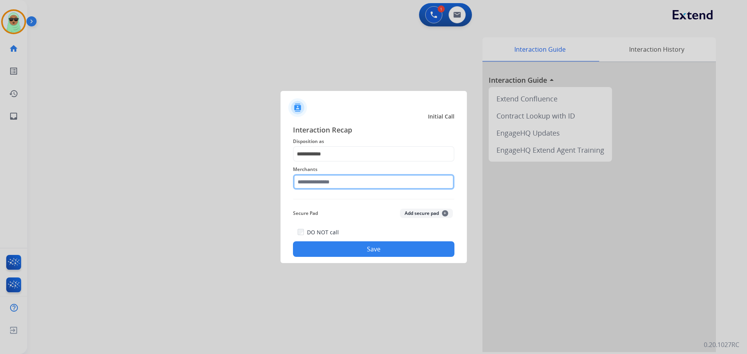
click at [332, 183] on input "text" at bounding box center [373, 182] width 161 height 16
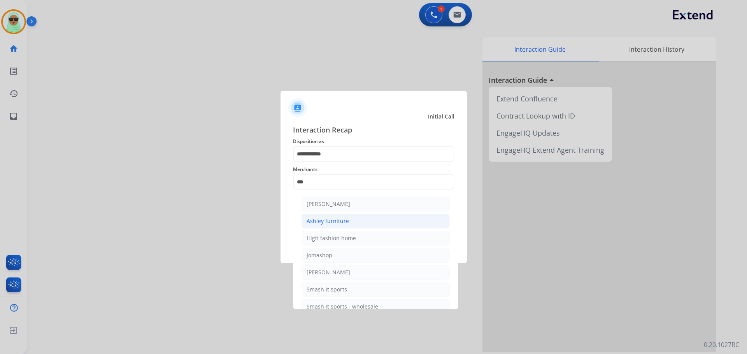
click at [334, 218] on div "Ashley furniture" at bounding box center [327, 221] width 42 height 8
type input "**********"
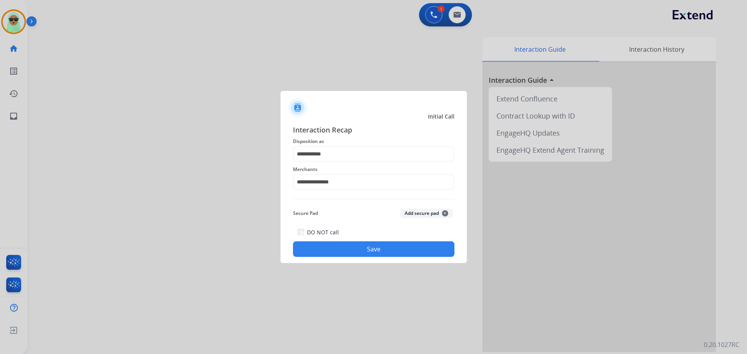
click at [348, 237] on div "DO NOT call Save" at bounding box center [373, 242] width 161 height 30
click at [349, 247] on button "Save" at bounding box center [373, 249] width 161 height 16
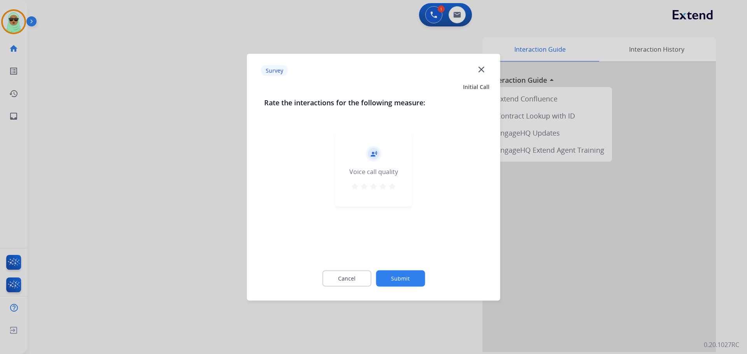
click at [417, 281] on button "Submit" at bounding box center [400, 278] width 49 height 16
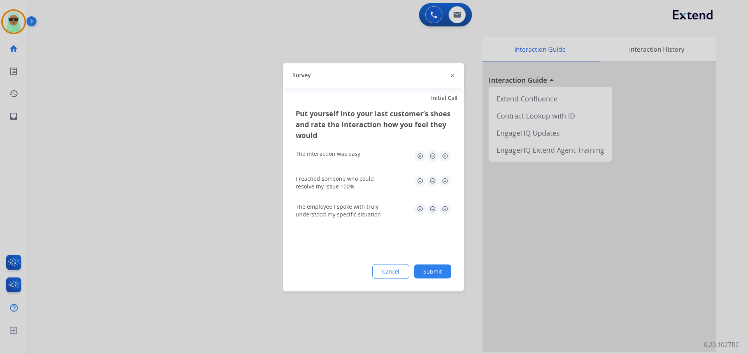
click at [437, 274] on button "Submit" at bounding box center [432, 271] width 37 height 14
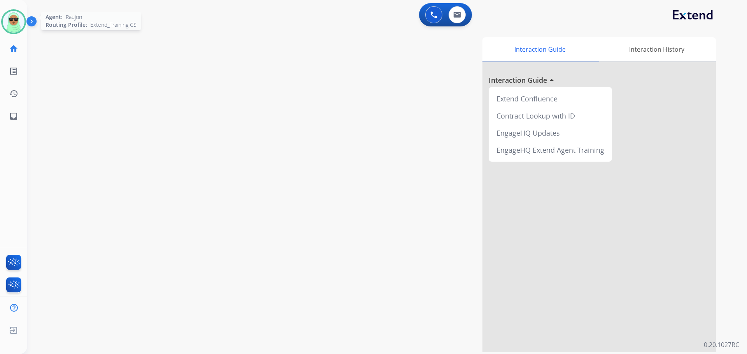
drag, startPoint x: 95, startPoint y: 90, endPoint x: 2, endPoint y: 24, distance: 114.4
click at [94, 90] on div "swap_horiz Break voice bridge close_fullscreen Connect 3-Way Call merge_type Se…" at bounding box center [377, 190] width 701 height 324
click at [7, 15] on img at bounding box center [14, 22] width 22 height 22
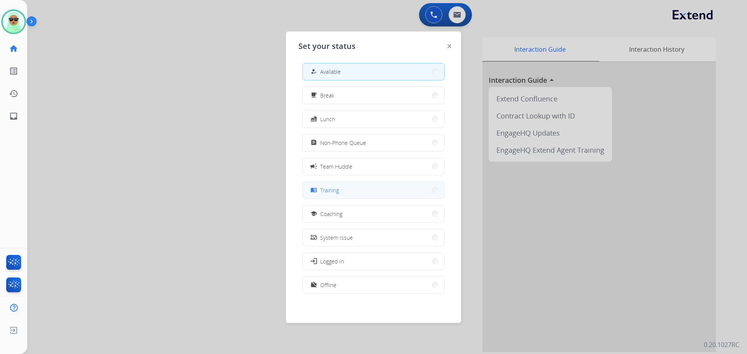
scroll to position [2, 0]
click at [223, 216] on div at bounding box center [373, 177] width 747 height 354
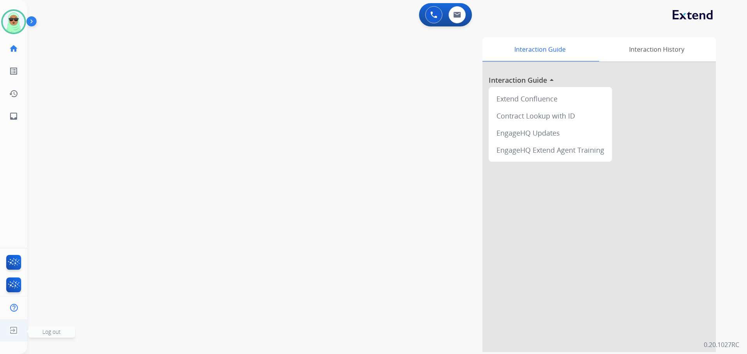
click at [2, 326] on ul "Log out Log out" at bounding box center [13, 330] width 27 height 23
click at [15, 20] on img at bounding box center [14, 22] width 22 height 22
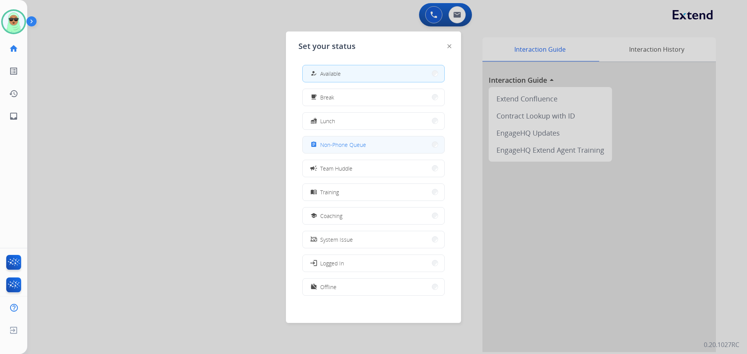
click at [378, 145] on button "assignment Non-Phone Queue" at bounding box center [374, 144] width 142 height 17
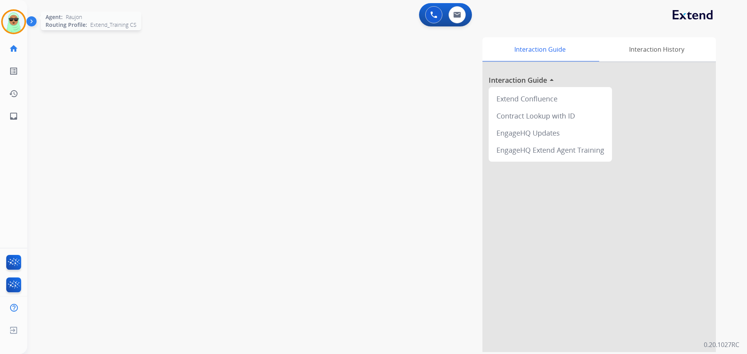
click at [15, 14] on img at bounding box center [14, 22] width 22 height 22
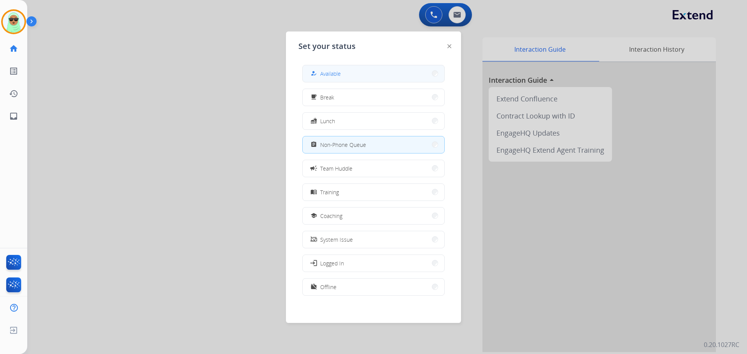
click at [420, 78] on button "how_to_reg Available" at bounding box center [374, 73] width 142 height 17
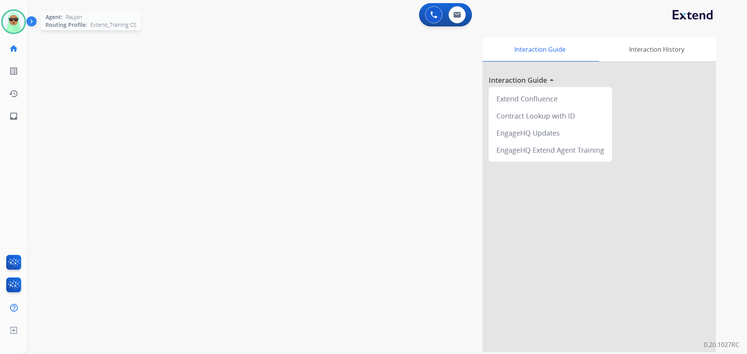
click at [11, 19] on img at bounding box center [14, 22] width 22 height 22
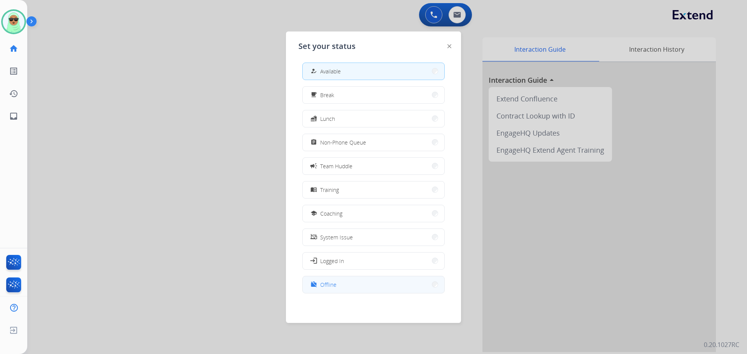
click at [372, 285] on button "work_off Offline" at bounding box center [374, 284] width 142 height 17
